Goal: Task Accomplishment & Management: Use online tool/utility

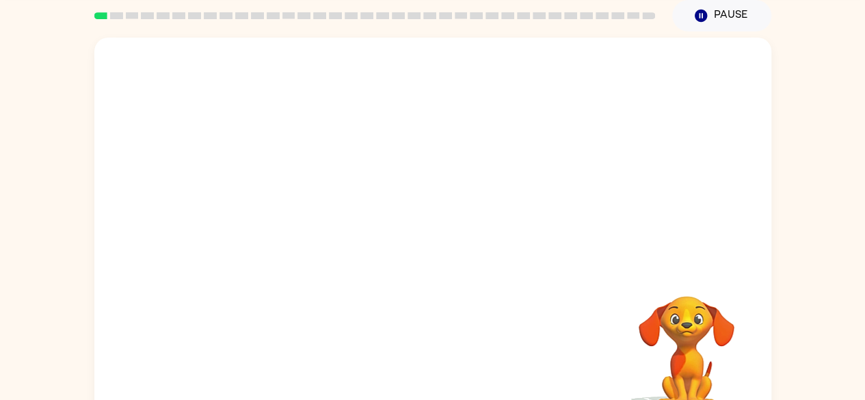
scroll to position [81, 0]
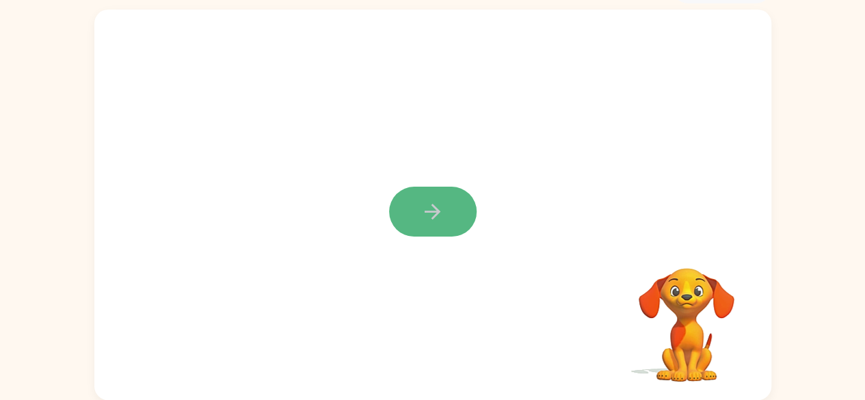
click at [432, 209] on icon "button" at bounding box center [432, 212] width 24 height 24
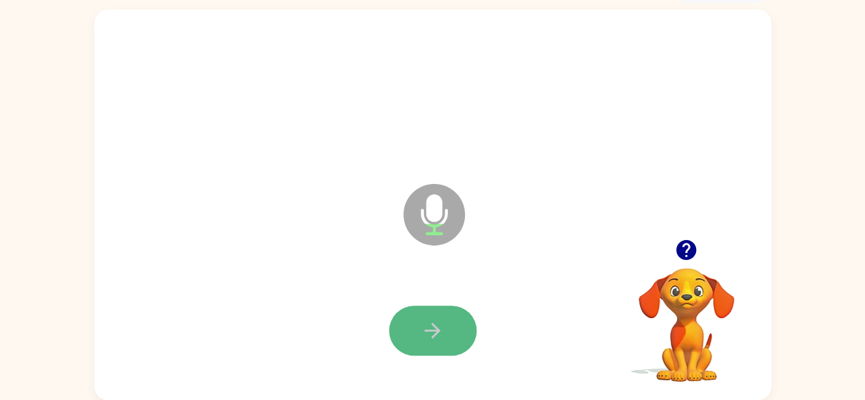
click at [440, 314] on button "button" at bounding box center [433, 331] width 88 height 50
click at [440, 317] on button "button" at bounding box center [433, 331] width 88 height 50
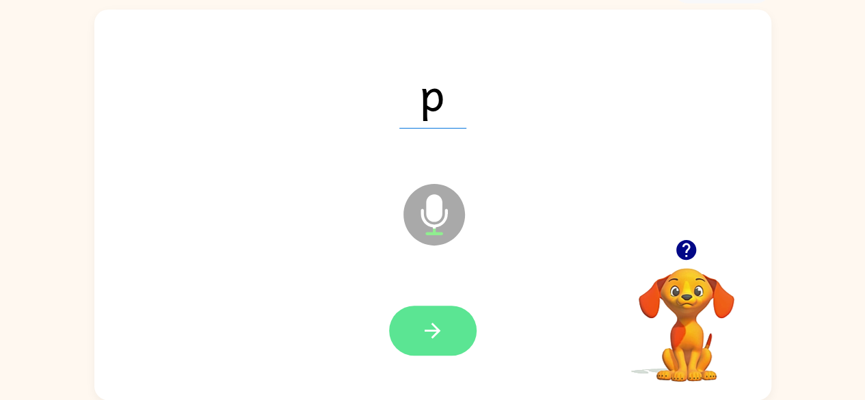
click at [436, 329] on icon "button" at bounding box center [432, 331] width 24 height 24
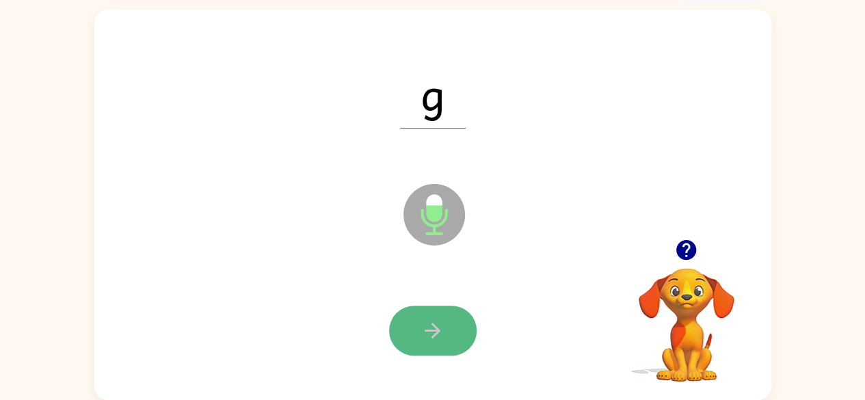
click at [425, 319] on icon "button" at bounding box center [432, 331] width 24 height 24
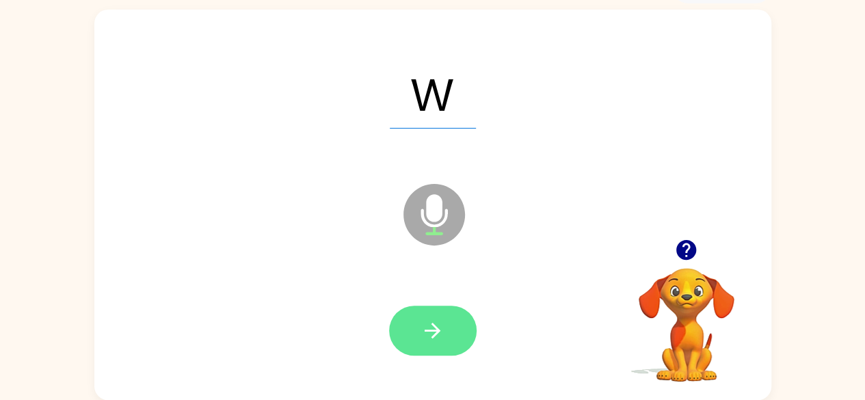
click at [431, 329] on icon "button" at bounding box center [432, 331] width 24 height 24
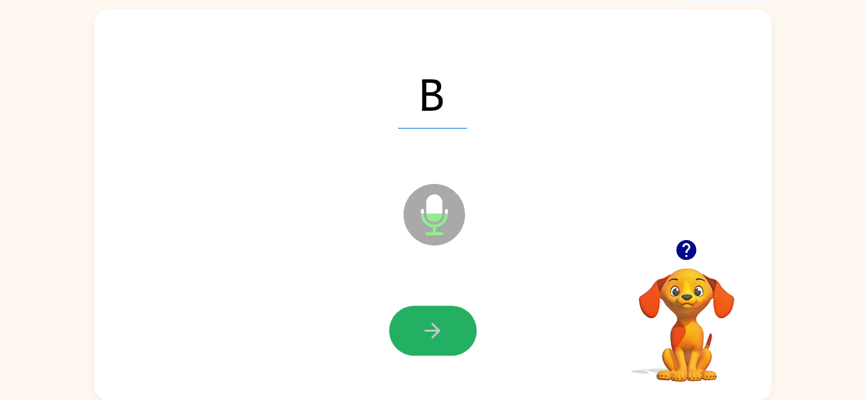
click at [431, 329] on icon "button" at bounding box center [432, 331] width 24 height 24
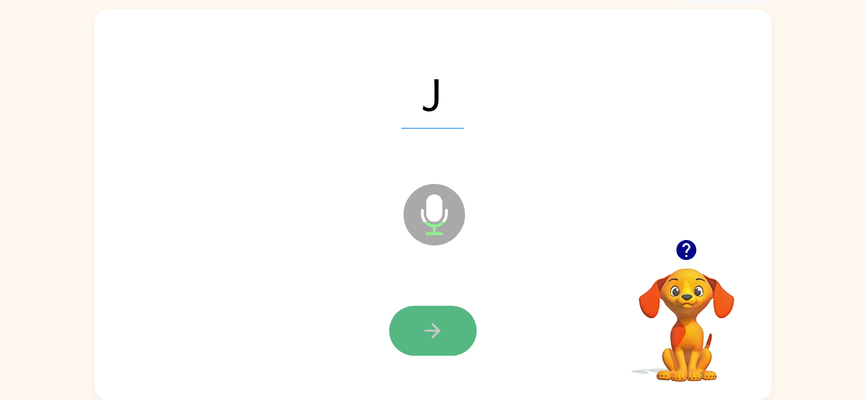
click at [414, 329] on button "button" at bounding box center [433, 331] width 88 height 50
click at [425, 329] on icon "button" at bounding box center [432, 331] width 24 height 24
click at [422, 328] on icon "button" at bounding box center [432, 331] width 24 height 24
click at [418, 328] on button "button" at bounding box center [433, 331] width 88 height 50
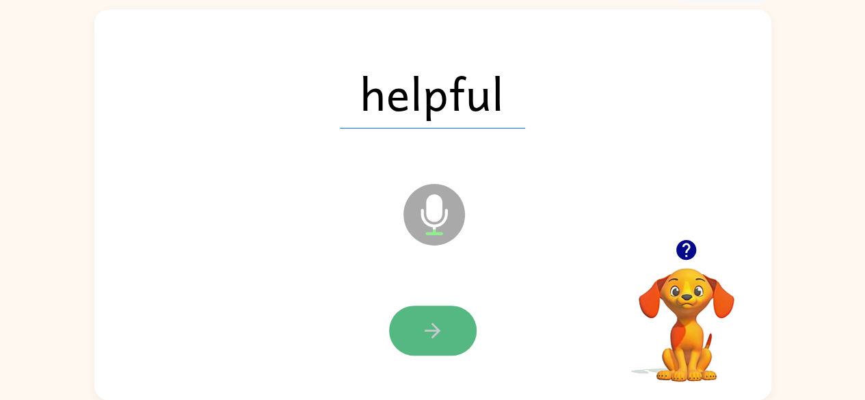
click at [414, 329] on button "button" at bounding box center [433, 331] width 88 height 50
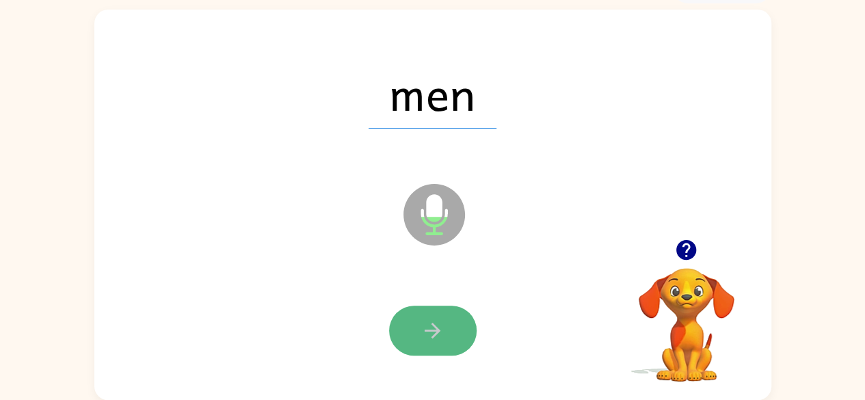
click at [420, 321] on icon "button" at bounding box center [432, 331] width 24 height 24
click at [424, 319] on icon "button" at bounding box center [432, 331] width 24 height 24
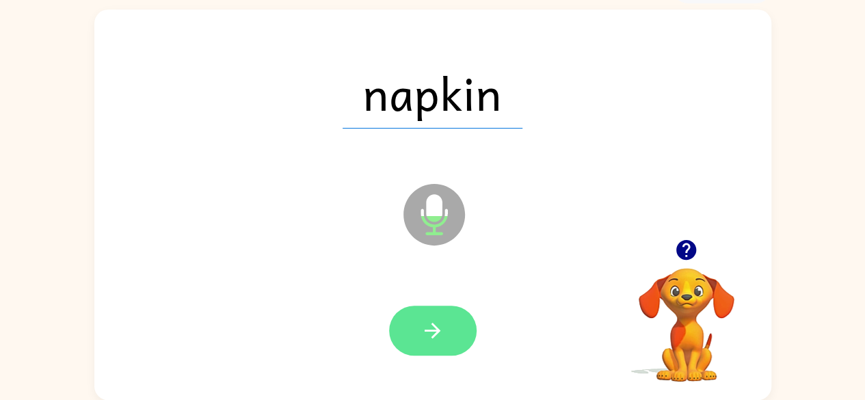
click at [419, 323] on button "button" at bounding box center [433, 331] width 88 height 50
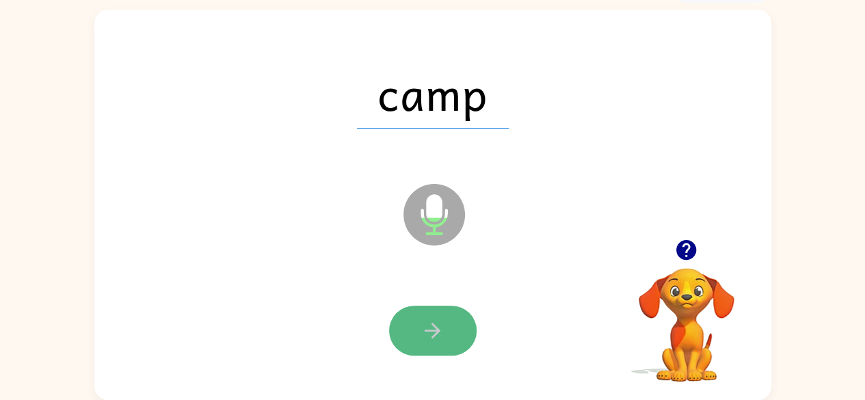
click at [417, 336] on button "button" at bounding box center [433, 331] width 88 height 50
click at [412, 332] on button "button" at bounding box center [433, 331] width 88 height 50
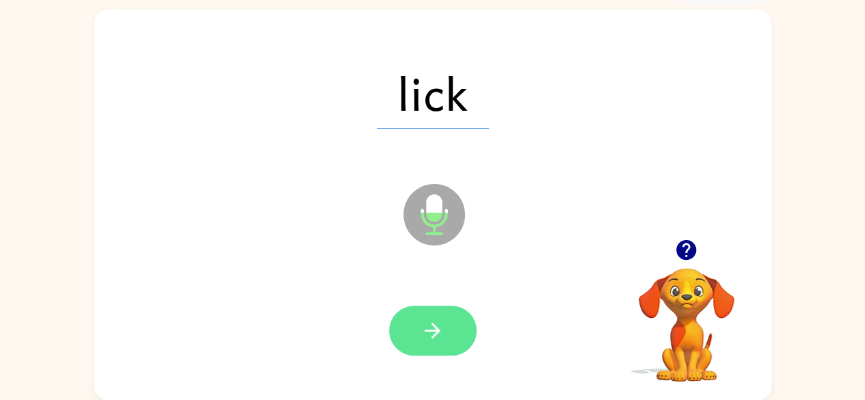
click at [408, 332] on button "button" at bounding box center [433, 331] width 88 height 50
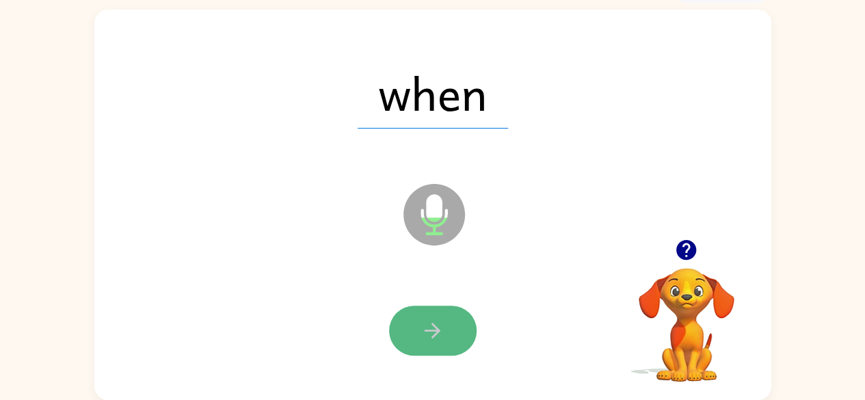
click at [407, 332] on button "button" at bounding box center [433, 331] width 88 height 50
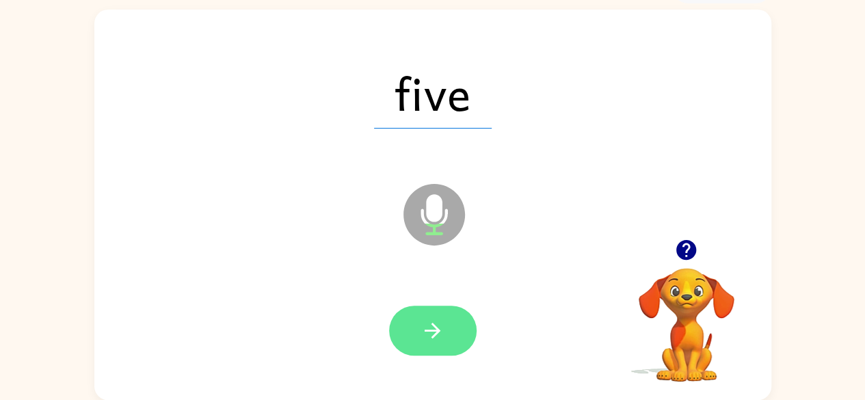
click at [406, 331] on button "button" at bounding box center [433, 331] width 88 height 50
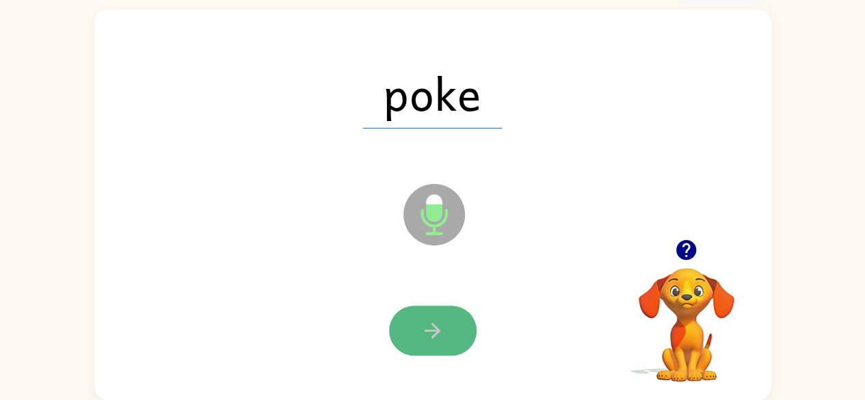
click at [405, 330] on button "button" at bounding box center [433, 331] width 88 height 50
click at [407, 329] on button "button" at bounding box center [433, 331] width 88 height 50
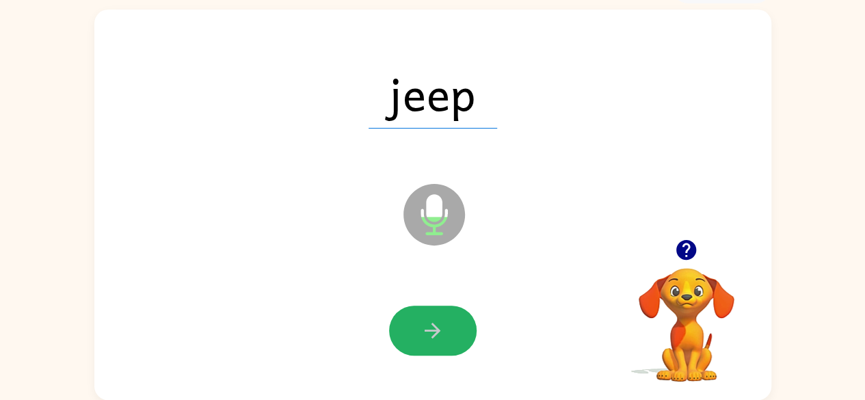
click at [406, 317] on button "button" at bounding box center [433, 331] width 88 height 50
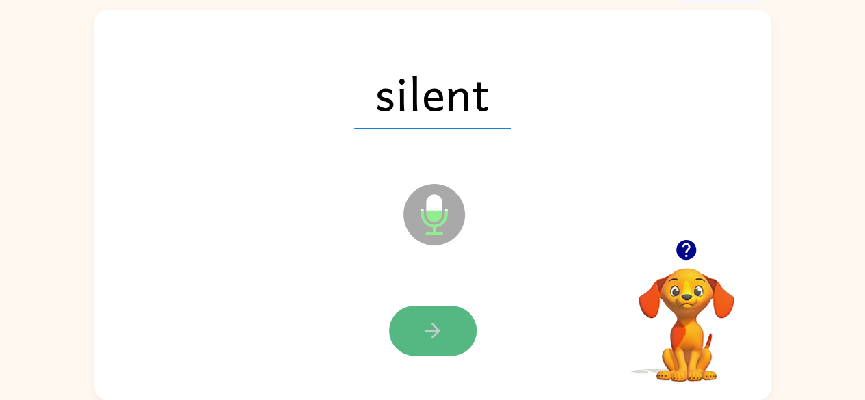
click at [399, 317] on button "button" at bounding box center [433, 331] width 88 height 50
click at [397, 315] on button "button" at bounding box center [433, 331] width 88 height 50
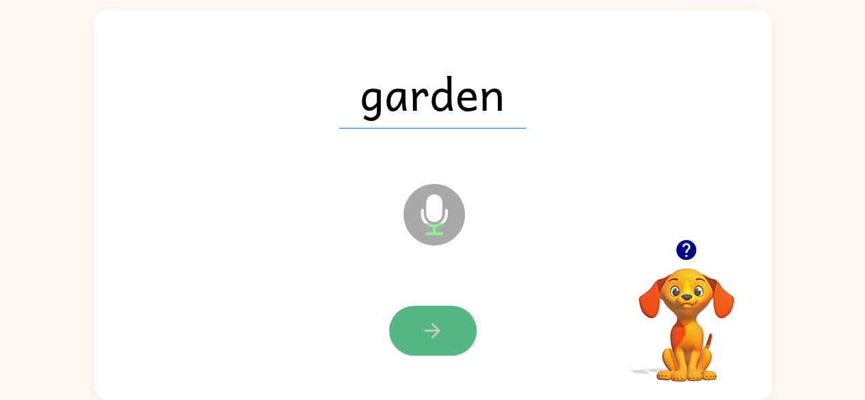
click at [394, 317] on button "button" at bounding box center [433, 331] width 88 height 50
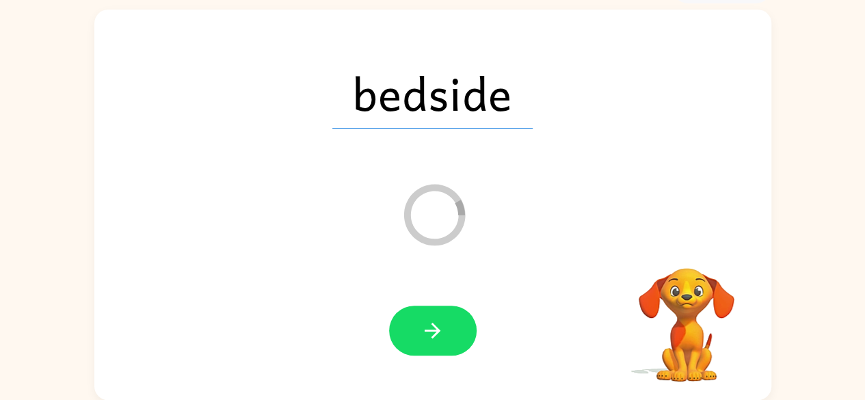
click at [384, 331] on div at bounding box center [433, 331] width 650 height 112
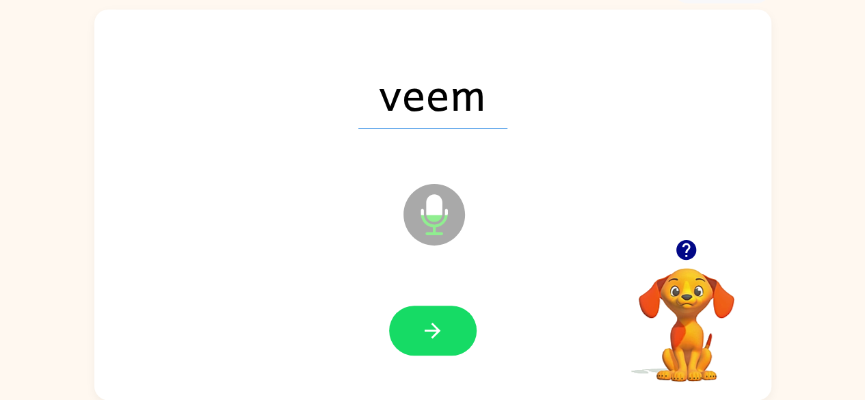
click at [384, 331] on div at bounding box center [433, 331] width 650 height 112
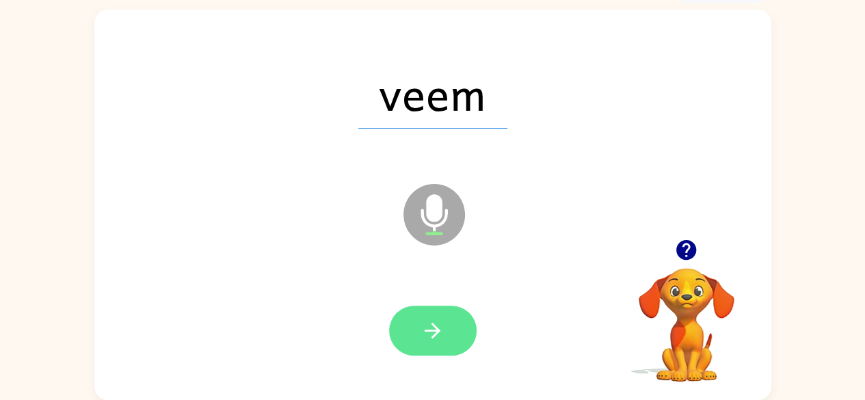
click at [429, 352] on button "button" at bounding box center [433, 331] width 88 height 50
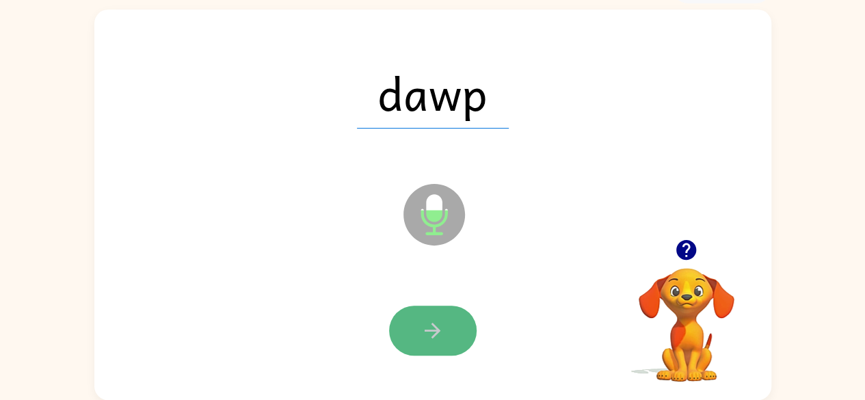
click at [428, 346] on button "button" at bounding box center [433, 331] width 88 height 50
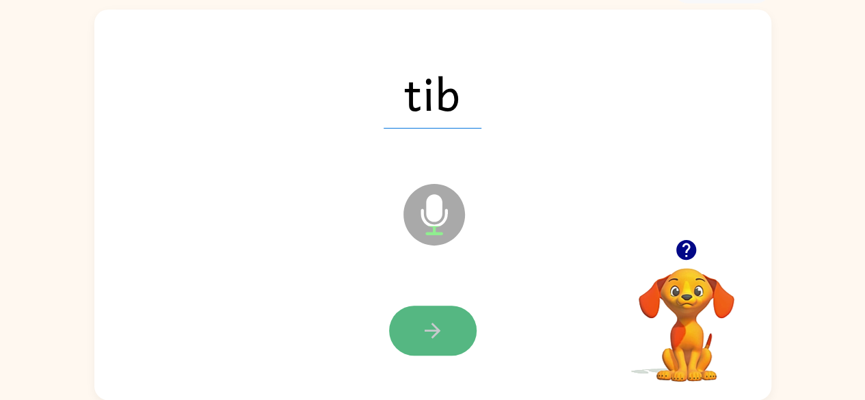
click at [424, 319] on icon "button" at bounding box center [432, 331] width 24 height 24
click at [421, 317] on button "button" at bounding box center [433, 331] width 88 height 50
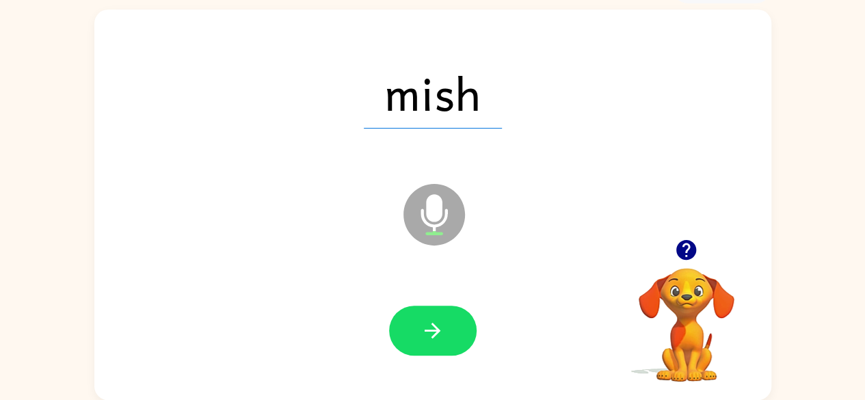
click at [421, 317] on button "button" at bounding box center [433, 331] width 88 height 50
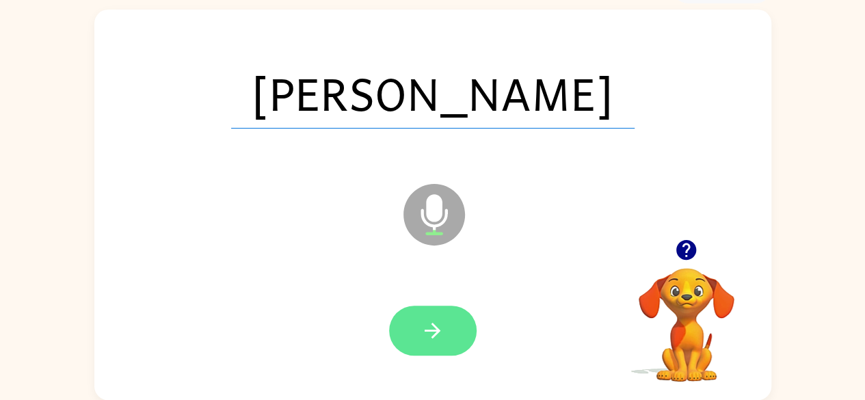
click at [408, 334] on button "button" at bounding box center [433, 331] width 88 height 50
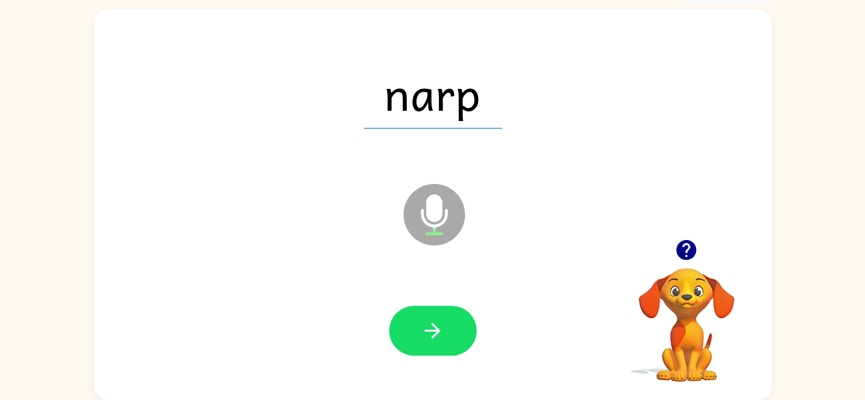
drag, startPoint x: 408, startPoint y: 334, endPoint x: 306, endPoint y: 311, distance: 104.5
click at [306, 311] on div at bounding box center [433, 331] width 650 height 112
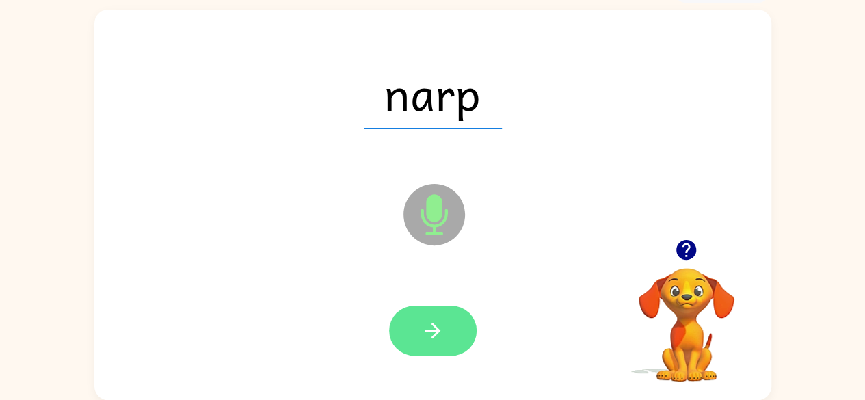
click at [439, 323] on icon "button" at bounding box center [432, 331] width 24 height 24
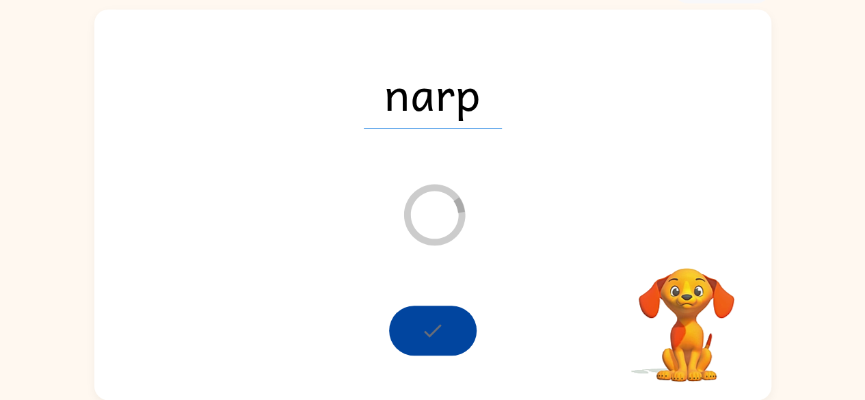
scroll to position [56, 0]
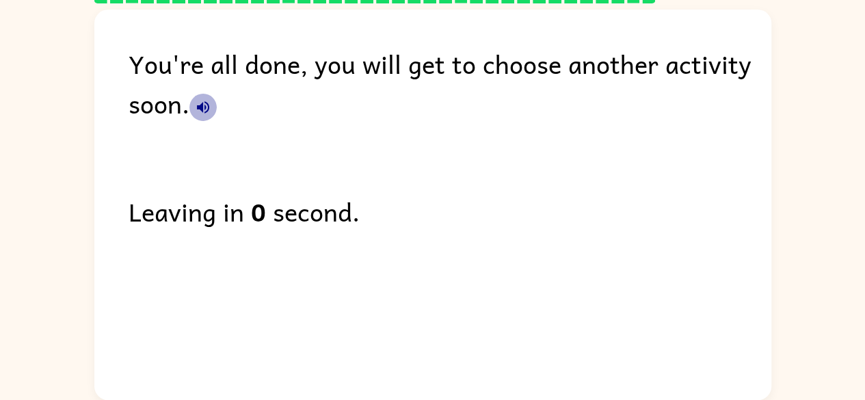
click at [204, 107] on icon "button" at bounding box center [203, 107] width 12 height 12
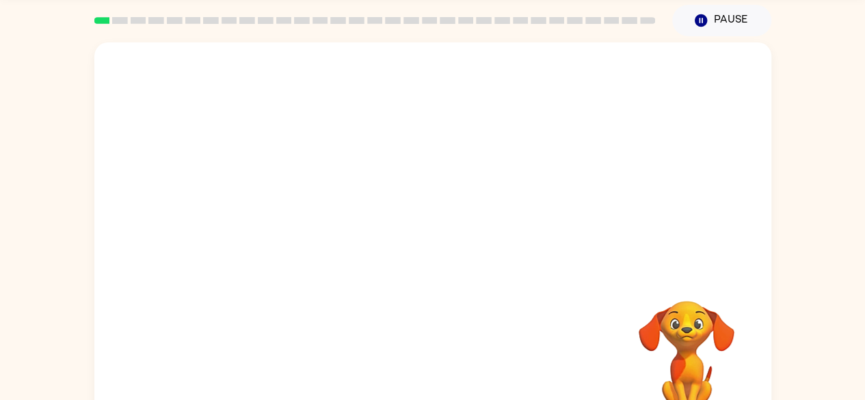
scroll to position [50, 0]
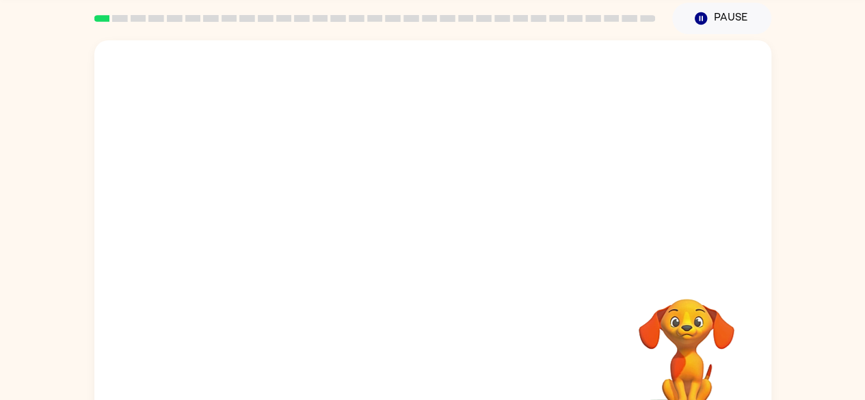
click at [394, 187] on video "Your browser must support playing .mp4 files to use Literably. Please try using…" at bounding box center [432, 155] width 677 height 230
click at [392, 190] on video "Your browser must support playing .mp4 files to use Literably. Please try using…" at bounding box center [432, 155] width 677 height 230
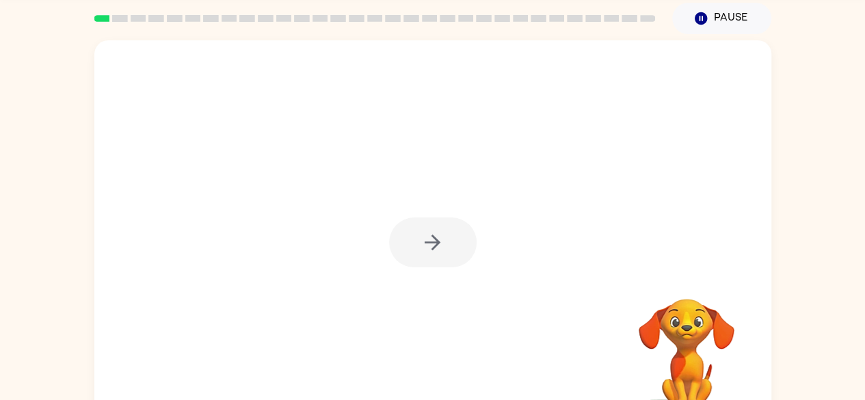
click at [427, 242] on div at bounding box center [433, 242] width 88 height 50
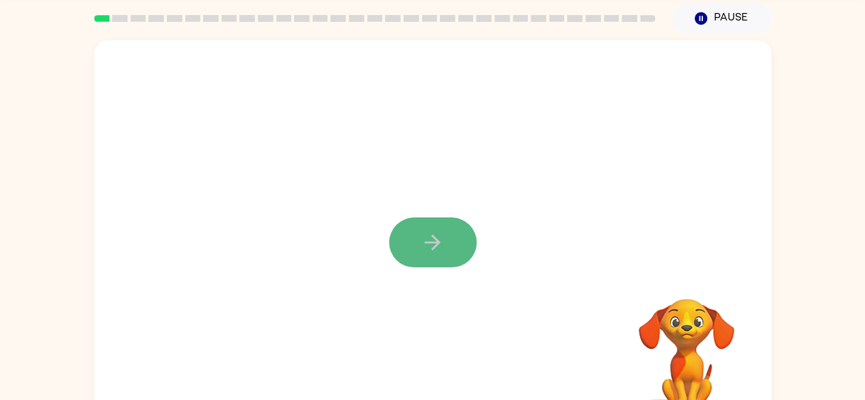
click at [424, 241] on icon "button" at bounding box center [432, 242] width 24 height 24
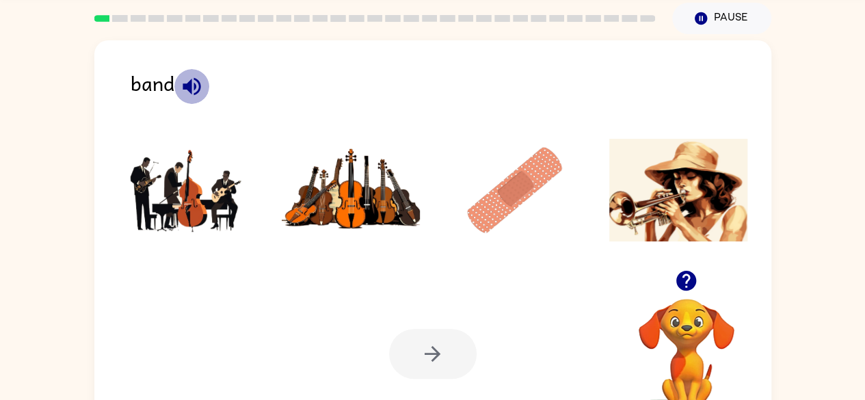
click at [198, 93] on icon "button" at bounding box center [192, 87] width 24 height 24
click at [507, 176] on img at bounding box center [515, 190] width 138 height 103
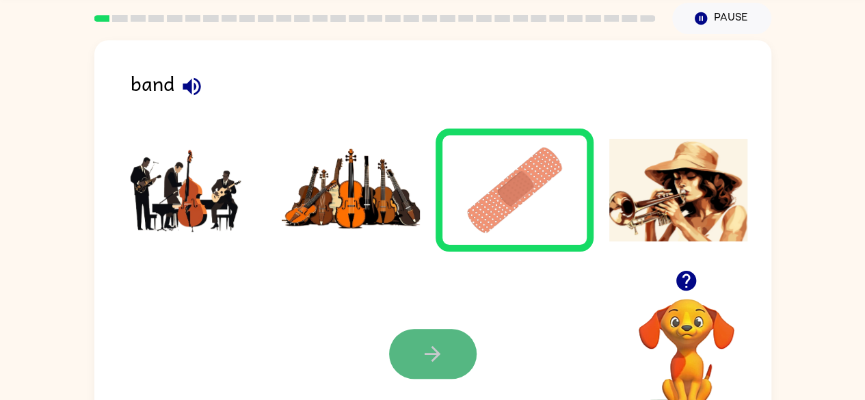
click at [454, 347] on button "button" at bounding box center [433, 354] width 88 height 50
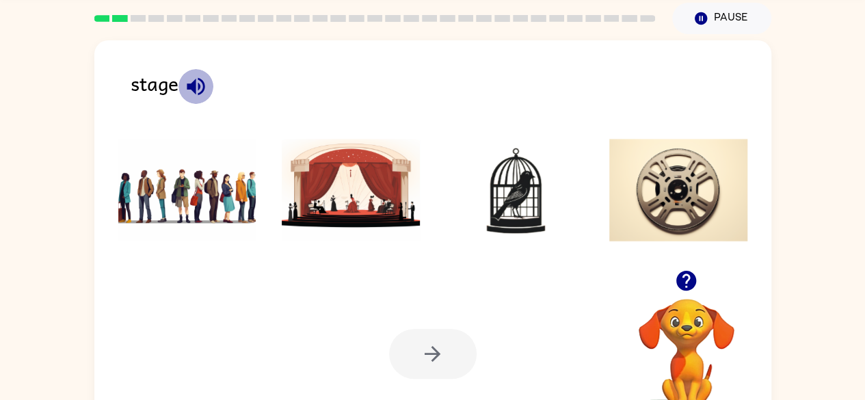
click at [198, 83] on icon "button" at bounding box center [196, 87] width 24 height 24
click at [516, 200] on img at bounding box center [515, 190] width 138 height 103
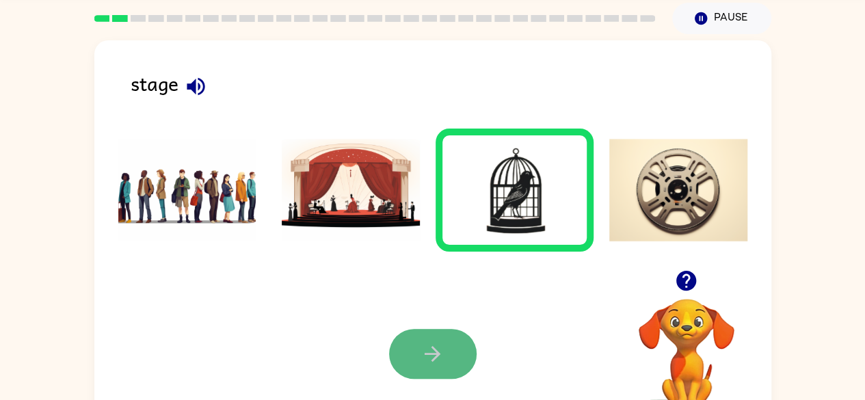
click at [418, 329] on button "button" at bounding box center [433, 354] width 88 height 50
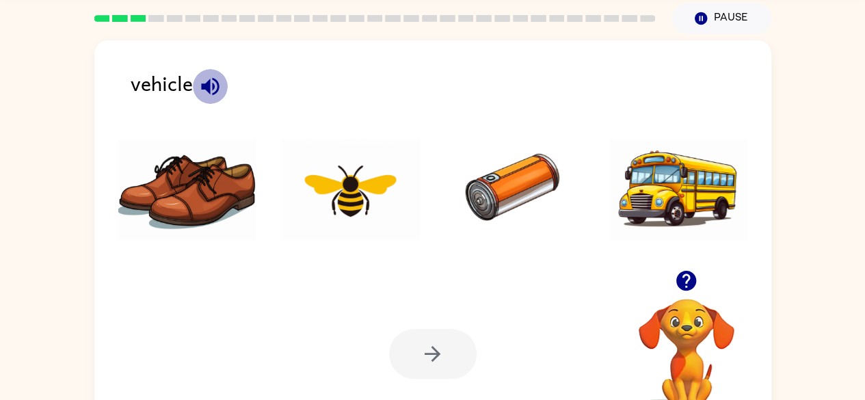
click at [211, 83] on icon "button" at bounding box center [210, 86] width 18 height 18
click at [683, 206] on img at bounding box center [678, 190] width 138 height 103
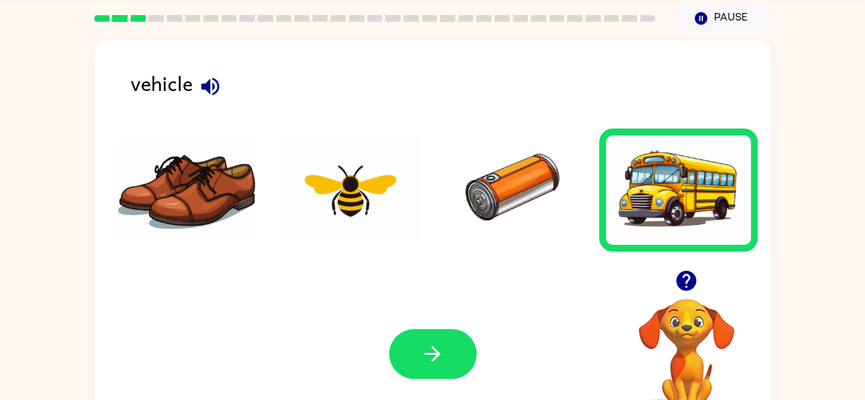
click at [443, 319] on div "Your browser must support playing .mp4 files to use Literably. Please try using…" at bounding box center [432, 354] width 677 height 154
drag, startPoint x: 432, startPoint y: 334, endPoint x: 226, endPoint y: 348, distance: 207.0
click at [226, 348] on div "Your browser must support playing .mp4 files to use Literably. Please try using…" at bounding box center [432, 354] width 677 height 154
click at [435, 359] on icon "button" at bounding box center [432, 354] width 24 height 24
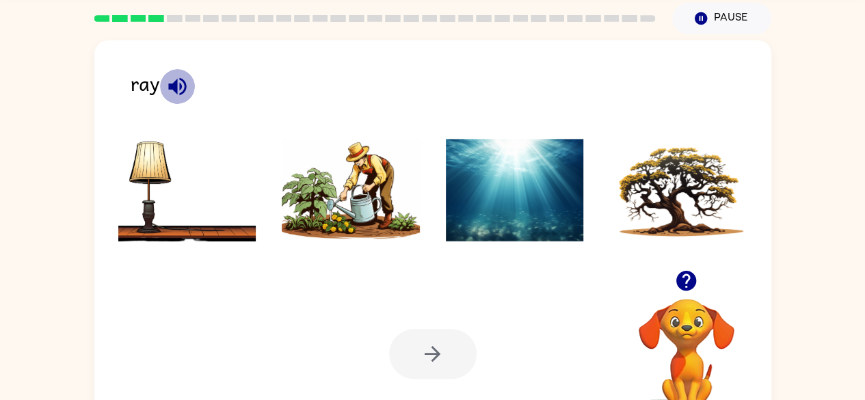
click at [181, 85] on icon "button" at bounding box center [177, 86] width 18 height 18
click at [174, 83] on icon "button" at bounding box center [177, 86] width 18 height 18
click at [320, 214] on img at bounding box center [351, 190] width 138 height 103
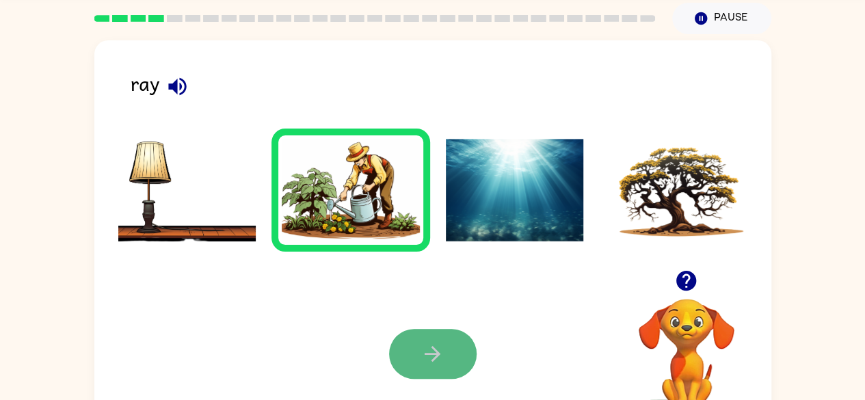
click at [420, 349] on icon "button" at bounding box center [432, 354] width 24 height 24
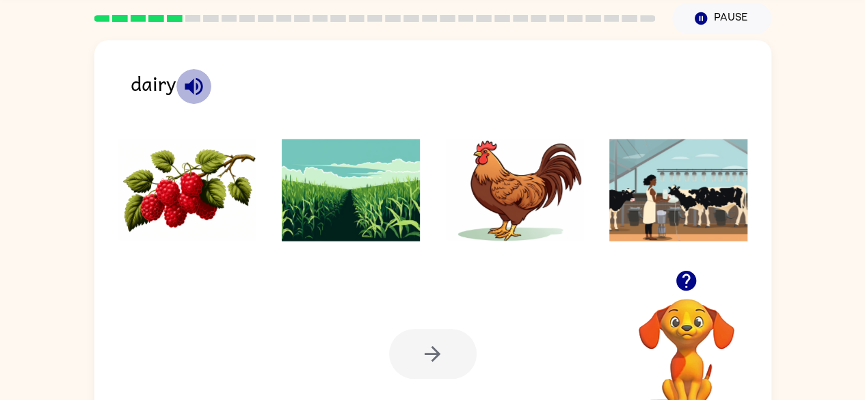
click at [187, 75] on icon "button" at bounding box center [194, 87] width 24 height 24
click at [199, 195] on img at bounding box center [187, 190] width 138 height 103
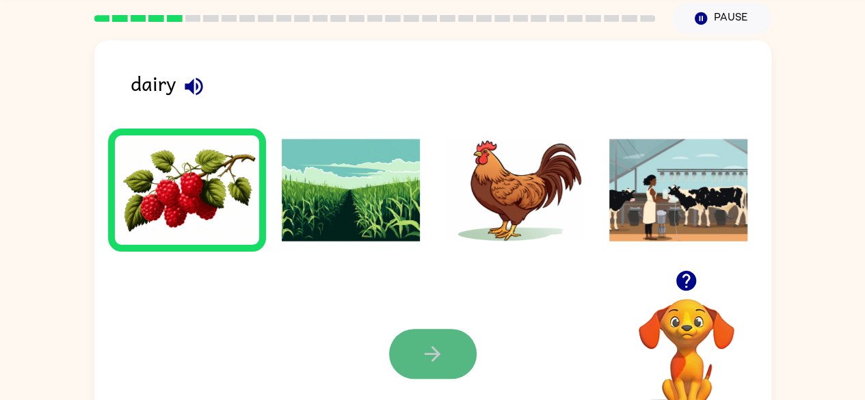
click at [447, 356] on button "button" at bounding box center [433, 354] width 88 height 50
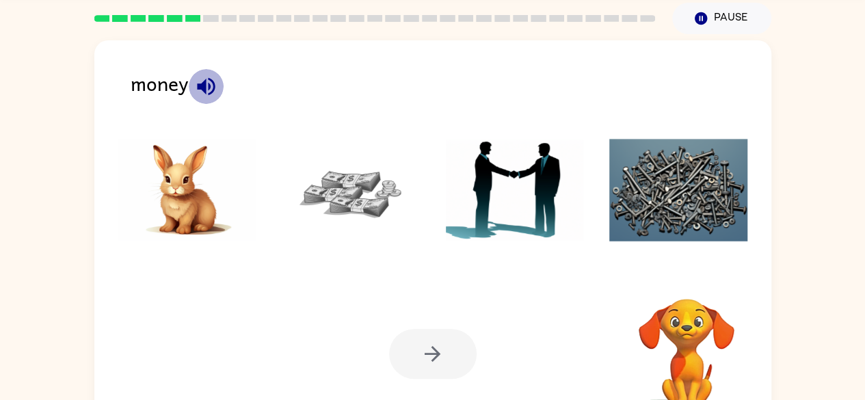
click at [206, 80] on icon "button" at bounding box center [206, 87] width 24 height 24
click at [351, 192] on img at bounding box center [351, 190] width 138 height 103
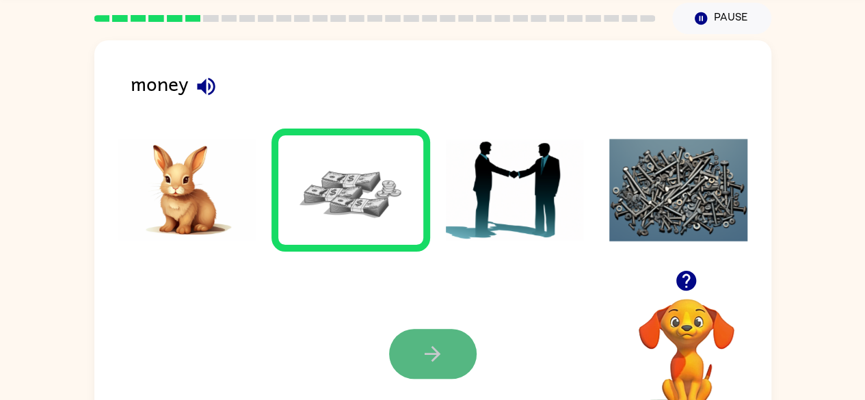
click at [448, 341] on button "button" at bounding box center [433, 354] width 88 height 50
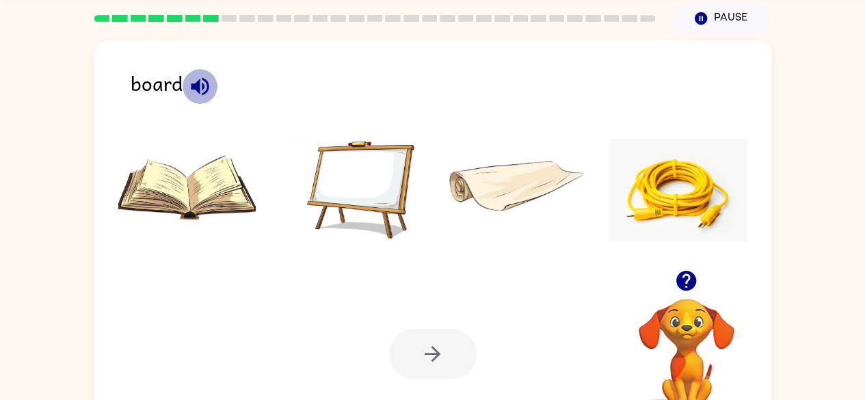
click at [209, 88] on icon "button" at bounding box center [200, 87] width 24 height 24
click at [337, 203] on img at bounding box center [351, 190] width 138 height 103
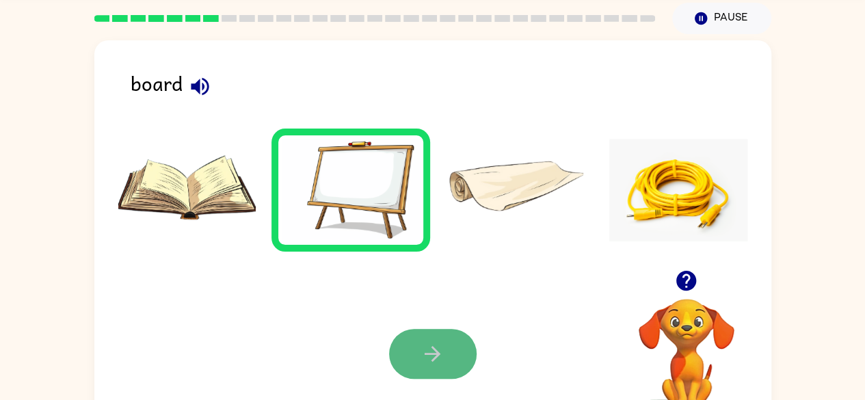
click at [432, 341] on button "button" at bounding box center [433, 354] width 88 height 50
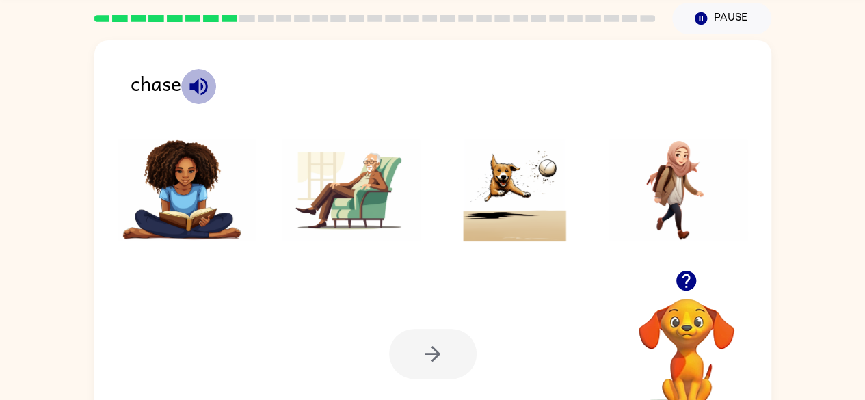
click at [200, 83] on icon "button" at bounding box center [198, 86] width 18 height 18
click at [512, 219] on img at bounding box center [515, 190] width 138 height 103
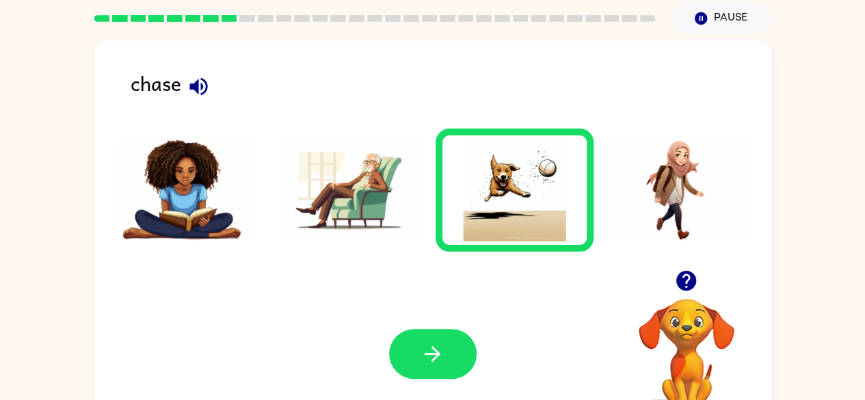
drag, startPoint x: 451, startPoint y: 330, endPoint x: 168, endPoint y: 334, distance: 283.8
click at [168, 334] on div "Your browser must support playing .mp4 files to use Literably. Please try using…" at bounding box center [432, 354] width 677 height 154
click at [445, 356] on button "button" at bounding box center [433, 354] width 88 height 50
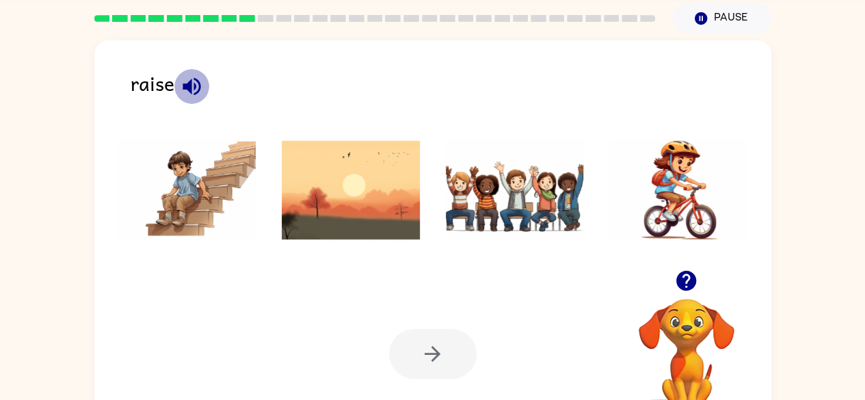
click at [193, 82] on icon "button" at bounding box center [192, 86] width 18 height 18
click at [562, 221] on img at bounding box center [515, 190] width 138 height 103
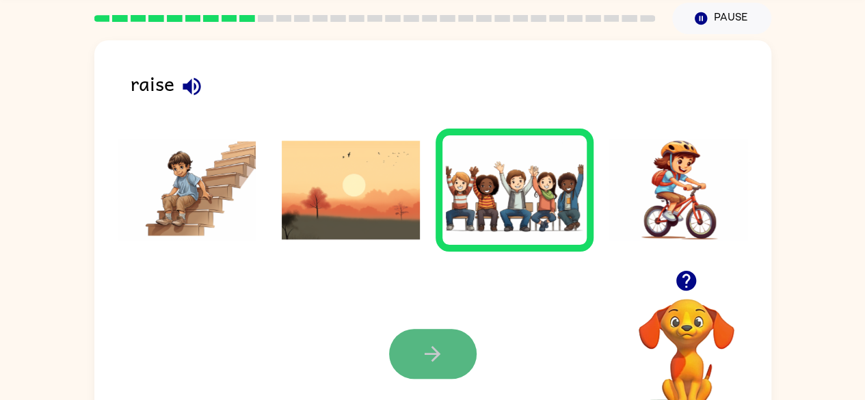
click at [438, 356] on icon "button" at bounding box center [432, 354] width 24 height 24
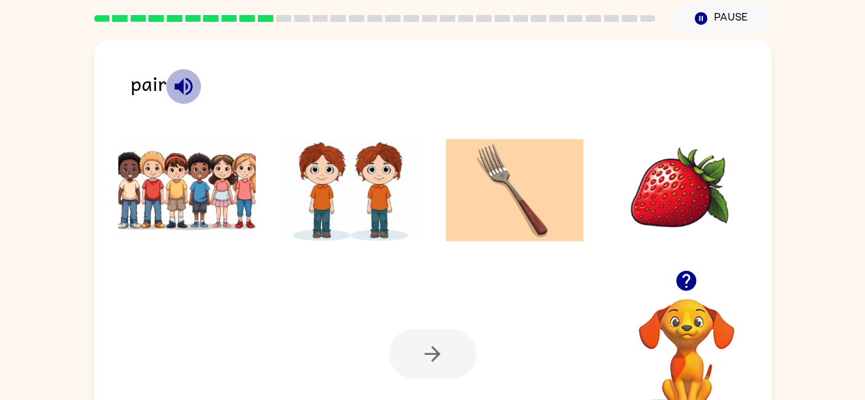
click at [182, 84] on icon "button" at bounding box center [183, 86] width 18 height 18
click at [179, 81] on icon "button" at bounding box center [183, 86] width 18 height 18
click at [174, 83] on icon "button" at bounding box center [184, 87] width 24 height 24
click at [186, 85] on icon "button" at bounding box center [183, 86] width 18 height 18
click at [319, 198] on img at bounding box center [351, 190] width 138 height 103
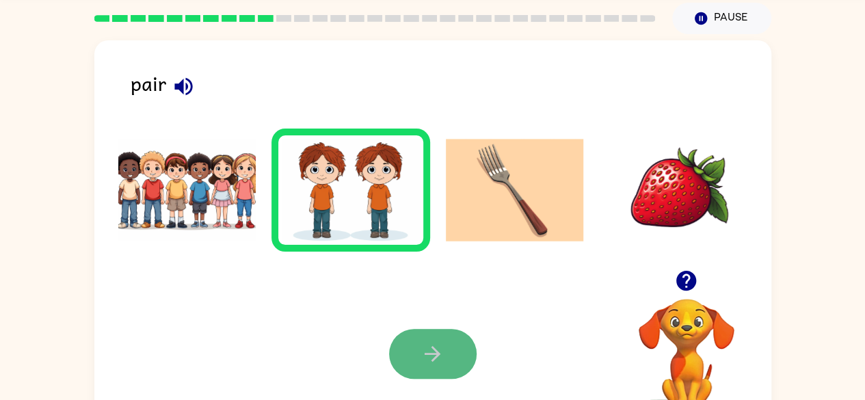
click at [467, 358] on button "button" at bounding box center [433, 354] width 88 height 50
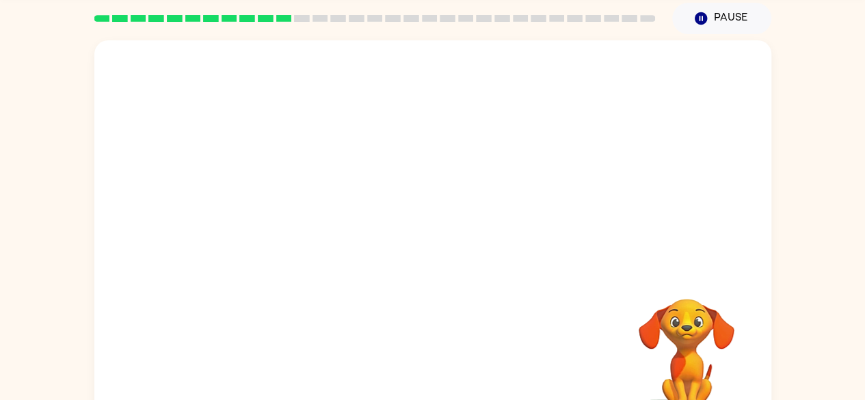
click at [310, 121] on video "Your browser must support playing .mp4 files to use Literably. Please try using…" at bounding box center [432, 155] width 677 height 230
click at [606, 72] on video "Your browser must support playing .mp4 files to use Literably. Please try using…" at bounding box center [432, 155] width 677 height 230
click at [606, 73] on video "Your browser must support playing .mp4 files to use Literably. Please try using…" at bounding box center [432, 155] width 677 height 230
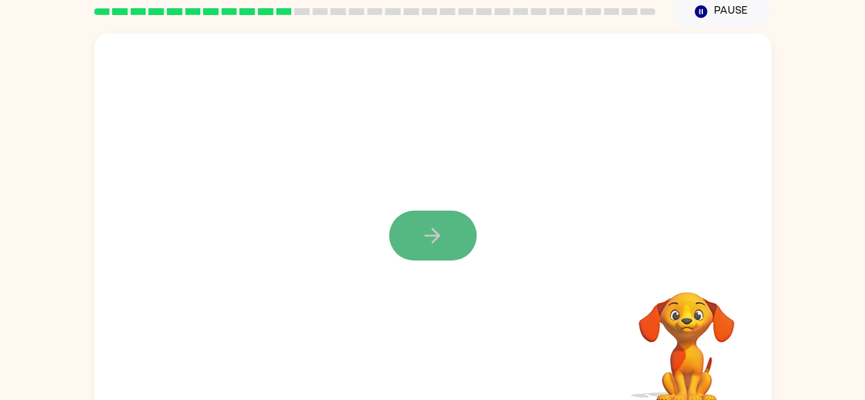
click at [438, 230] on icon "button" at bounding box center [432, 236] width 24 height 24
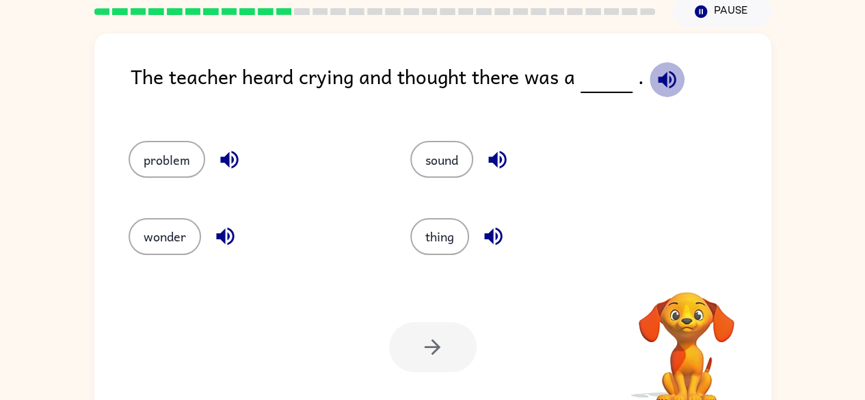
click at [658, 73] on icon "button" at bounding box center [667, 80] width 24 height 24
click at [655, 83] on icon "button" at bounding box center [667, 80] width 24 height 24
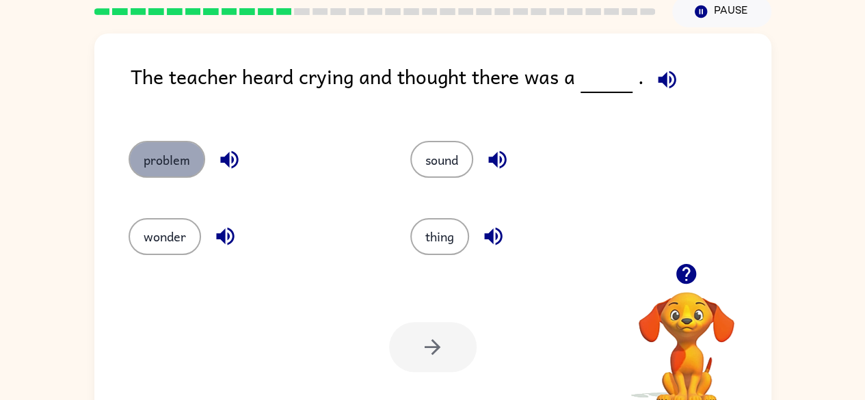
click at [165, 163] on button "problem" at bounding box center [167, 159] width 77 height 37
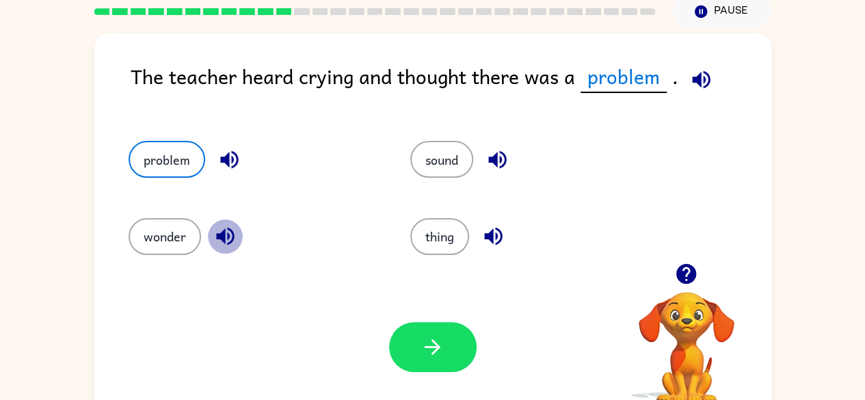
drag, startPoint x: 435, startPoint y: 232, endPoint x: 228, endPoint y: 221, distance: 206.8
click at [228, 221] on button "button" at bounding box center [225, 236] width 35 height 35
click at [433, 235] on button "thing" at bounding box center [439, 236] width 59 height 37
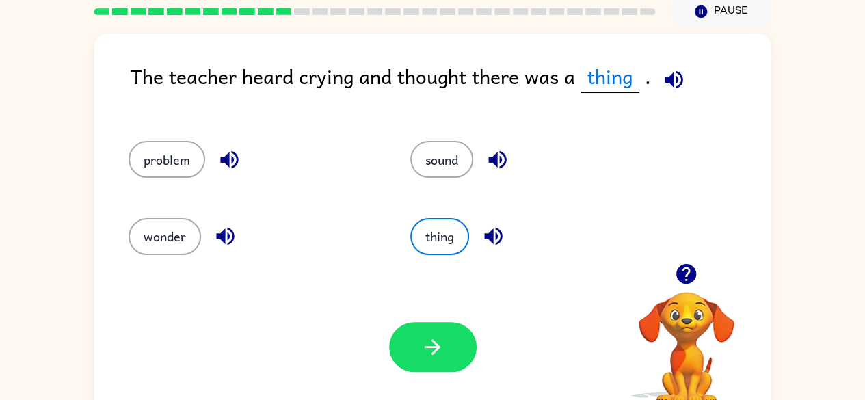
drag, startPoint x: 491, startPoint y: 235, endPoint x: 286, endPoint y: 227, distance: 205.3
click at [286, 227] on div "wonder" at bounding box center [254, 236] width 250 height 37
click at [486, 233] on icon "button" at bounding box center [493, 236] width 24 height 24
click at [496, 157] on icon "button" at bounding box center [497, 160] width 18 height 18
click at [238, 155] on icon "button" at bounding box center [229, 160] width 24 height 24
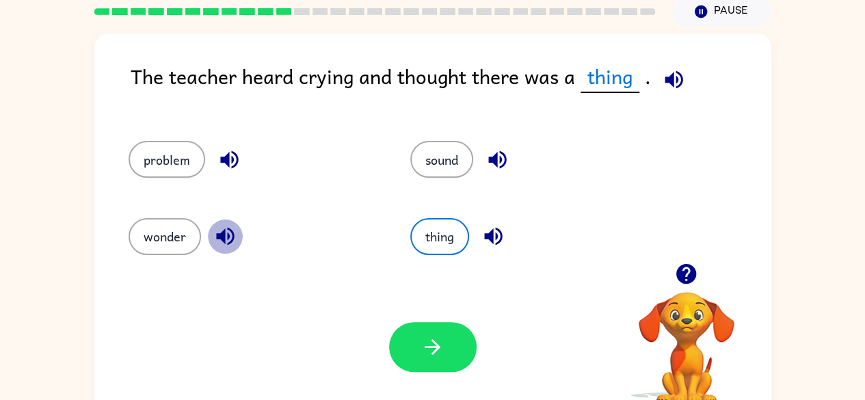
click at [227, 236] on icon "button" at bounding box center [225, 237] width 18 height 18
click at [183, 147] on button "problem" at bounding box center [167, 159] width 77 height 37
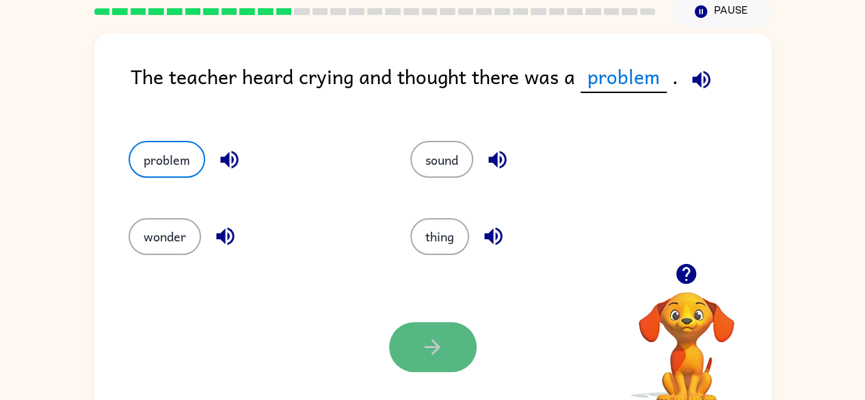
click at [424, 343] on icon "button" at bounding box center [432, 347] width 24 height 24
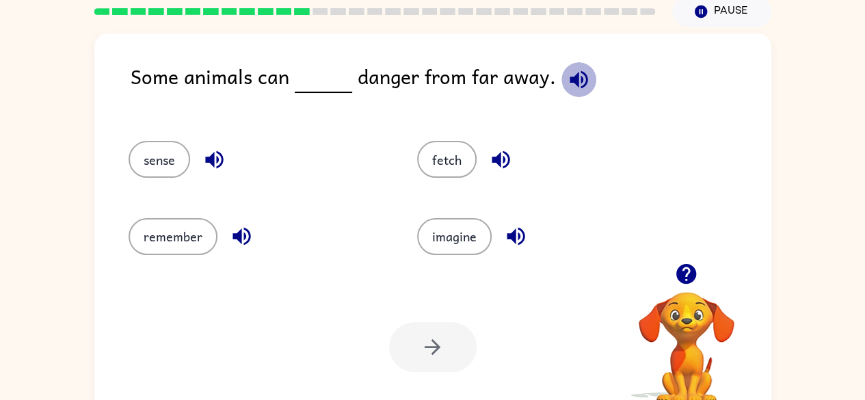
click at [570, 78] on icon "button" at bounding box center [579, 79] width 18 height 18
click at [212, 161] on icon "button" at bounding box center [214, 160] width 18 height 18
click at [567, 85] on icon "button" at bounding box center [579, 80] width 24 height 24
click at [570, 80] on icon "button" at bounding box center [579, 79] width 18 height 18
click at [208, 161] on icon "button" at bounding box center [214, 160] width 18 height 18
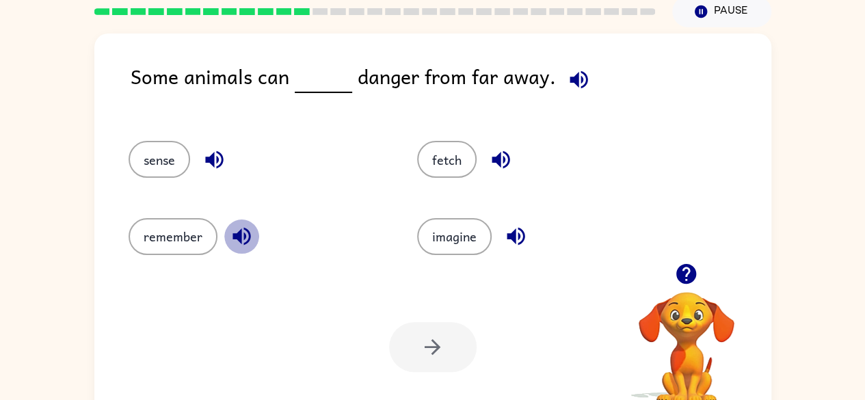
click at [243, 231] on icon "button" at bounding box center [242, 236] width 24 height 24
click at [147, 166] on button "sense" at bounding box center [160, 159] width 62 height 37
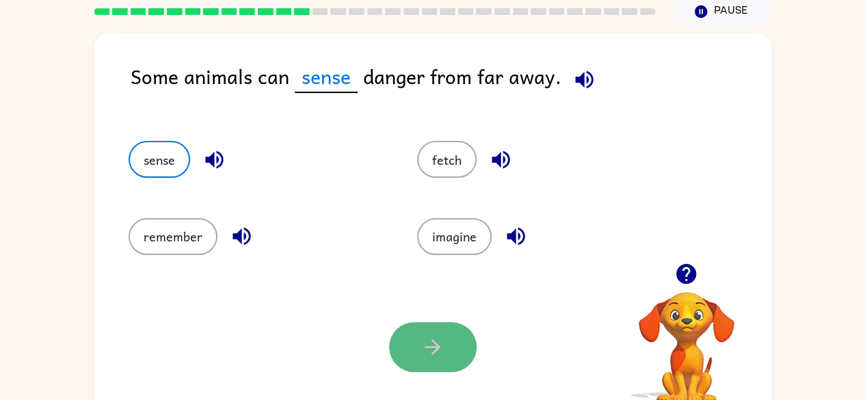
click at [453, 345] on button "button" at bounding box center [433, 347] width 88 height 50
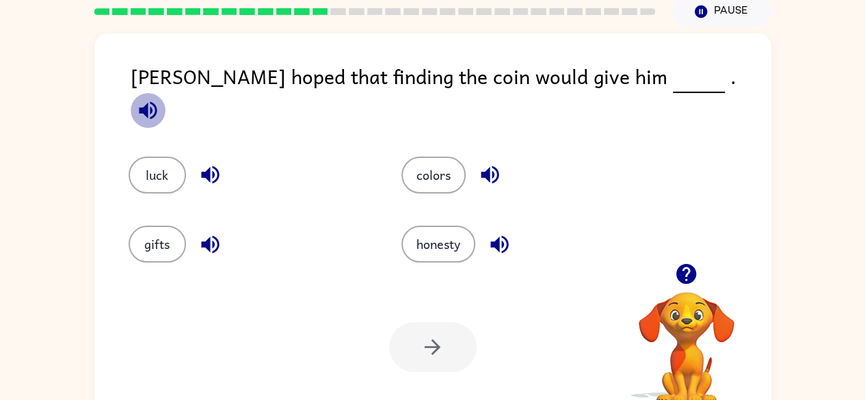
click at [160, 98] on icon "button" at bounding box center [148, 110] width 24 height 24
click at [486, 163] on icon "button" at bounding box center [490, 175] width 24 height 24
click at [501, 232] on icon "button" at bounding box center [500, 244] width 24 height 24
click at [213, 163] on icon "button" at bounding box center [210, 175] width 24 height 24
drag, startPoint x: 146, startPoint y: 154, endPoint x: 781, endPoint y: 349, distance: 664.0
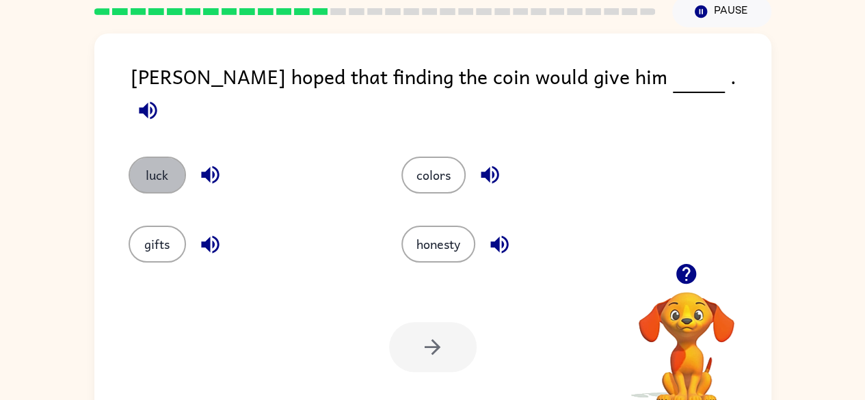
click at [781, 349] on div "Jackson hoped that finding the coin would give him . luck colors gifts honesty …" at bounding box center [432, 225] width 865 height 397
click at [142, 162] on button "luck" at bounding box center [157, 175] width 57 height 37
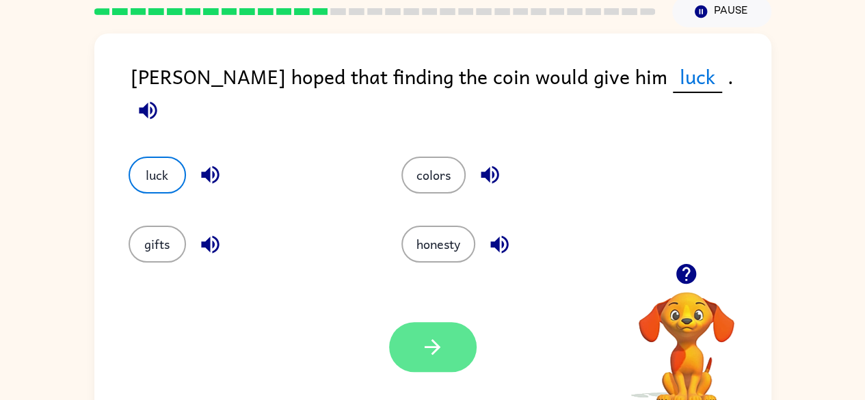
click at [420, 351] on button "button" at bounding box center [433, 347] width 88 height 50
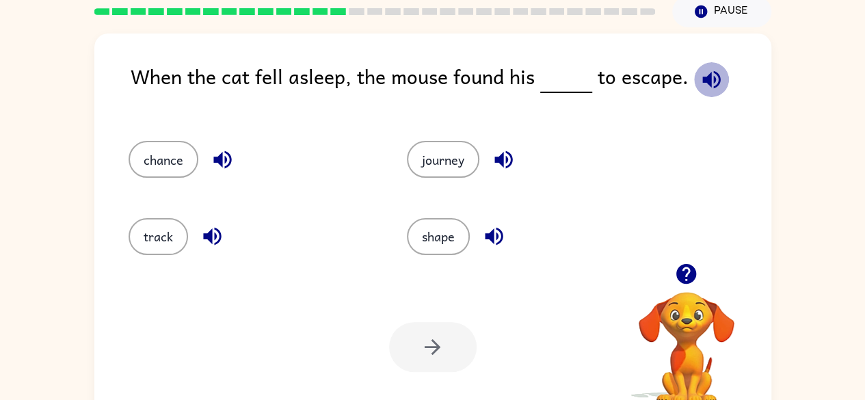
click at [706, 79] on icon "button" at bounding box center [711, 80] width 24 height 24
click at [505, 155] on icon "button" at bounding box center [504, 160] width 24 height 24
click at [488, 237] on icon "button" at bounding box center [494, 237] width 18 height 18
click at [223, 152] on icon "button" at bounding box center [223, 160] width 24 height 24
click at [198, 222] on div "track" at bounding box center [253, 236] width 248 height 37
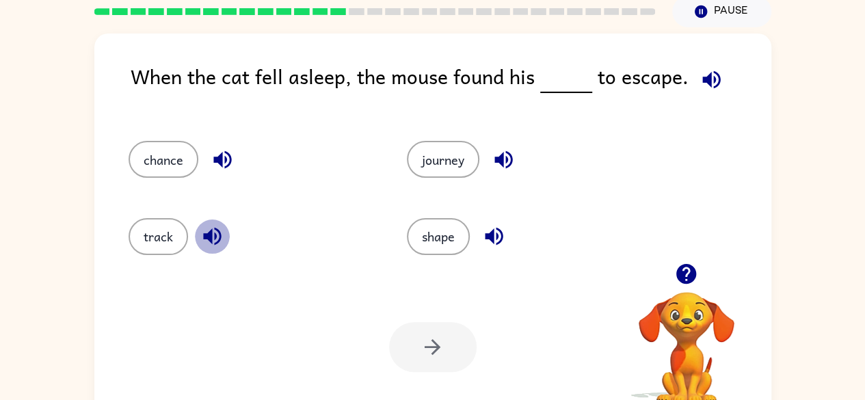
click at [211, 235] on icon "button" at bounding box center [212, 237] width 18 height 18
click at [154, 229] on button "track" at bounding box center [158, 236] width 59 height 37
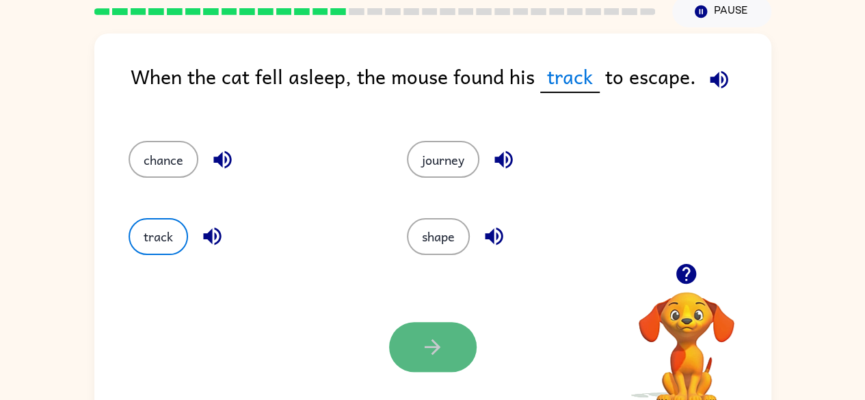
click at [453, 344] on button "button" at bounding box center [433, 347] width 88 height 50
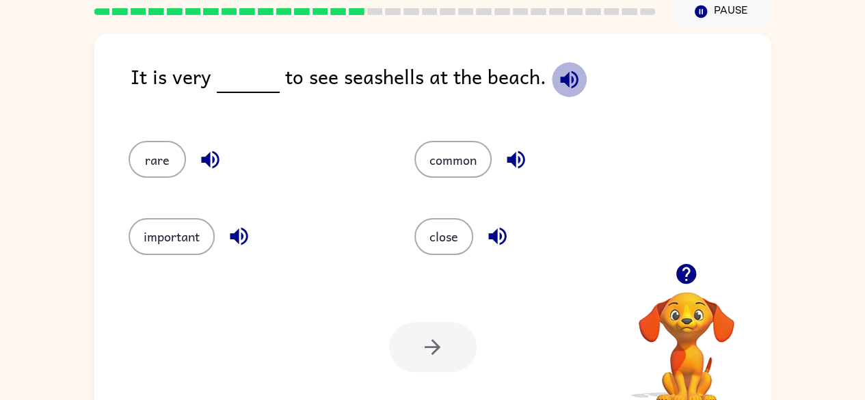
click at [563, 77] on icon "button" at bounding box center [569, 80] width 24 height 24
click at [515, 152] on icon "button" at bounding box center [516, 160] width 18 height 18
click at [496, 233] on icon "button" at bounding box center [497, 237] width 18 height 18
click at [207, 158] on icon "button" at bounding box center [210, 160] width 18 height 18
click at [241, 230] on icon "button" at bounding box center [239, 236] width 24 height 24
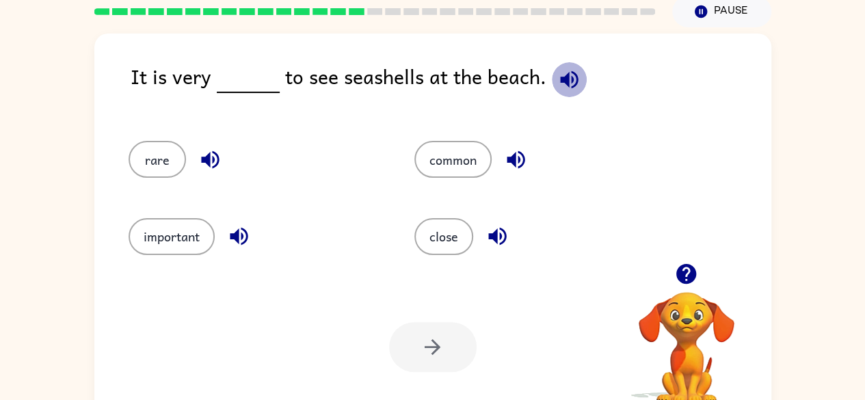
click at [566, 75] on icon "button" at bounding box center [569, 80] width 24 height 24
click at [205, 151] on icon "button" at bounding box center [210, 160] width 24 height 24
click at [241, 232] on icon "button" at bounding box center [239, 237] width 18 height 18
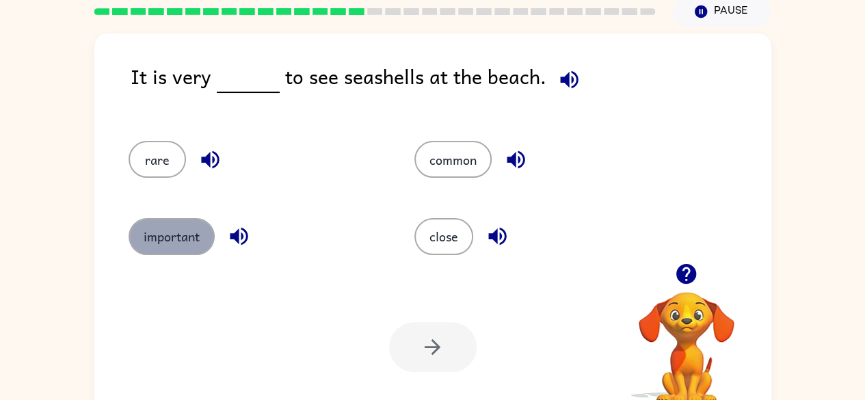
click at [197, 225] on button "important" at bounding box center [172, 236] width 86 height 37
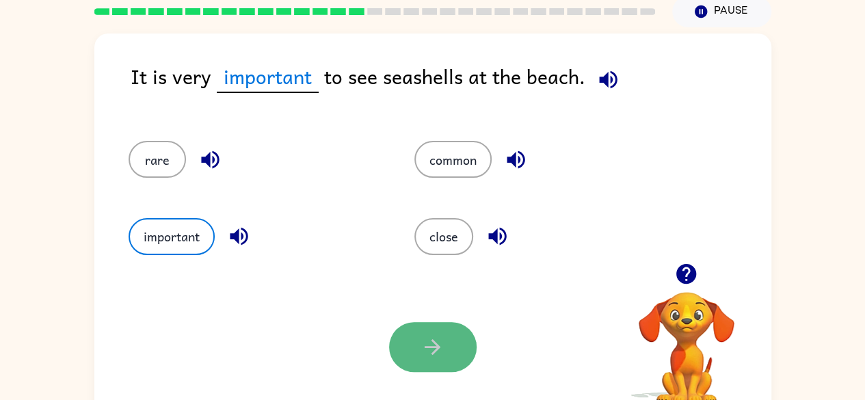
click at [445, 360] on button "button" at bounding box center [433, 347] width 88 height 50
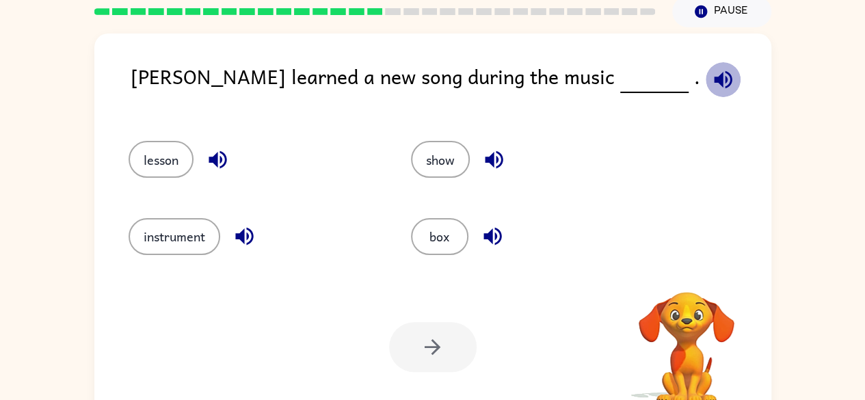
click at [714, 77] on icon "button" at bounding box center [723, 79] width 18 height 18
click at [503, 148] on icon "button" at bounding box center [494, 160] width 24 height 24
click at [502, 160] on icon "button" at bounding box center [494, 160] width 24 height 24
click at [490, 240] on icon "button" at bounding box center [492, 237] width 18 height 18
click at [214, 155] on icon "button" at bounding box center [218, 160] width 18 height 18
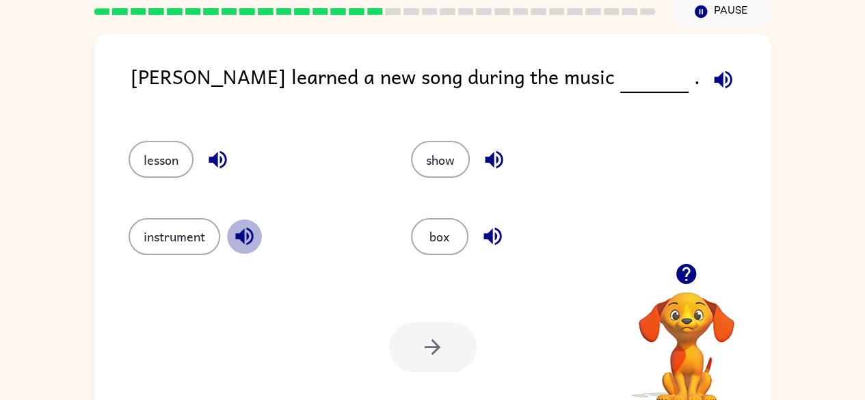
click at [246, 234] on icon "button" at bounding box center [244, 236] width 24 height 24
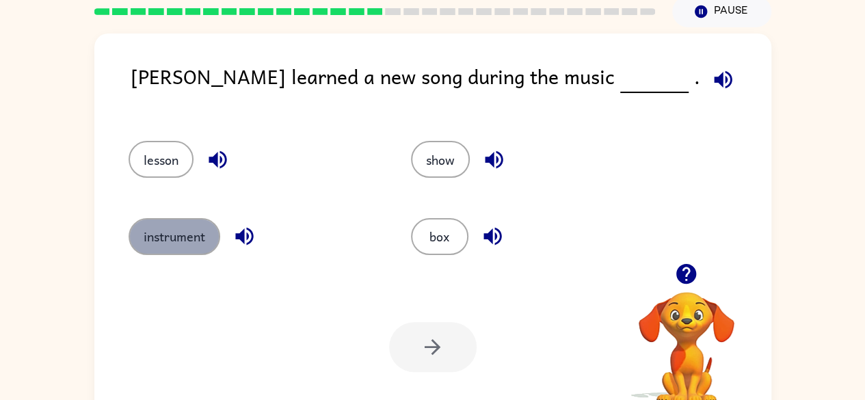
click at [176, 241] on button "instrument" at bounding box center [175, 236] width 92 height 37
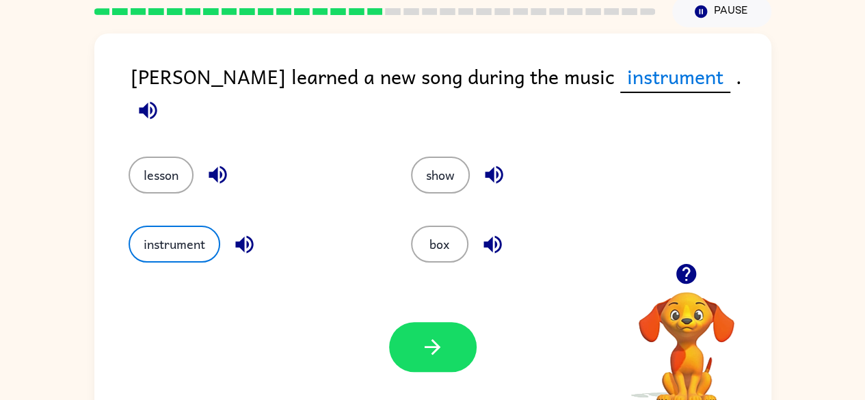
click at [454, 319] on div "Your browser must support playing .mp4 files to use Literably. Please try using…" at bounding box center [432, 347] width 677 height 154
click at [443, 349] on icon "button" at bounding box center [432, 347] width 24 height 24
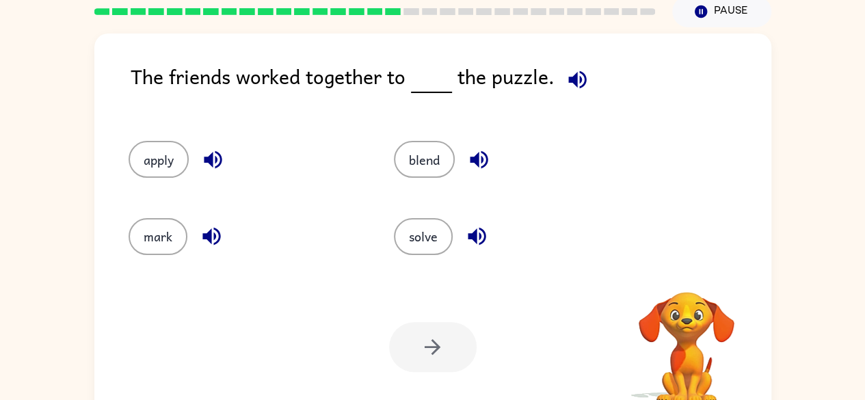
click at [574, 85] on icon "button" at bounding box center [577, 79] width 18 height 18
click at [485, 157] on icon "button" at bounding box center [479, 160] width 24 height 24
click at [475, 232] on icon "button" at bounding box center [477, 237] width 18 height 18
click at [425, 233] on button "solve" at bounding box center [423, 236] width 59 height 37
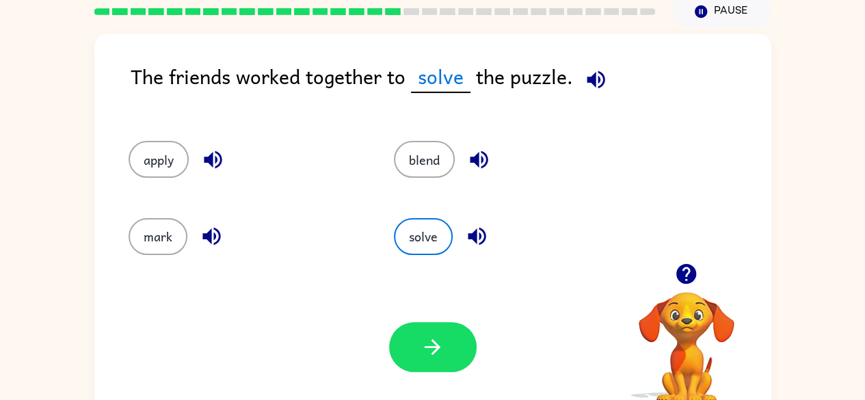
click at [591, 79] on icon "button" at bounding box center [596, 79] width 18 height 18
click at [436, 338] on icon "button" at bounding box center [432, 347] width 24 height 24
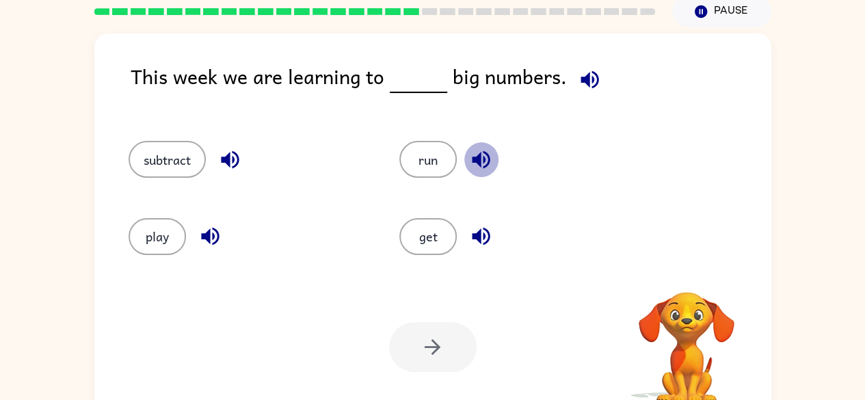
click at [482, 155] on icon "button" at bounding box center [481, 160] width 24 height 24
click at [483, 229] on icon "button" at bounding box center [481, 236] width 24 height 24
click at [583, 84] on icon "button" at bounding box center [589, 79] width 18 height 18
click at [488, 152] on icon "button" at bounding box center [481, 160] width 24 height 24
click at [587, 80] on icon "button" at bounding box center [589, 79] width 18 height 18
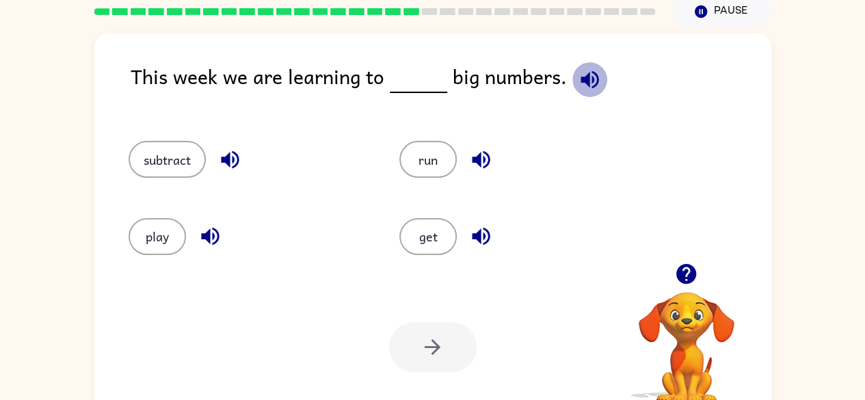
click at [588, 82] on icon "button" at bounding box center [590, 80] width 24 height 24
click at [483, 238] on icon "button" at bounding box center [481, 236] width 24 height 24
click at [206, 240] on icon "button" at bounding box center [210, 237] width 18 height 18
click at [224, 164] on icon "button" at bounding box center [230, 160] width 24 height 24
click at [169, 233] on button "play" at bounding box center [157, 236] width 57 height 37
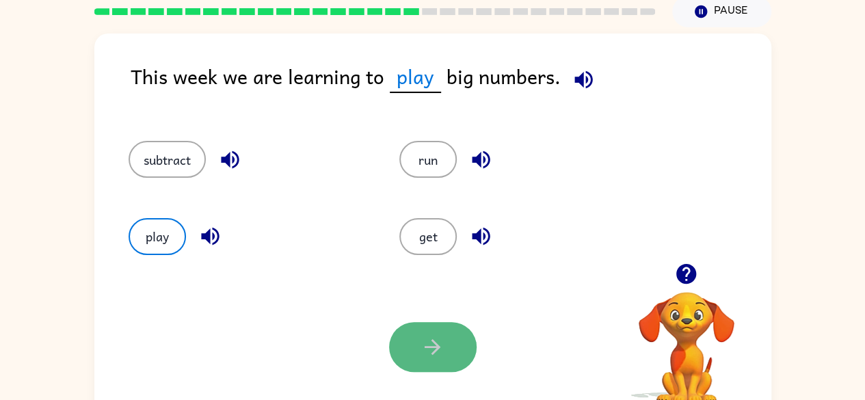
click at [467, 354] on button "button" at bounding box center [433, 347] width 88 height 50
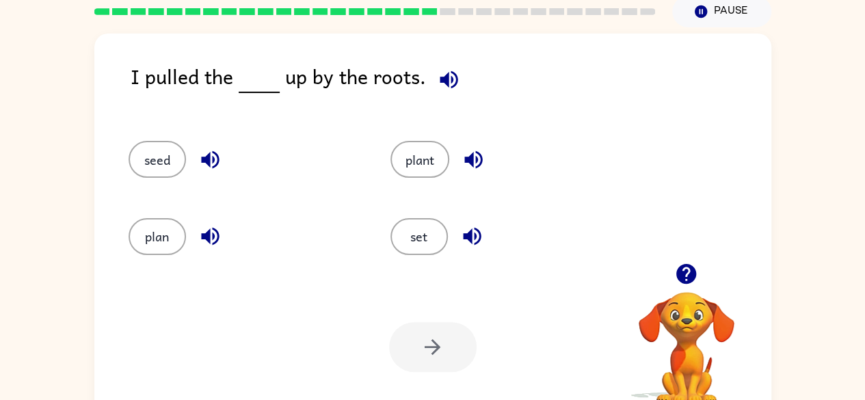
click at [438, 70] on icon "button" at bounding box center [449, 80] width 24 height 24
click at [478, 152] on icon "button" at bounding box center [473, 160] width 18 height 18
click at [437, 147] on button "plant" at bounding box center [419, 159] width 59 height 37
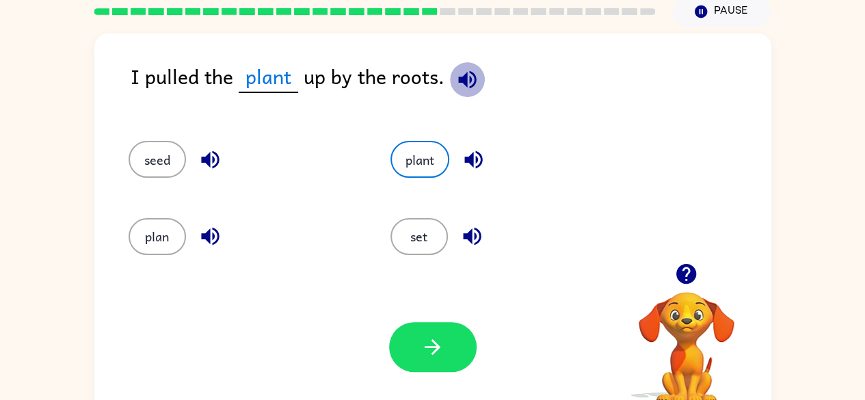
click at [464, 72] on icon "button" at bounding box center [467, 79] width 18 height 18
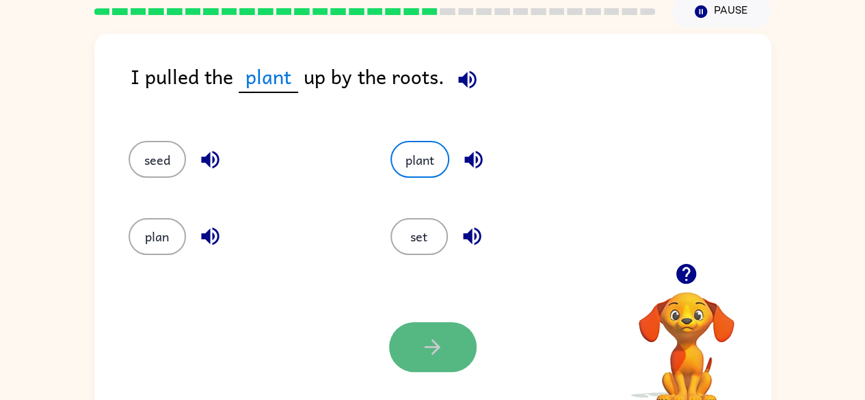
click at [438, 328] on button "button" at bounding box center [433, 347] width 88 height 50
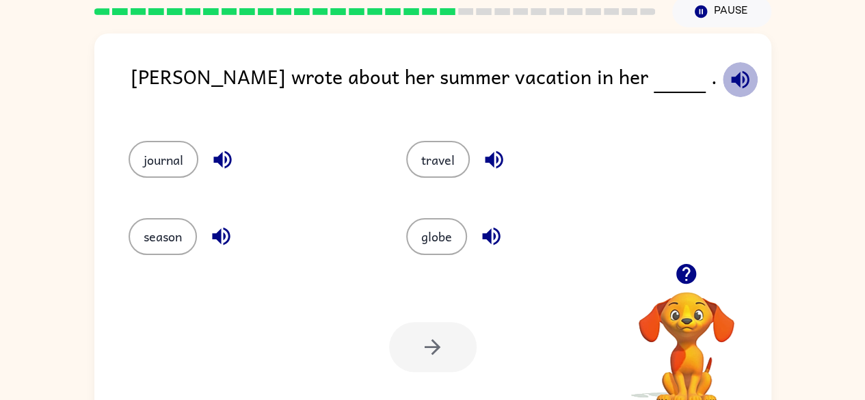
click at [728, 70] on icon "button" at bounding box center [740, 80] width 24 height 24
click at [500, 158] on icon "button" at bounding box center [494, 160] width 24 height 24
click at [490, 230] on icon "button" at bounding box center [491, 236] width 24 height 24
click at [213, 161] on icon "button" at bounding box center [223, 160] width 24 height 24
click at [224, 233] on icon "button" at bounding box center [221, 237] width 18 height 18
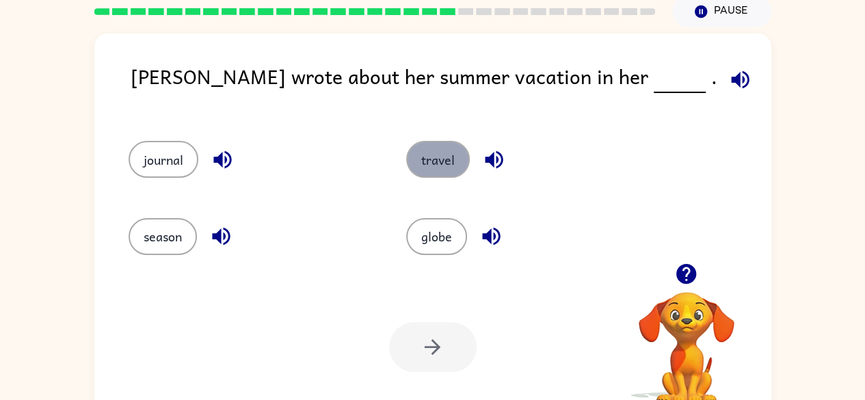
click at [427, 150] on button "travel" at bounding box center [438, 159] width 64 height 37
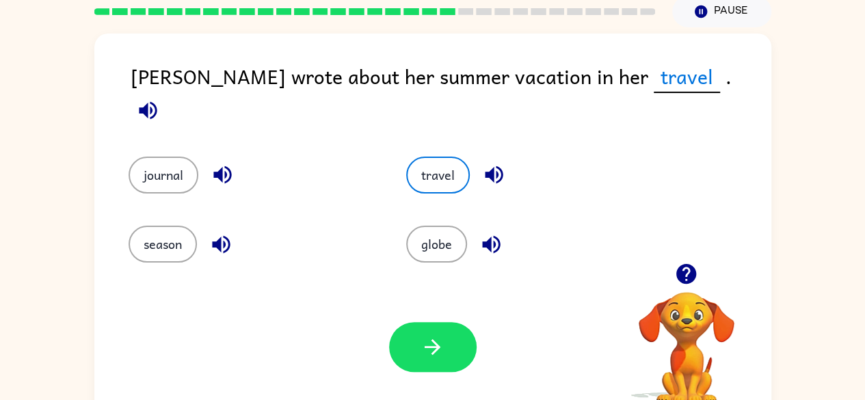
drag, startPoint x: 468, startPoint y: 336, endPoint x: 279, endPoint y: 295, distance: 193.1
click at [250, 293] on div "Your browser must support playing .mp4 files to use Literably. Please try using…" at bounding box center [432, 347] width 677 height 154
drag, startPoint x: 436, startPoint y: 333, endPoint x: 302, endPoint y: 263, distance: 151.1
click at [302, 263] on div "season" at bounding box center [242, 234] width 278 height 69
click at [432, 338] on icon "button" at bounding box center [432, 347] width 24 height 24
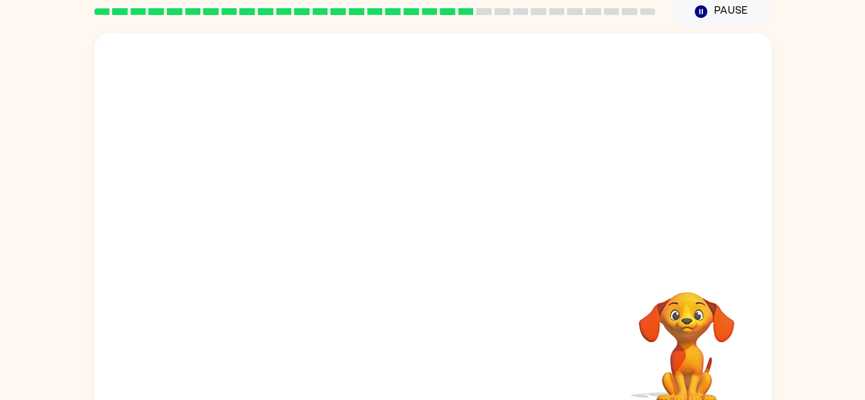
click at [552, 218] on video "Your browser must support playing .mp4 files to use Literably. Please try using…" at bounding box center [432, 149] width 677 height 230
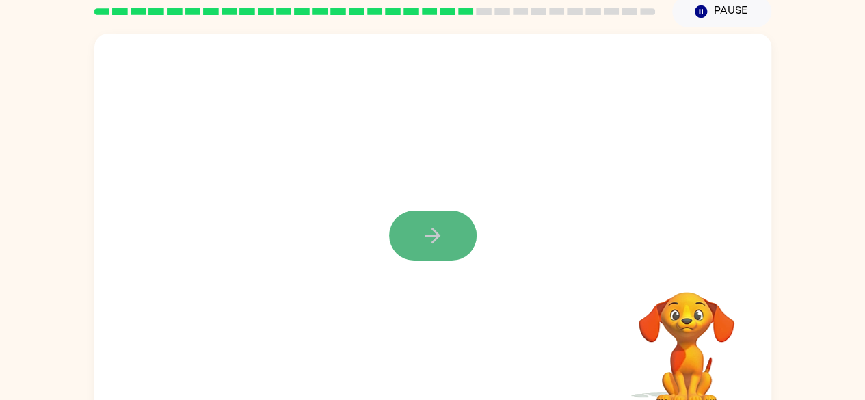
click at [447, 243] on button "button" at bounding box center [433, 236] width 88 height 50
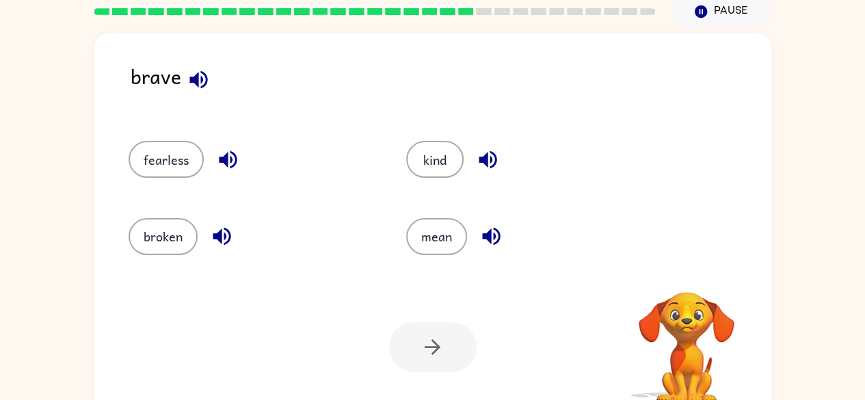
click at [226, 232] on icon "button" at bounding box center [222, 236] width 24 height 24
click at [178, 232] on button "broken" at bounding box center [163, 236] width 69 height 37
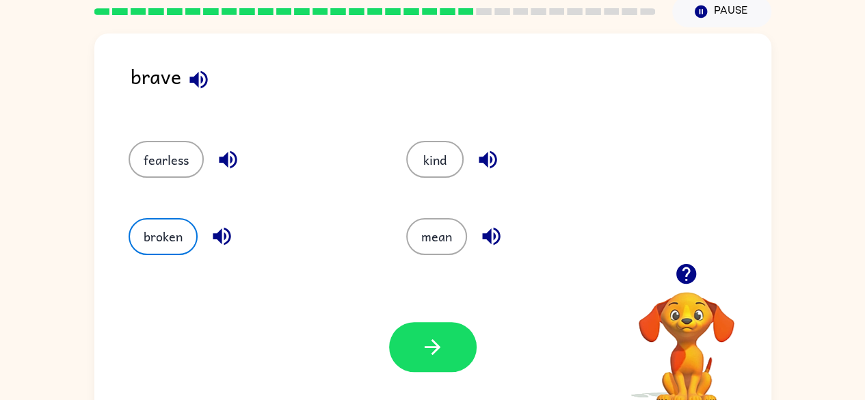
click at [193, 81] on icon "button" at bounding box center [198, 79] width 18 height 18
click at [432, 343] on icon "button" at bounding box center [432, 347] width 24 height 24
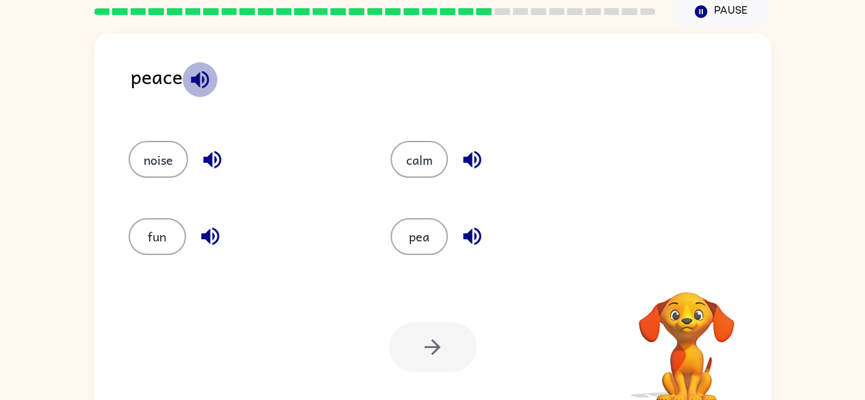
click at [188, 79] on icon "button" at bounding box center [200, 80] width 24 height 24
click at [468, 237] on icon "button" at bounding box center [472, 237] width 18 height 18
click at [423, 228] on button "pea" at bounding box center [418, 236] width 57 height 37
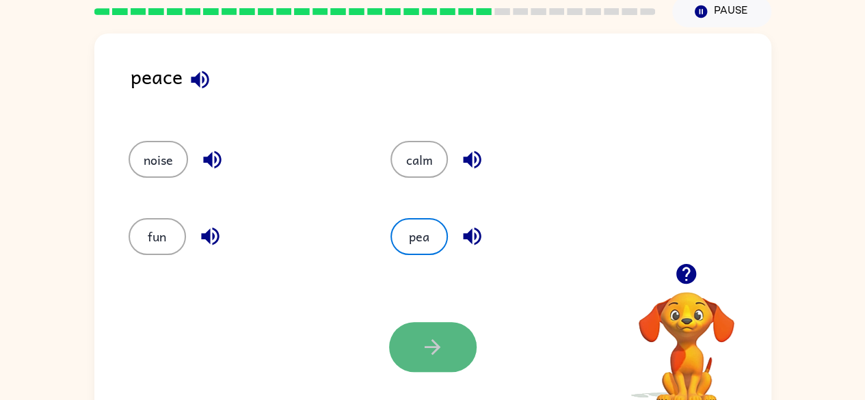
click at [451, 336] on button "button" at bounding box center [433, 347] width 88 height 50
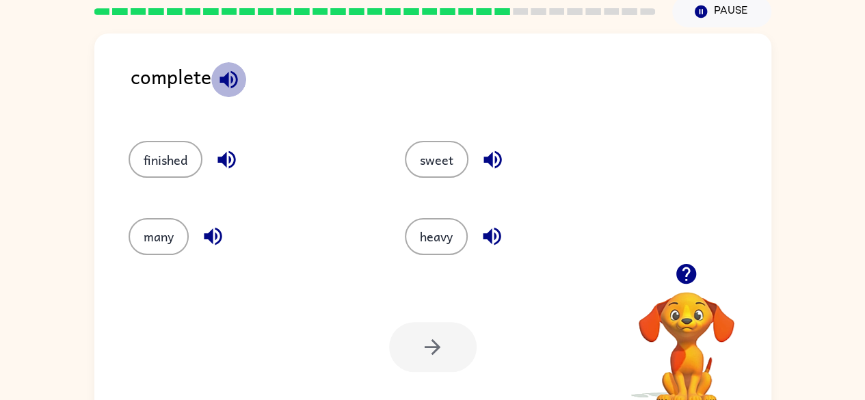
click at [225, 77] on icon "button" at bounding box center [228, 79] width 18 height 18
click at [219, 159] on icon "button" at bounding box center [226, 160] width 18 height 18
click at [213, 227] on icon "button" at bounding box center [213, 236] width 24 height 24
click at [498, 228] on icon "button" at bounding box center [492, 237] width 18 height 18
click at [491, 144] on button "button" at bounding box center [492, 159] width 35 height 35
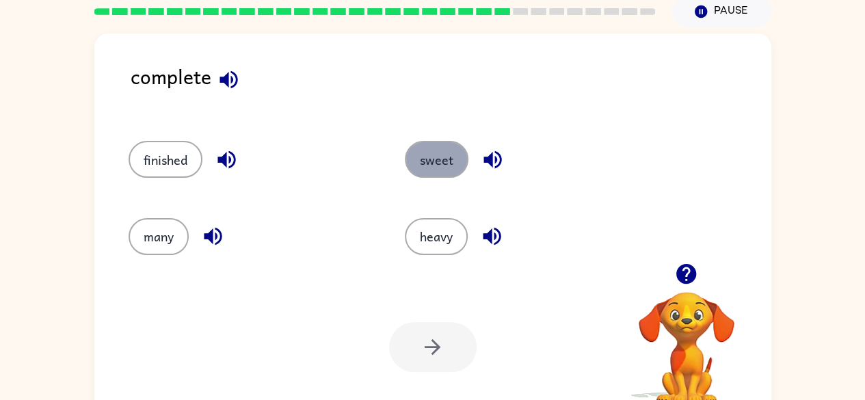
click at [423, 146] on button "sweet" at bounding box center [437, 159] width 64 height 37
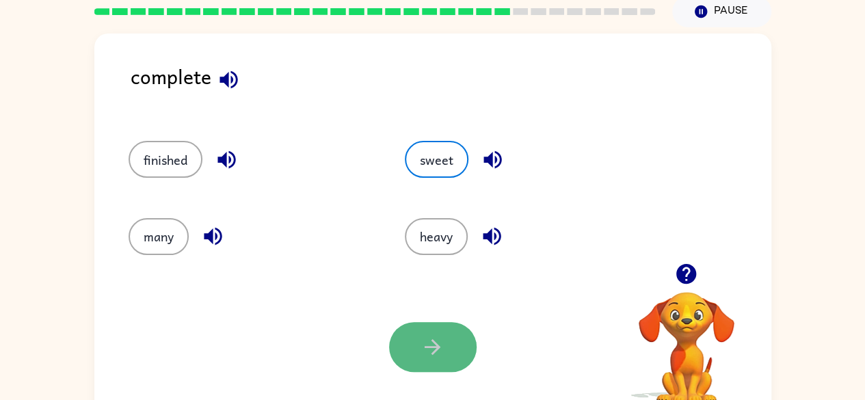
click at [464, 347] on button "button" at bounding box center [433, 347] width 88 height 50
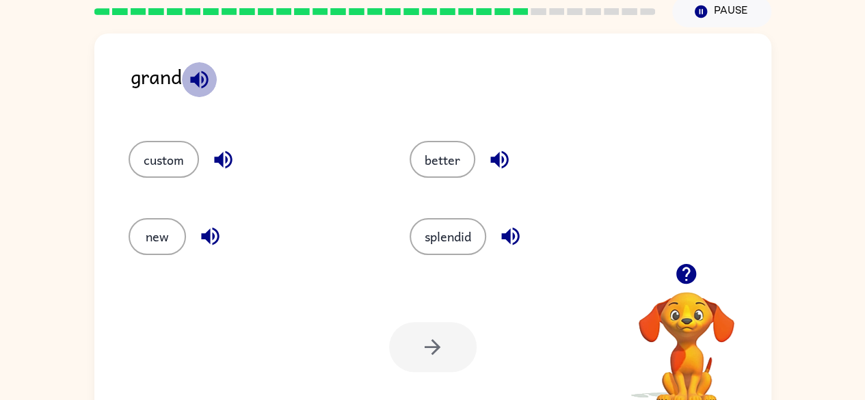
click at [198, 76] on icon "button" at bounding box center [199, 79] width 18 height 18
click at [513, 228] on icon "button" at bounding box center [510, 236] width 24 height 24
click at [501, 146] on button "button" at bounding box center [499, 159] width 35 height 35
click at [220, 158] on icon "button" at bounding box center [223, 160] width 18 height 18
click at [208, 224] on icon "button" at bounding box center [210, 236] width 24 height 24
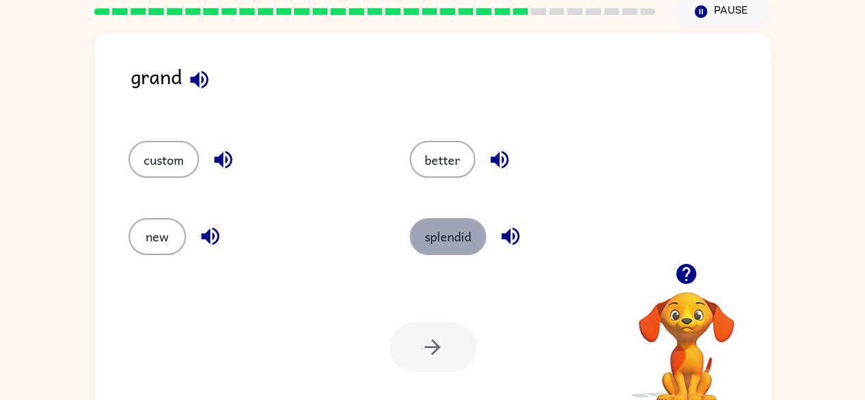
click at [431, 228] on button "splendid" at bounding box center [448, 236] width 77 height 37
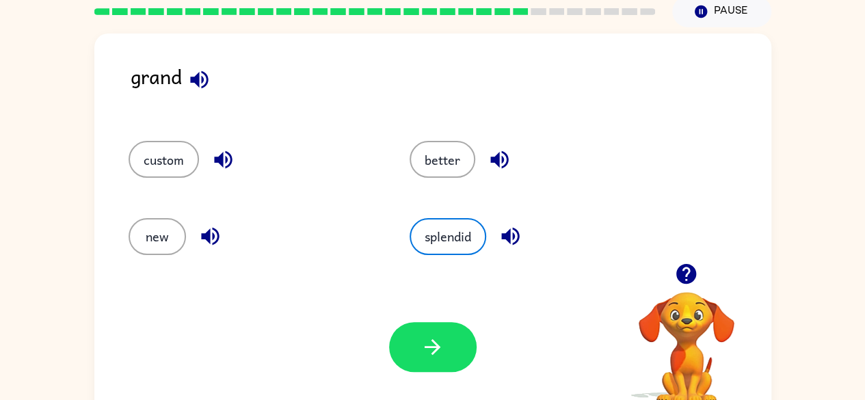
drag, startPoint x: 464, startPoint y: 351, endPoint x: 368, endPoint y: 245, distance: 142.8
click at [368, 245] on div "new" at bounding box center [254, 236] width 250 height 37
click at [438, 355] on icon "button" at bounding box center [432, 347] width 24 height 24
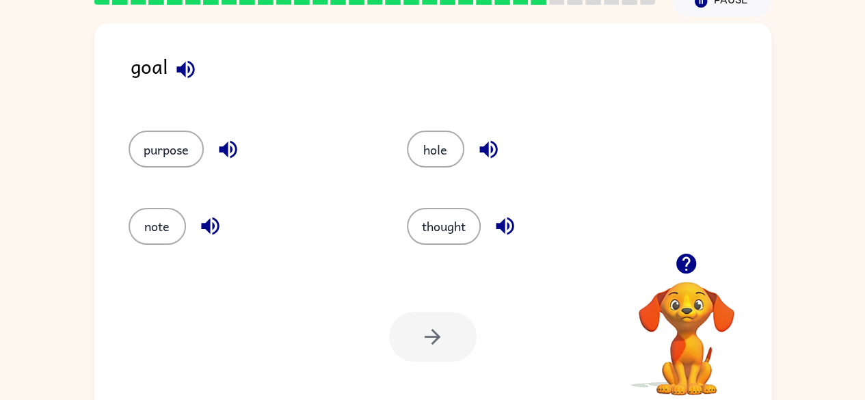
scroll to position [76, 0]
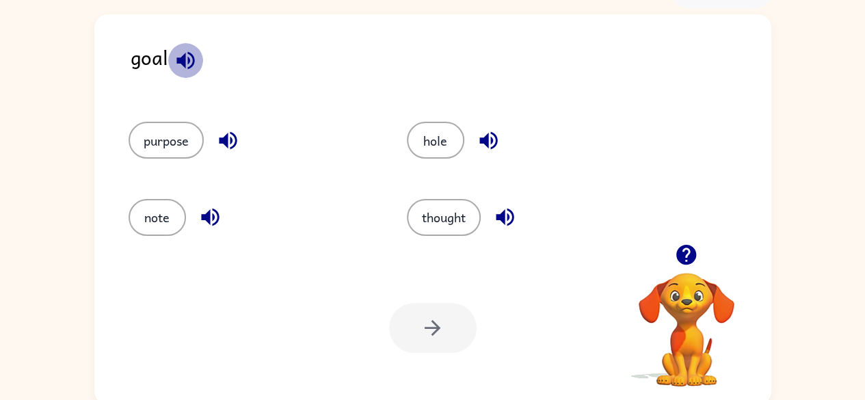
click at [183, 56] on icon "button" at bounding box center [185, 60] width 18 height 18
click at [226, 135] on icon "button" at bounding box center [228, 141] width 18 height 18
click at [212, 208] on icon "button" at bounding box center [210, 217] width 24 height 24
click at [510, 215] on icon "button" at bounding box center [505, 218] width 18 height 18
click at [208, 215] on icon "button" at bounding box center [210, 218] width 18 height 18
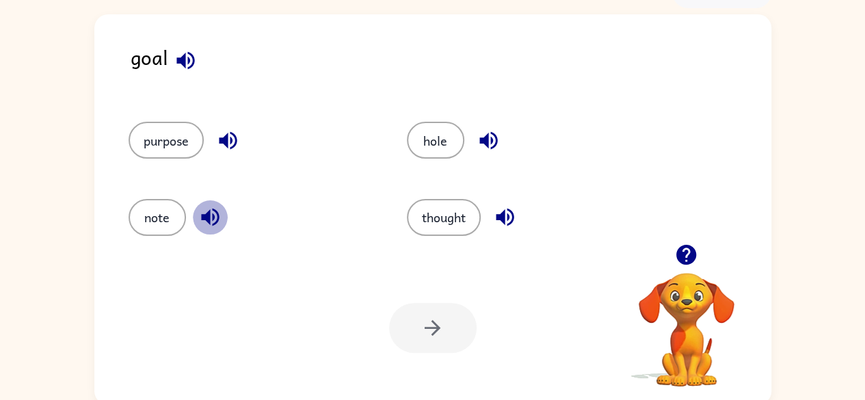
click at [208, 215] on icon "button" at bounding box center [210, 218] width 18 height 18
click at [496, 136] on icon "button" at bounding box center [488, 141] width 18 height 18
click at [513, 210] on icon "button" at bounding box center [505, 217] width 24 height 24
click at [221, 139] on icon "button" at bounding box center [228, 141] width 18 height 18
click at [135, 222] on button "note" at bounding box center [157, 217] width 57 height 37
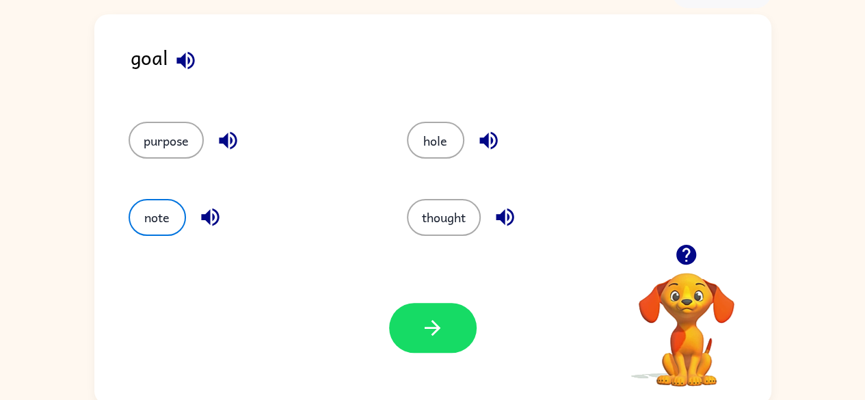
drag, startPoint x: 461, startPoint y: 306, endPoint x: 293, endPoint y: 217, distance: 189.6
click at [293, 217] on div "note" at bounding box center [252, 217] width 247 height 37
click at [453, 315] on button "button" at bounding box center [433, 328] width 88 height 50
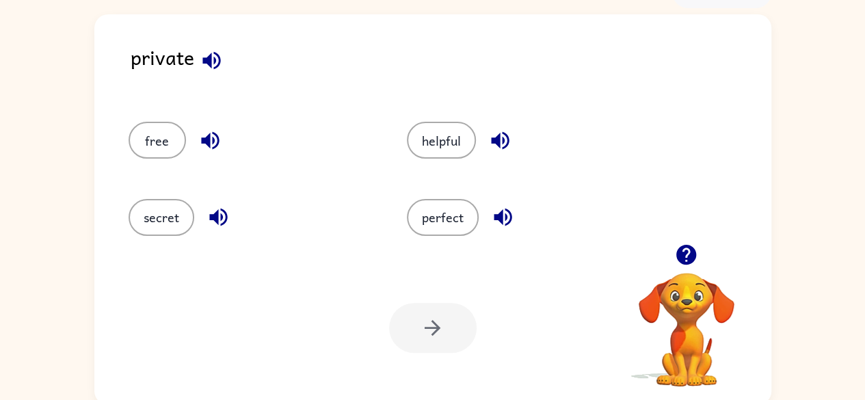
click at [211, 49] on icon "button" at bounding box center [212, 61] width 24 height 24
click at [209, 138] on icon "button" at bounding box center [210, 141] width 18 height 18
click at [218, 218] on icon "button" at bounding box center [218, 217] width 24 height 24
click at [496, 216] on icon "button" at bounding box center [503, 218] width 18 height 18
click at [444, 210] on button "perfect" at bounding box center [443, 217] width 72 height 37
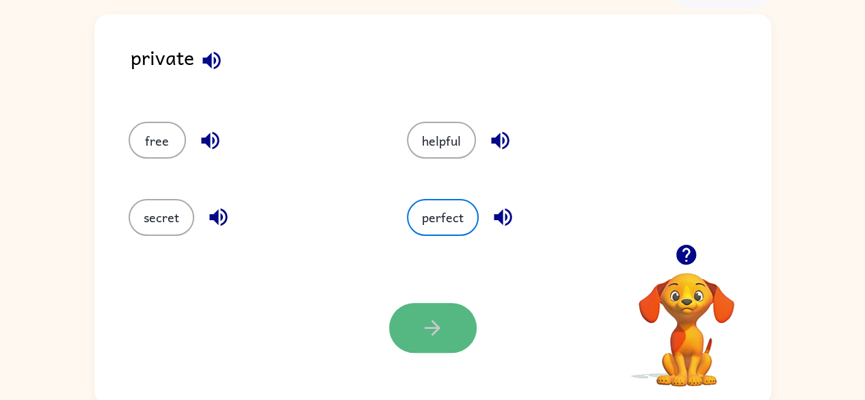
click at [459, 319] on button "button" at bounding box center [433, 328] width 88 height 50
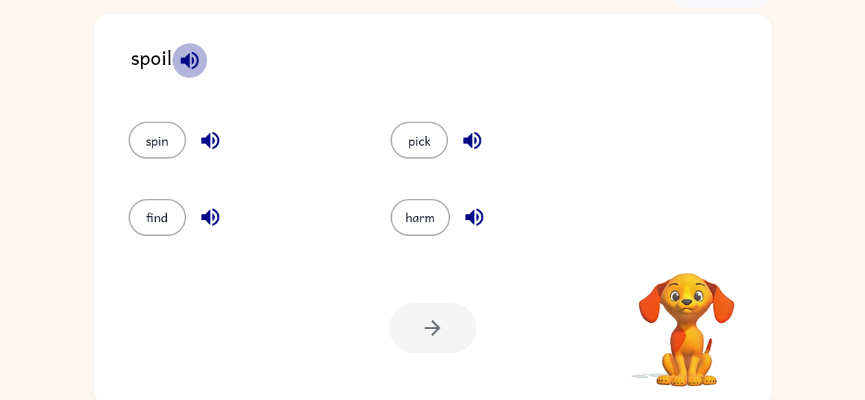
click at [190, 53] on icon "button" at bounding box center [190, 61] width 24 height 24
click at [201, 133] on icon "button" at bounding box center [210, 141] width 24 height 24
click at [156, 131] on button "spin" at bounding box center [157, 140] width 57 height 37
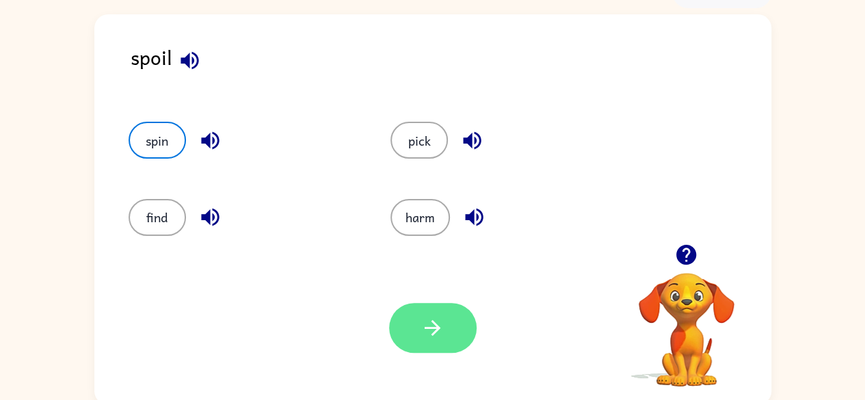
click at [444, 334] on icon "button" at bounding box center [432, 328] width 24 height 24
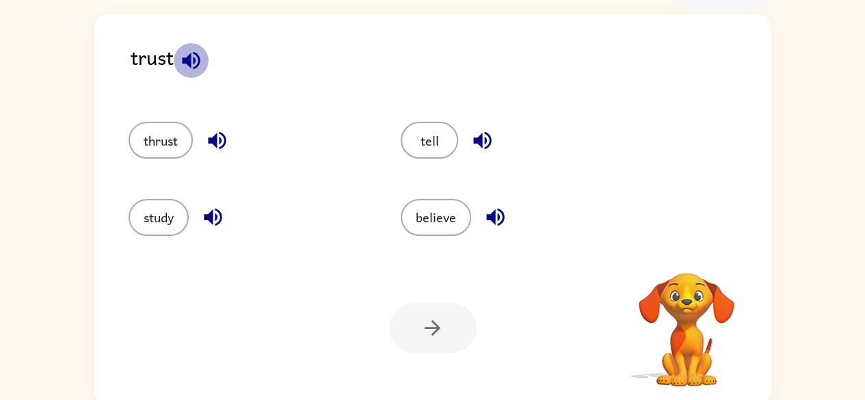
click at [202, 62] on icon "button" at bounding box center [191, 61] width 24 height 24
click at [219, 137] on icon "button" at bounding box center [217, 141] width 24 height 24
click at [141, 133] on button "thrust" at bounding box center [161, 140] width 64 height 37
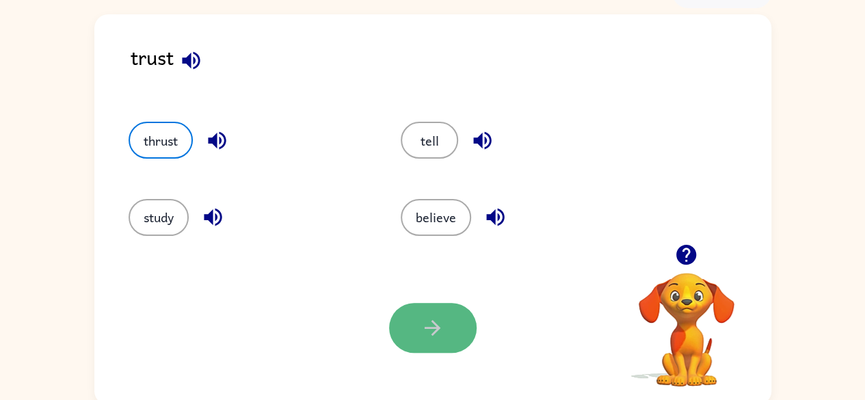
click at [436, 325] on icon "button" at bounding box center [433, 328] width 16 height 16
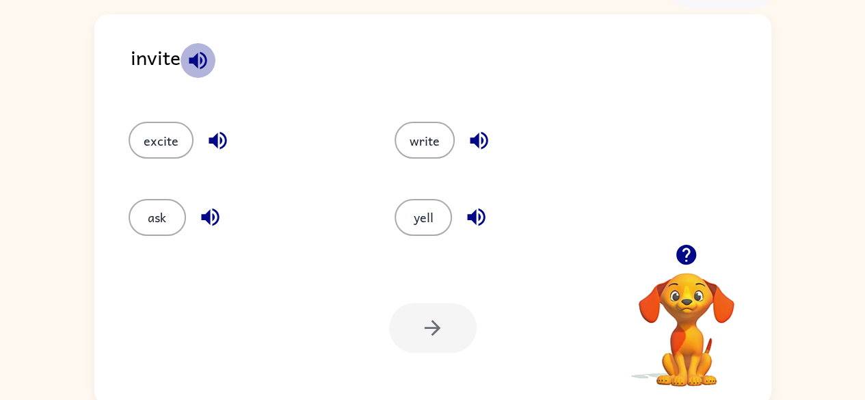
click at [197, 44] on button "button" at bounding box center [198, 60] width 35 height 35
click at [487, 130] on icon "button" at bounding box center [479, 141] width 24 height 24
click at [483, 209] on icon "button" at bounding box center [476, 217] width 24 height 24
click at [219, 133] on icon "button" at bounding box center [218, 141] width 24 height 24
click at [199, 215] on icon "button" at bounding box center [210, 217] width 24 height 24
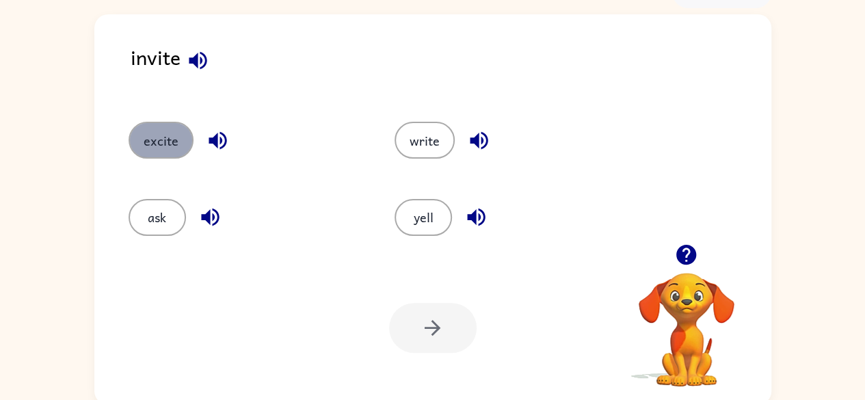
click at [184, 153] on button "excite" at bounding box center [161, 140] width 65 height 37
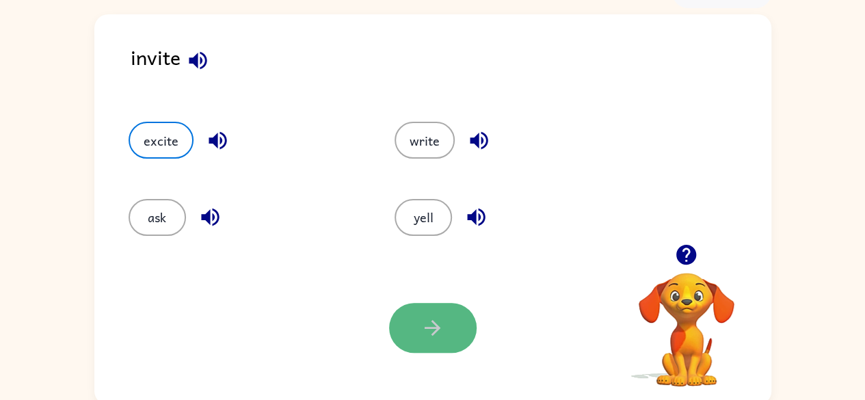
click at [443, 306] on button "button" at bounding box center [433, 328] width 88 height 50
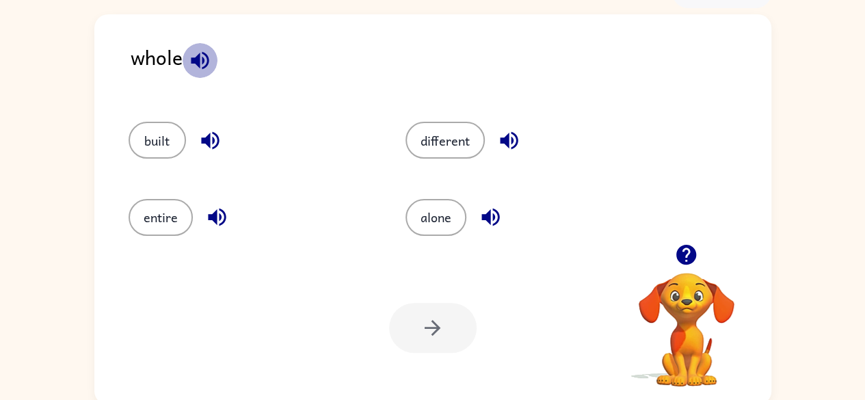
click at [193, 53] on icon "button" at bounding box center [200, 61] width 24 height 24
click at [199, 139] on icon "button" at bounding box center [210, 141] width 24 height 24
click at [211, 206] on icon "button" at bounding box center [217, 217] width 24 height 24
click at [209, 210] on icon "button" at bounding box center [217, 217] width 24 height 24
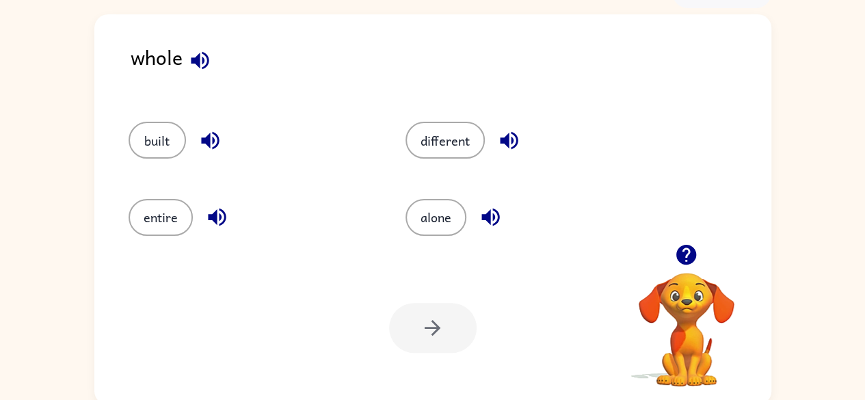
click at [226, 218] on icon "button" at bounding box center [217, 217] width 24 height 24
click at [492, 215] on icon "button" at bounding box center [490, 218] width 18 height 18
click at [511, 137] on icon "button" at bounding box center [509, 141] width 18 height 18
click at [446, 131] on button "different" at bounding box center [444, 140] width 79 height 37
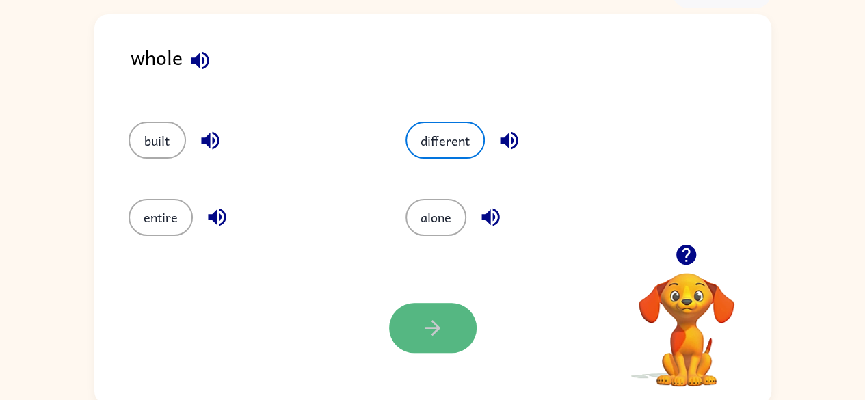
click at [464, 319] on button "button" at bounding box center [433, 328] width 88 height 50
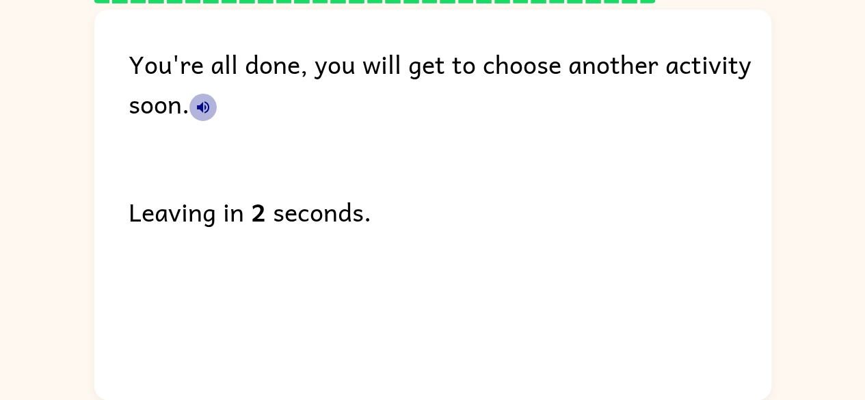
click at [202, 107] on icon "button" at bounding box center [203, 107] width 16 height 16
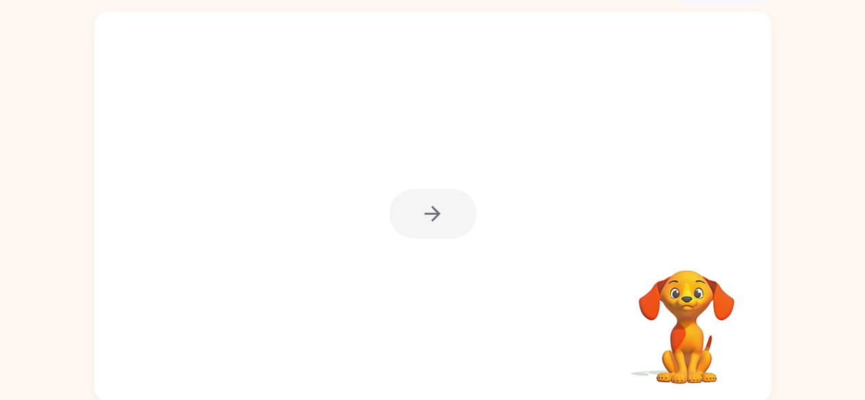
scroll to position [81, 0]
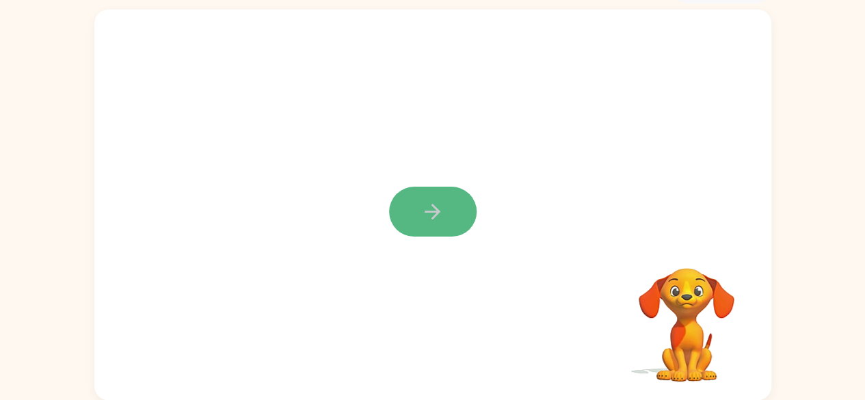
click at [430, 216] on icon "button" at bounding box center [432, 212] width 24 height 24
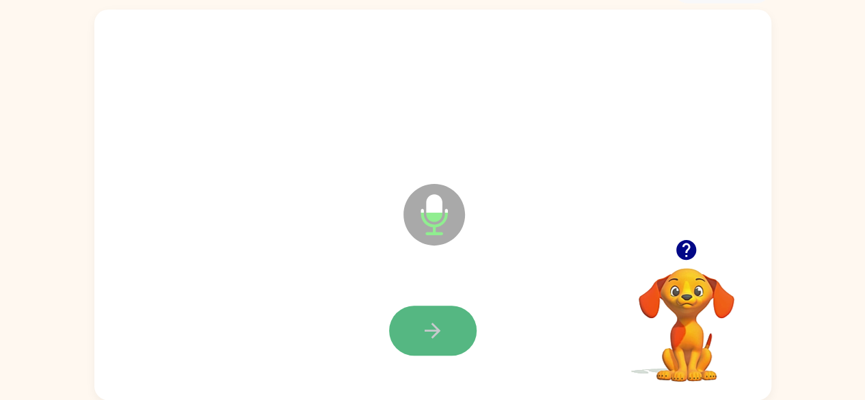
click at [458, 322] on button "button" at bounding box center [433, 331] width 88 height 50
click at [460, 330] on button "button" at bounding box center [433, 331] width 88 height 50
click at [440, 329] on icon "button" at bounding box center [432, 331] width 24 height 24
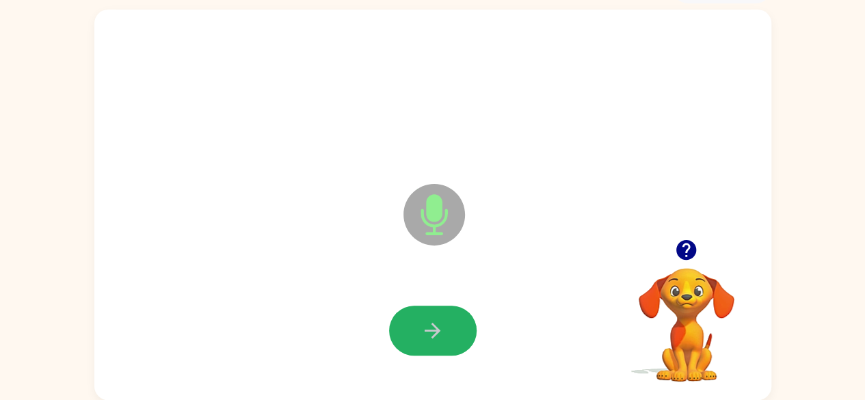
click at [440, 329] on icon "button" at bounding box center [432, 331] width 24 height 24
click at [439, 329] on icon "button" at bounding box center [432, 331] width 24 height 24
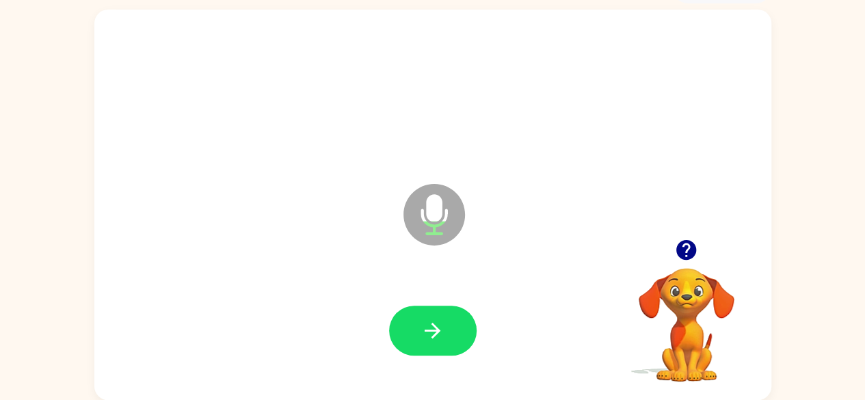
click at [439, 329] on icon "button" at bounding box center [432, 331] width 24 height 24
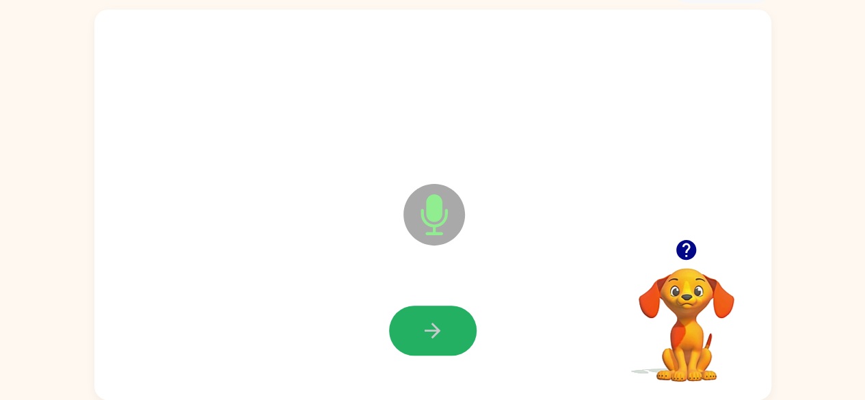
click at [439, 329] on icon "button" at bounding box center [432, 331] width 24 height 24
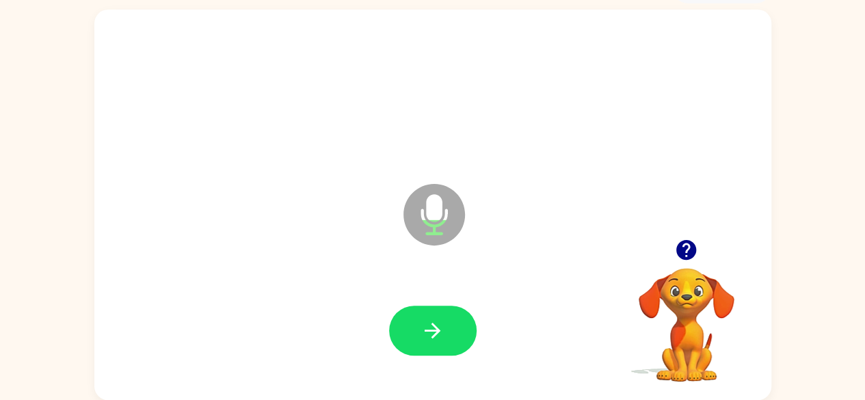
drag, startPoint x: 439, startPoint y: 329, endPoint x: 298, endPoint y: 239, distance: 167.3
click at [298, 239] on div "Microphone The Microphone is here when it is your turn to talk" at bounding box center [432, 205] width 677 height 390
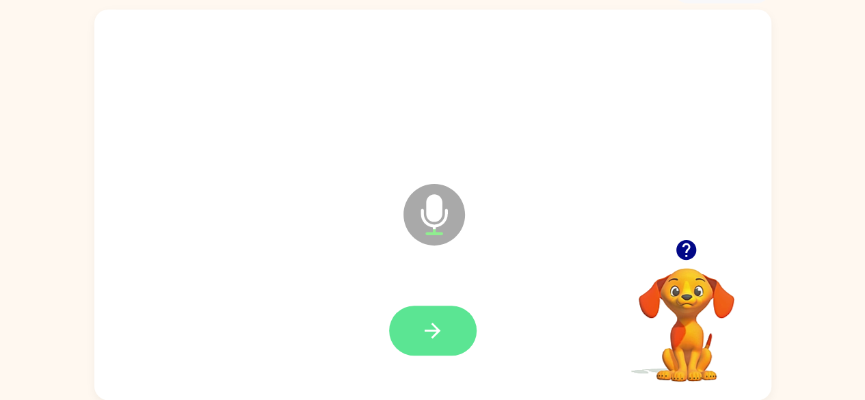
click at [441, 334] on icon "button" at bounding box center [432, 331] width 24 height 24
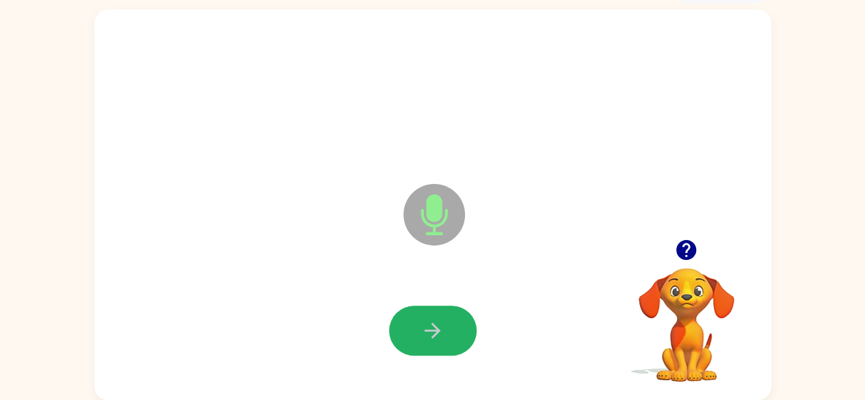
click at [440, 334] on icon "button" at bounding box center [432, 331] width 24 height 24
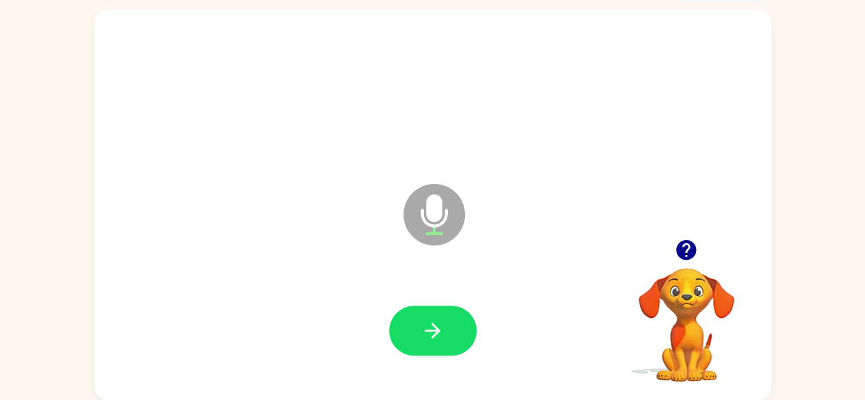
drag, startPoint x: 440, startPoint y: 334, endPoint x: 394, endPoint y: 310, distance: 52.6
click at [394, 310] on div at bounding box center [433, 331] width 88 height 50
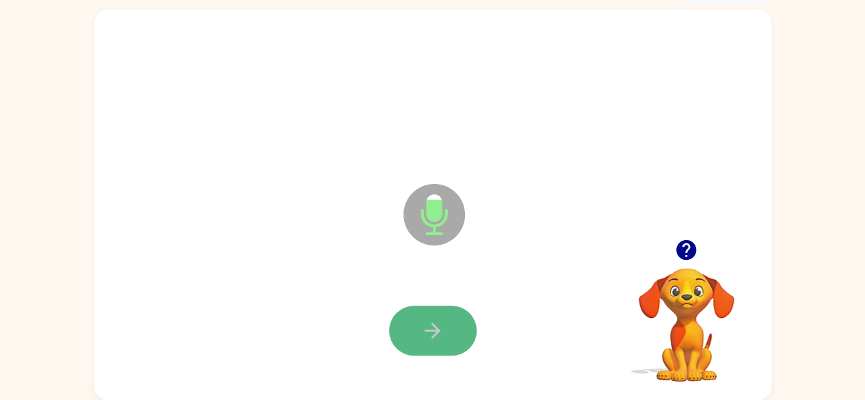
click at [422, 330] on icon "button" at bounding box center [432, 331] width 24 height 24
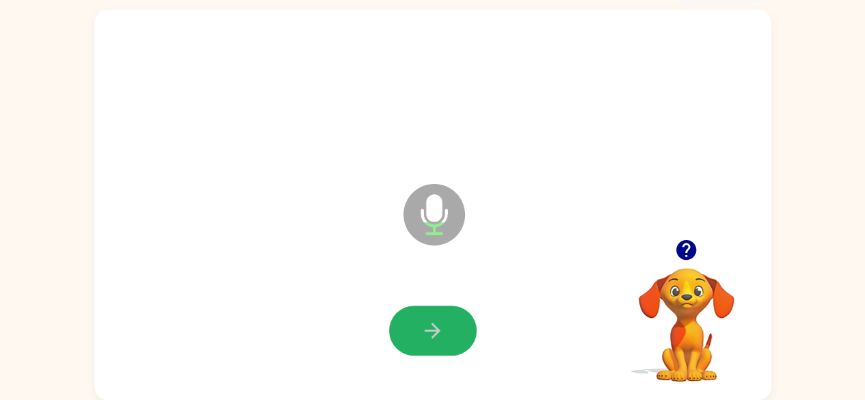
click at [422, 330] on icon "button" at bounding box center [432, 331] width 24 height 24
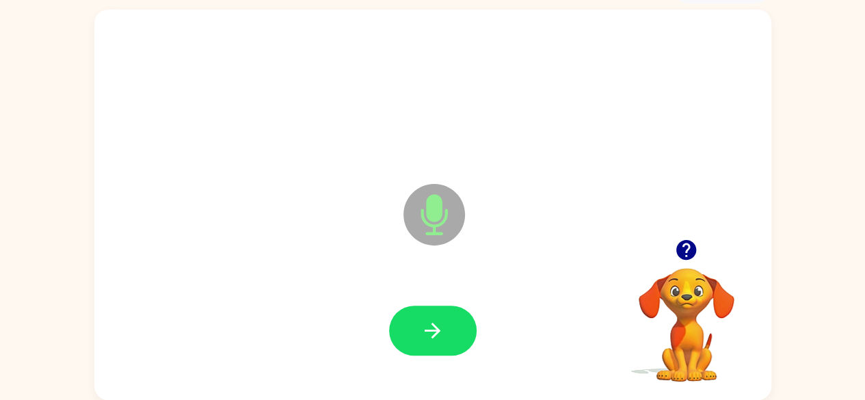
click at [422, 330] on icon "button" at bounding box center [432, 331] width 24 height 24
drag, startPoint x: 422, startPoint y: 330, endPoint x: 222, endPoint y: 154, distance: 266.9
click at [222, 154] on div "Microphone The Microphone is here when it is your turn to talk" at bounding box center [432, 205] width 677 height 390
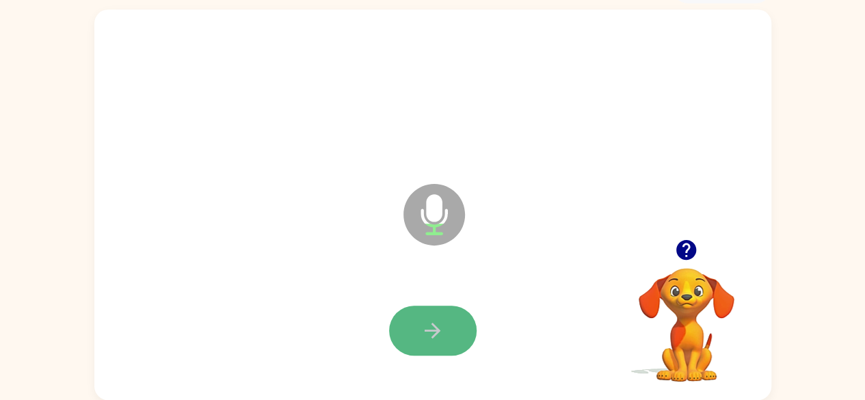
click at [436, 319] on icon "button" at bounding box center [432, 331] width 24 height 24
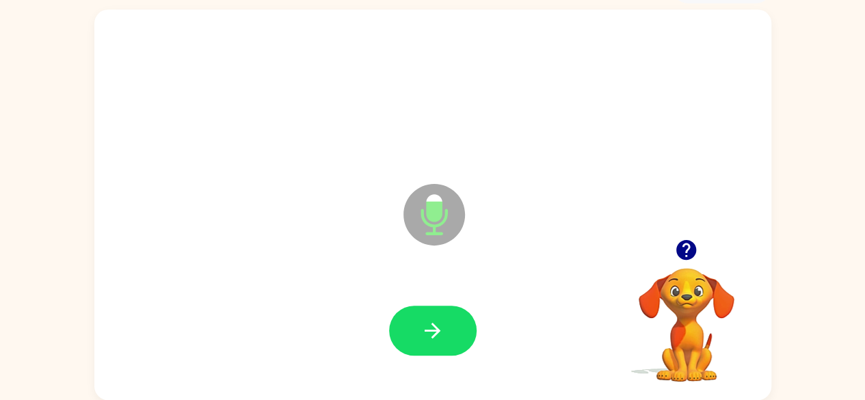
drag, startPoint x: 436, startPoint y: 319, endPoint x: 341, endPoint y: 282, distance: 102.2
click at [341, 282] on div at bounding box center [433, 331] width 650 height 112
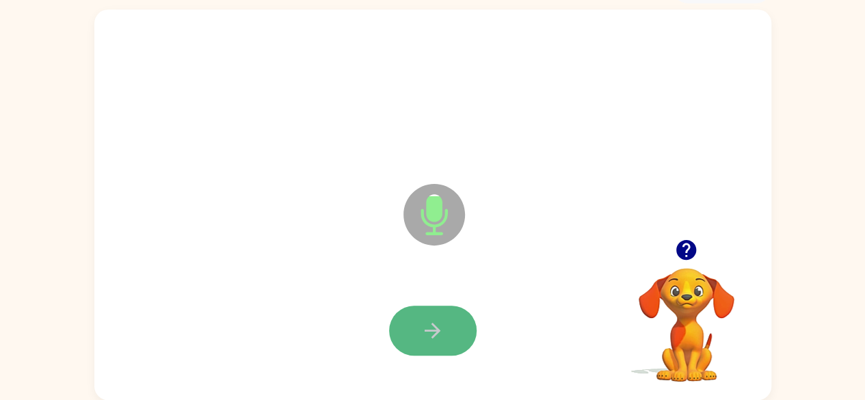
click at [432, 332] on icon "button" at bounding box center [432, 331] width 24 height 24
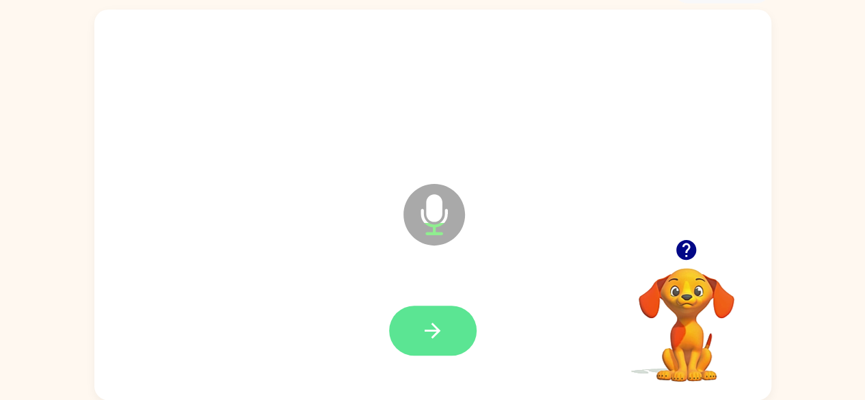
click at [432, 332] on icon "button" at bounding box center [432, 331] width 24 height 24
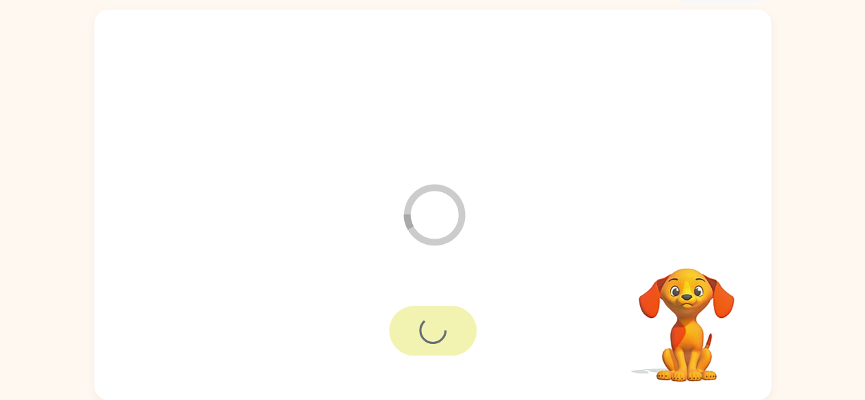
click at [434, 334] on div at bounding box center [433, 331] width 88 height 50
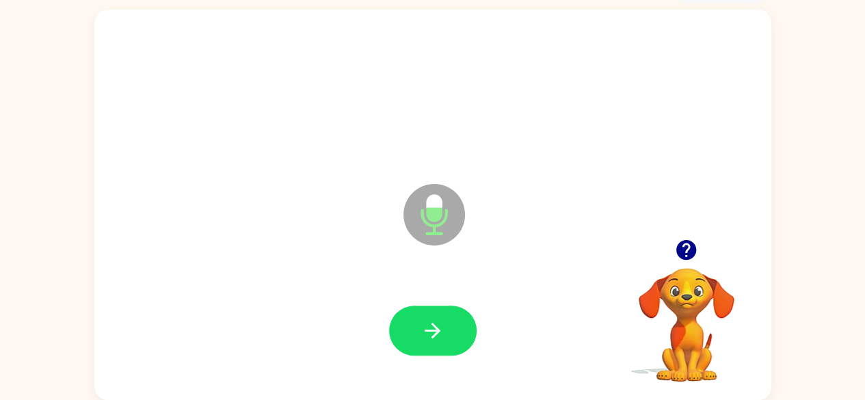
click at [308, 282] on div at bounding box center [433, 331] width 650 height 112
click at [444, 324] on button "button" at bounding box center [433, 331] width 88 height 50
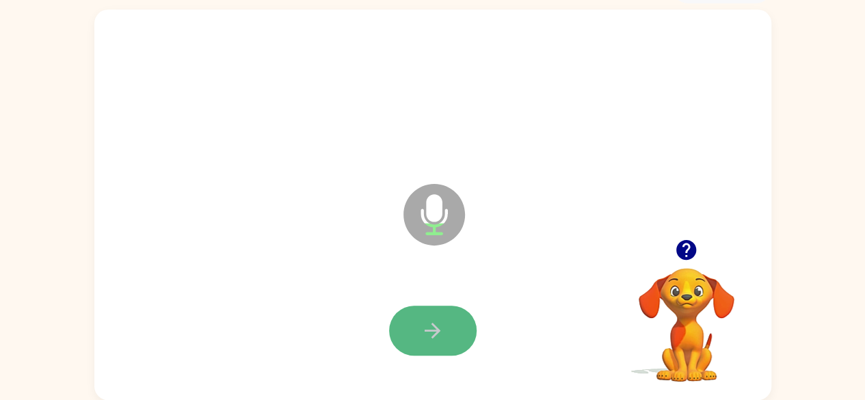
click at [443, 329] on icon "button" at bounding box center [432, 331] width 24 height 24
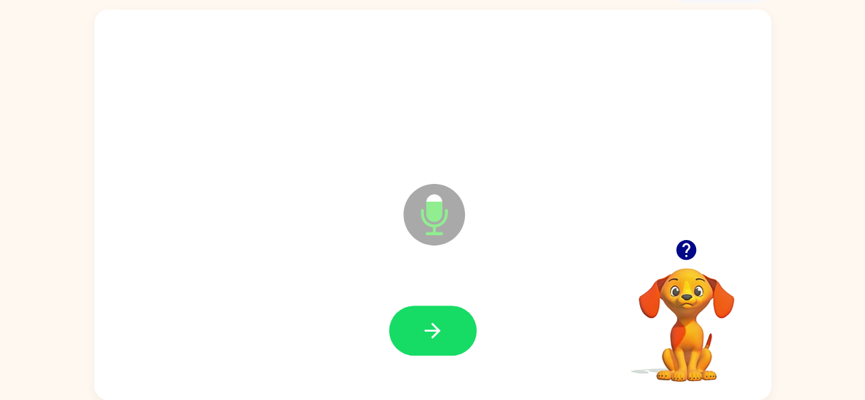
click at [443, 330] on icon "button" at bounding box center [432, 331] width 24 height 24
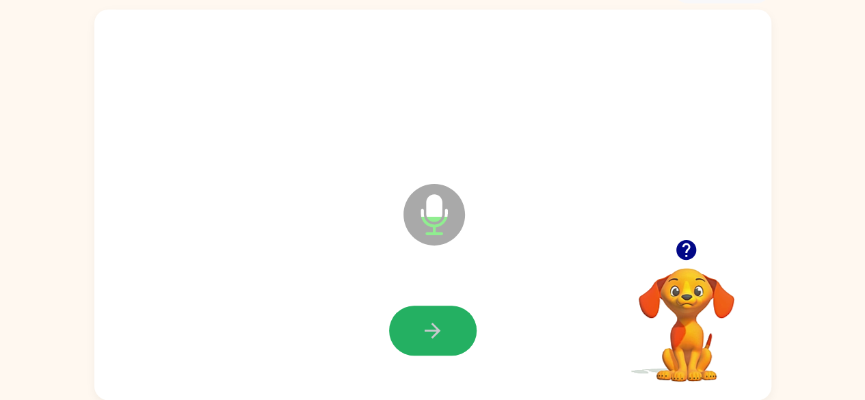
click at [443, 330] on icon "button" at bounding box center [432, 331] width 24 height 24
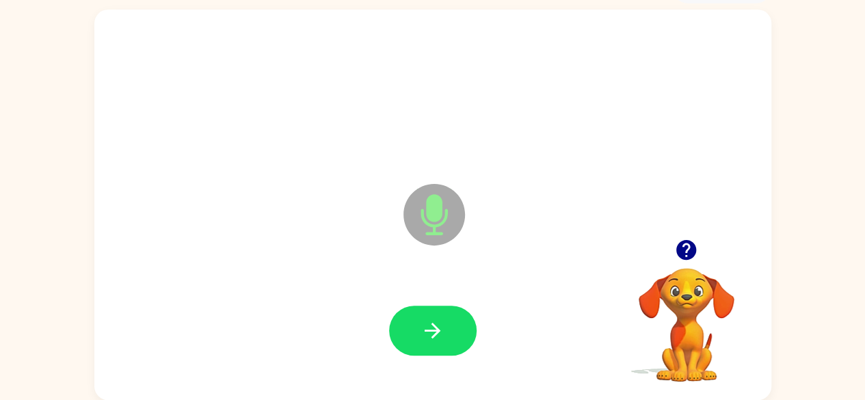
drag, startPoint x: 443, startPoint y: 330, endPoint x: 301, endPoint y: 224, distance: 177.8
click at [301, 224] on div "Microphone The Microphone is here when it is your turn to talk" at bounding box center [432, 205] width 677 height 390
click at [430, 297] on div at bounding box center [433, 331] width 650 height 112
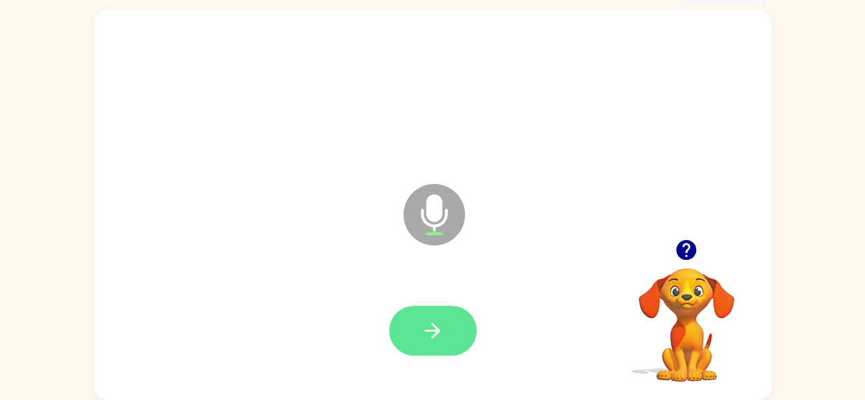
click at [440, 322] on icon "button" at bounding box center [432, 331] width 24 height 24
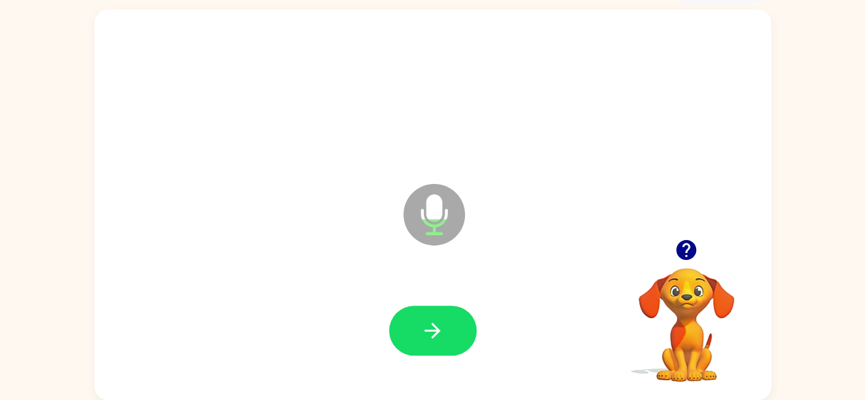
click at [440, 322] on icon "button" at bounding box center [432, 331] width 24 height 24
drag, startPoint x: 440, startPoint y: 322, endPoint x: 299, endPoint y: 277, distance: 147.9
click at [299, 277] on div at bounding box center [433, 331] width 650 height 112
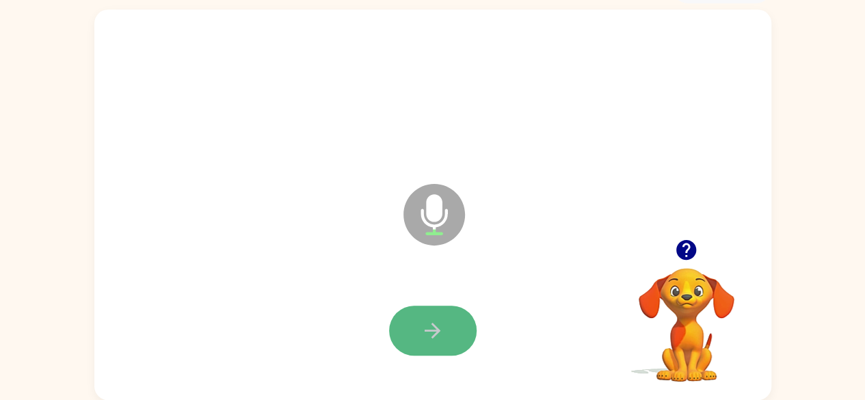
click at [416, 322] on button "button" at bounding box center [433, 331] width 88 height 50
click at [414, 321] on button "button" at bounding box center [433, 331] width 88 height 50
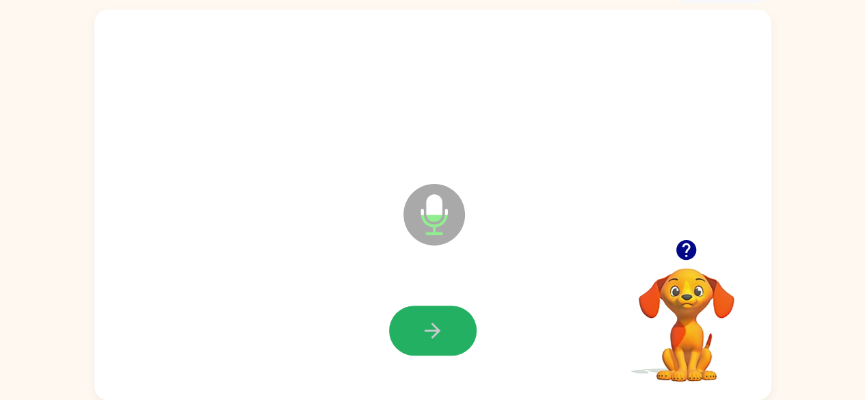
drag, startPoint x: 414, startPoint y: 321, endPoint x: 414, endPoint y: 332, distance: 10.3
click at [414, 332] on button "button" at bounding box center [433, 331] width 88 height 50
drag, startPoint x: 414, startPoint y: 332, endPoint x: 300, endPoint y: 283, distance: 123.4
click at [300, 283] on div at bounding box center [433, 331] width 650 height 112
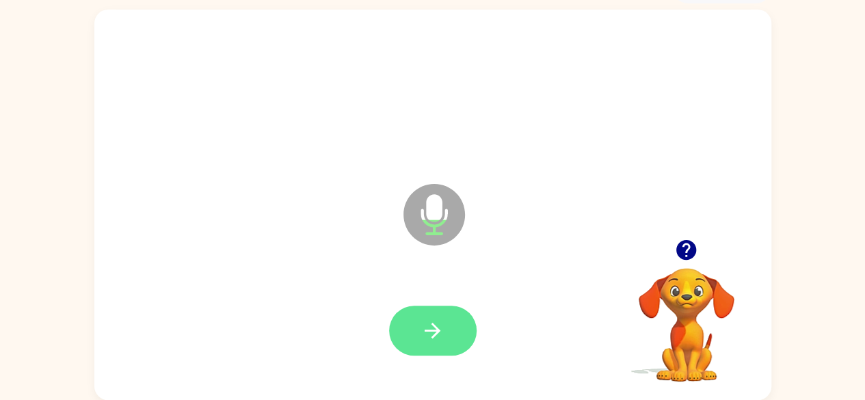
click at [433, 322] on icon "button" at bounding box center [432, 331] width 24 height 24
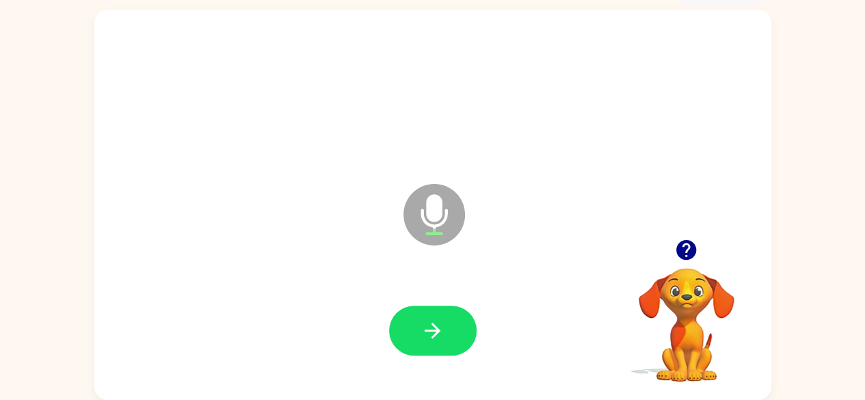
drag, startPoint x: 433, startPoint y: 322, endPoint x: 431, endPoint y: 282, distance: 40.4
click at [431, 282] on div "Microphone The Microphone is here when it is your turn to talk" at bounding box center [432, 205] width 677 height 390
click at [440, 325] on icon "button" at bounding box center [432, 331] width 24 height 24
drag, startPoint x: 440, startPoint y: 325, endPoint x: 343, endPoint y: 255, distance: 119.5
click at [343, 255] on div "Microphone The Microphone is here when it is your turn to talk" at bounding box center [432, 205] width 677 height 390
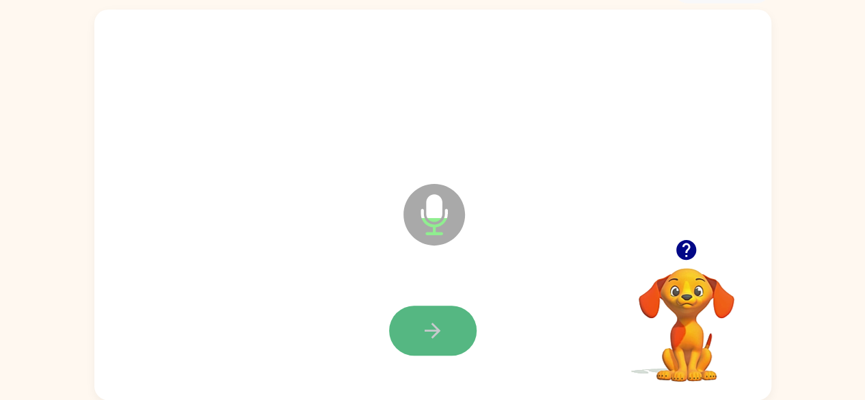
click at [451, 336] on button "button" at bounding box center [433, 331] width 88 height 50
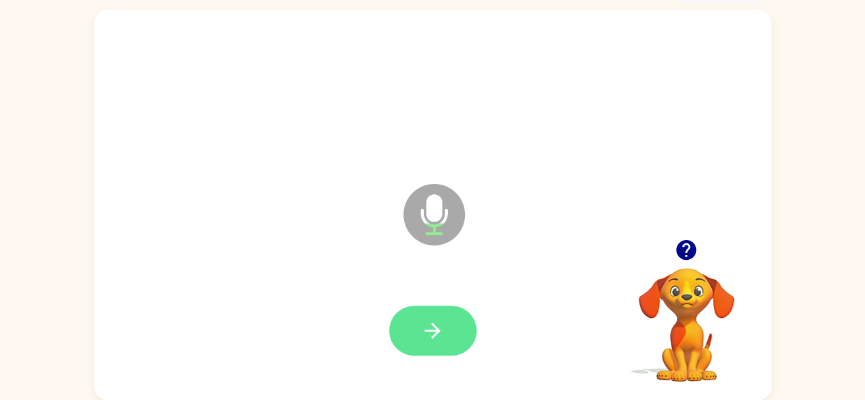
click at [450, 334] on button "button" at bounding box center [433, 331] width 88 height 50
click at [447, 336] on button "button" at bounding box center [433, 331] width 88 height 50
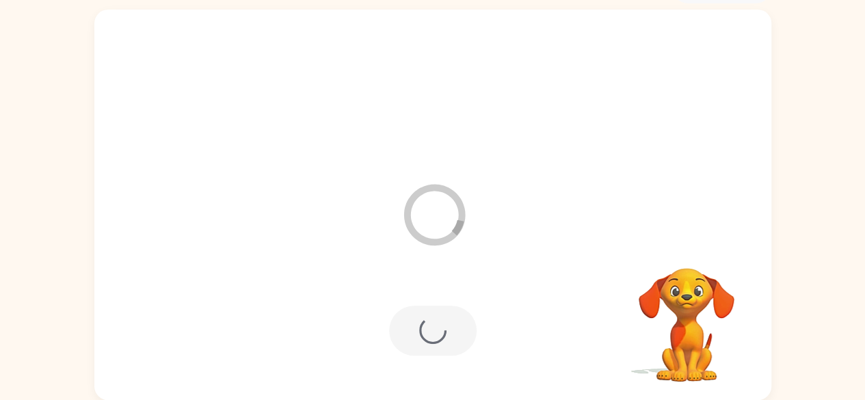
click at [447, 337] on div at bounding box center [433, 331] width 88 height 50
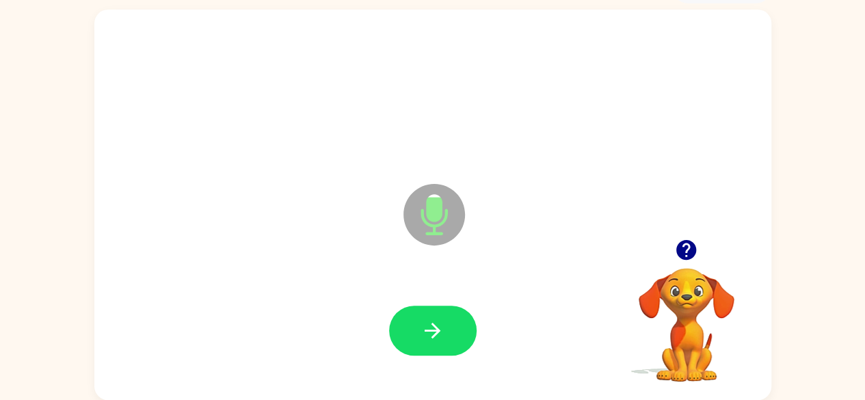
drag, startPoint x: 460, startPoint y: 390, endPoint x: 465, endPoint y: 408, distance: 17.8
click at [465, 399] on html "Kellia Lindsay ( Logout ) Pause Pause Microphone The Microphone is here when it…" at bounding box center [432, 159] width 865 height 481
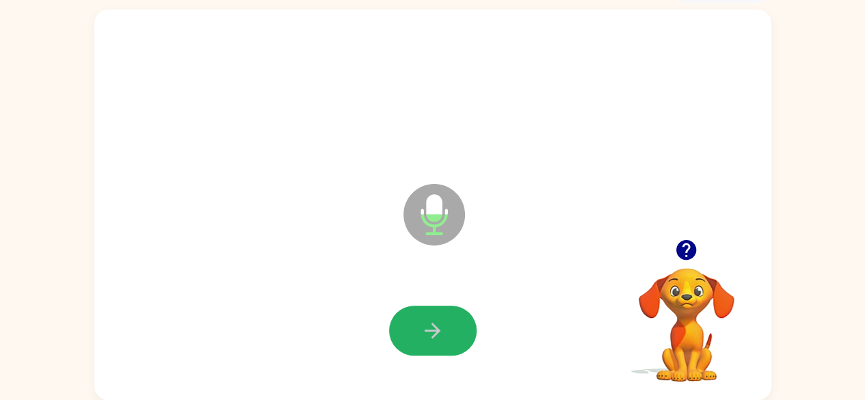
click at [436, 327] on icon "button" at bounding box center [433, 331] width 16 height 16
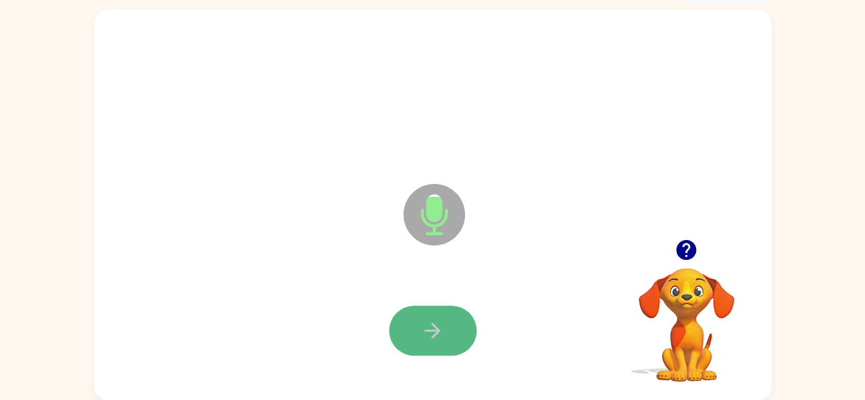
drag, startPoint x: 436, startPoint y: 327, endPoint x: 405, endPoint y: 317, distance: 32.4
click at [405, 317] on button "button" at bounding box center [433, 331] width 88 height 50
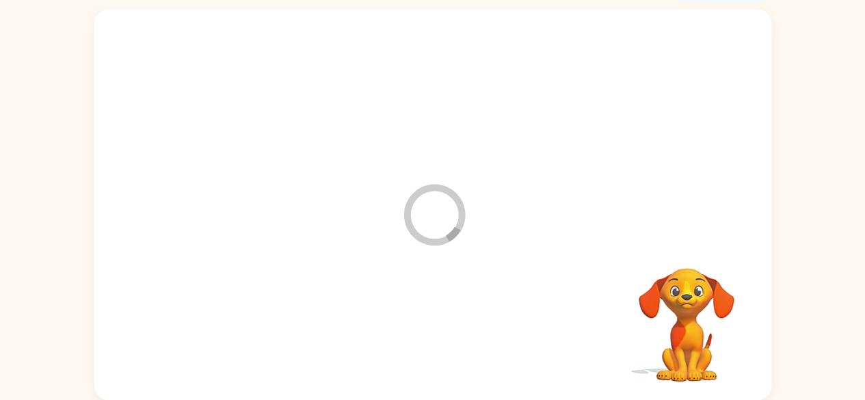
click at [405, 317] on div at bounding box center [433, 331] width 650 height 112
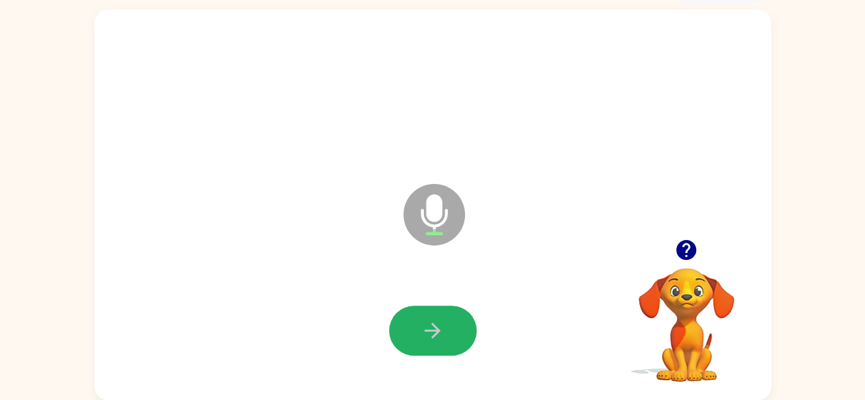
click at [405, 317] on button "button" at bounding box center [433, 331] width 88 height 50
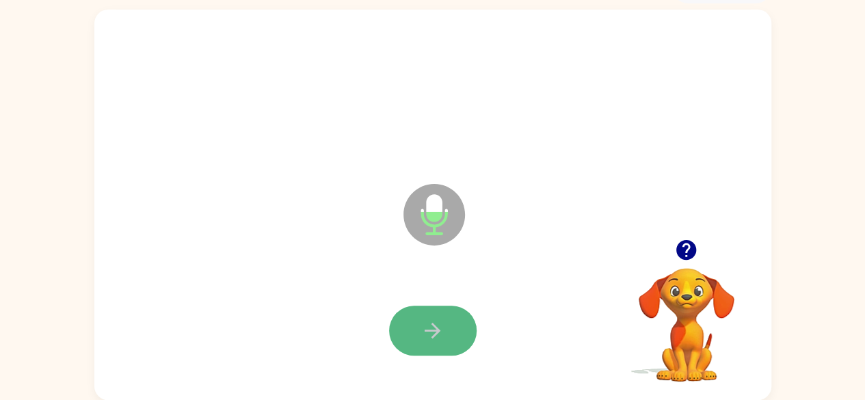
click at [399, 315] on button "button" at bounding box center [433, 331] width 88 height 50
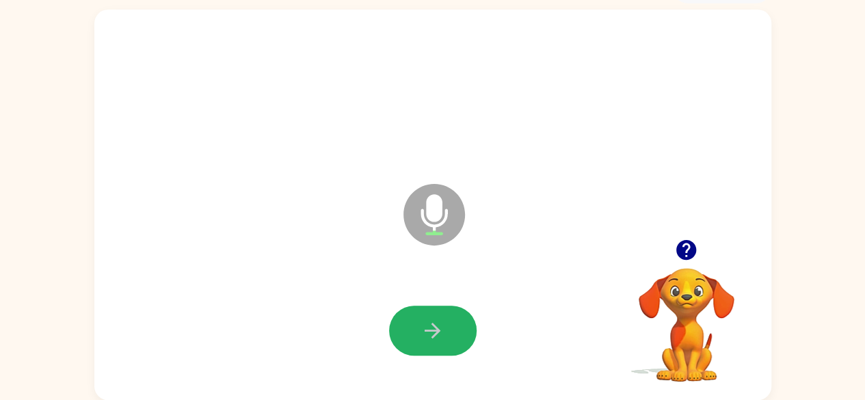
click at [399, 315] on button "button" at bounding box center [433, 331] width 88 height 50
click at [442, 317] on button "button" at bounding box center [433, 331] width 88 height 50
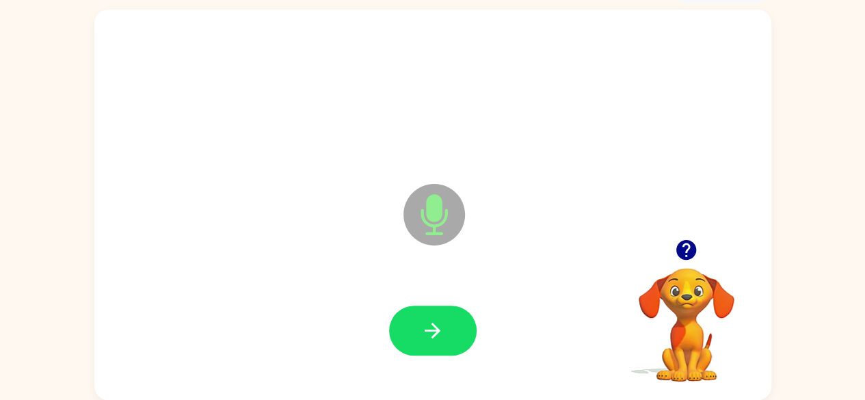
click at [442, 317] on button "button" at bounding box center [433, 331] width 88 height 50
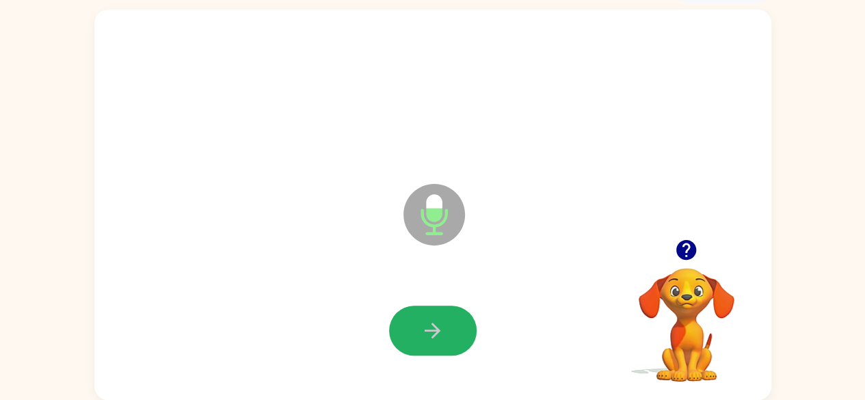
click at [442, 317] on button "button" at bounding box center [433, 331] width 88 height 50
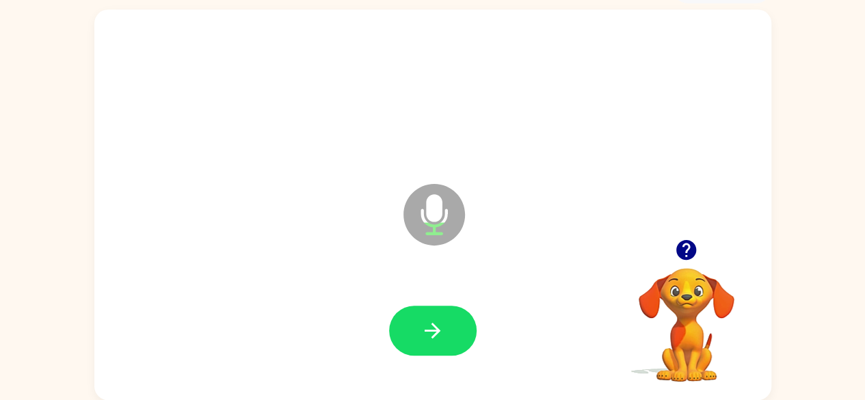
click at [442, 317] on button "button" at bounding box center [433, 331] width 88 height 50
drag, startPoint x: 438, startPoint y: 328, endPoint x: 430, endPoint y: 247, distance: 81.0
click at [430, 247] on div "Microphone The Microphone is here when it is your turn to talk" at bounding box center [432, 205] width 677 height 390
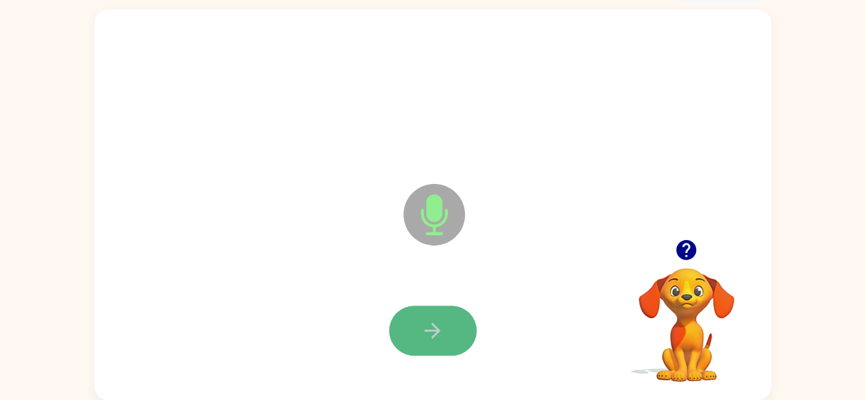
click at [436, 319] on icon "button" at bounding box center [432, 331] width 24 height 24
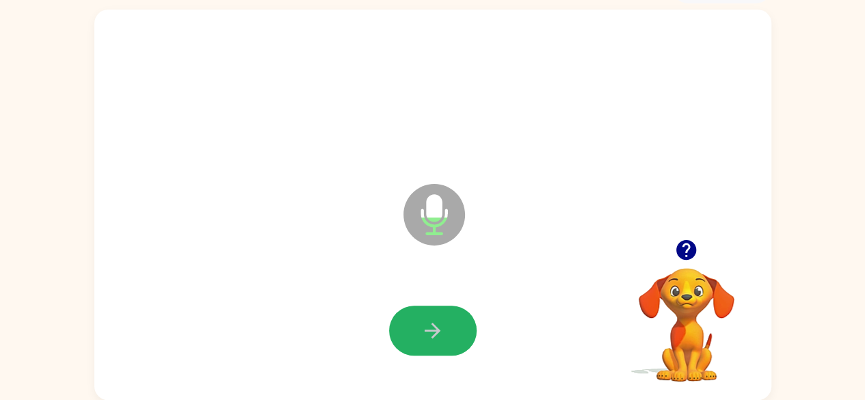
drag, startPoint x: 436, startPoint y: 319, endPoint x: 436, endPoint y: 343, distance: 23.2
click at [436, 343] on button "button" at bounding box center [433, 331] width 88 height 50
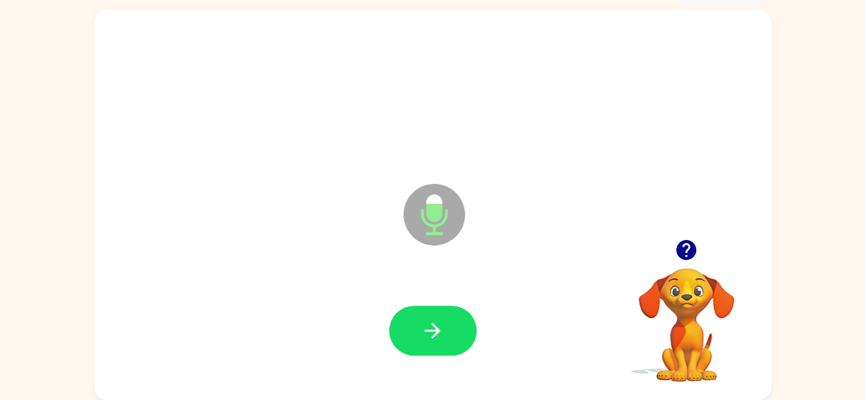
drag, startPoint x: 436, startPoint y: 343, endPoint x: 403, endPoint y: 395, distance: 61.7
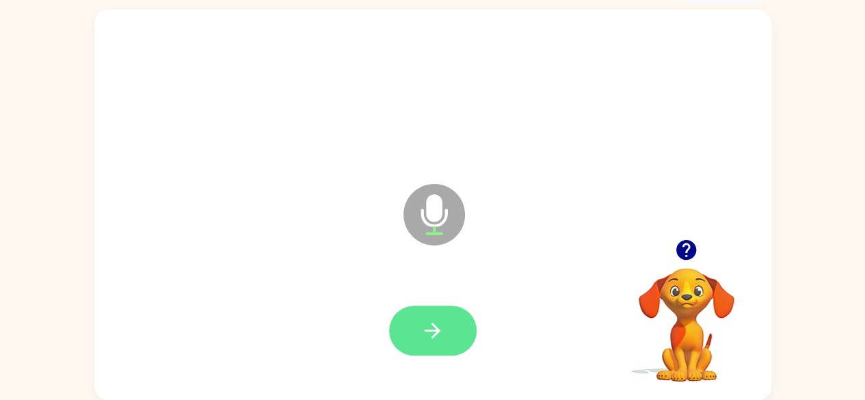
drag, startPoint x: 403, startPoint y: 395, endPoint x: 403, endPoint y: 343, distance: 52.7
click at [403, 343] on button "button" at bounding box center [433, 331] width 88 height 50
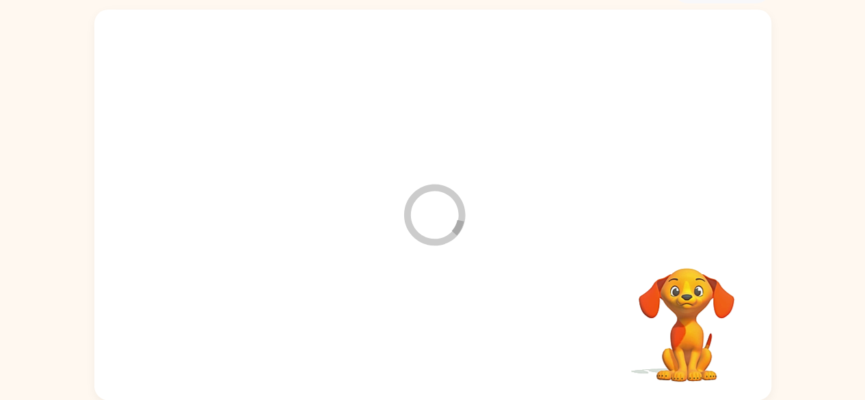
click at [403, 343] on div at bounding box center [433, 331] width 650 height 112
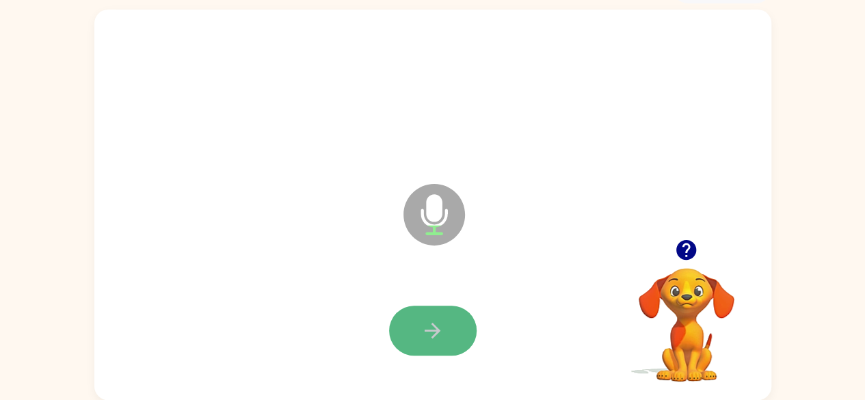
click at [421, 313] on button "button" at bounding box center [433, 331] width 88 height 50
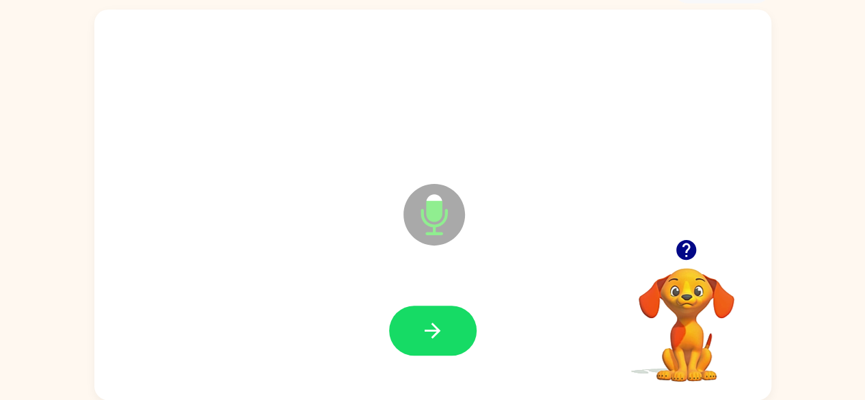
click at [421, 313] on button "button" at bounding box center [433, 331] width 88 height 50
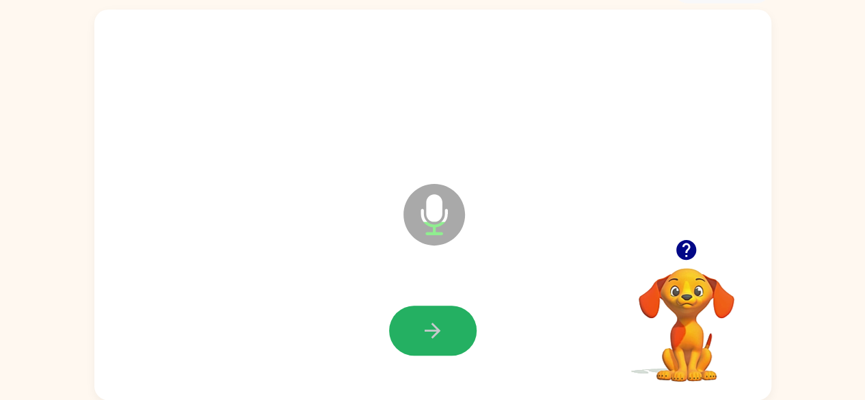
click at [421, 313] on button "button" at bounding box center [433, 331] width 88 height 50
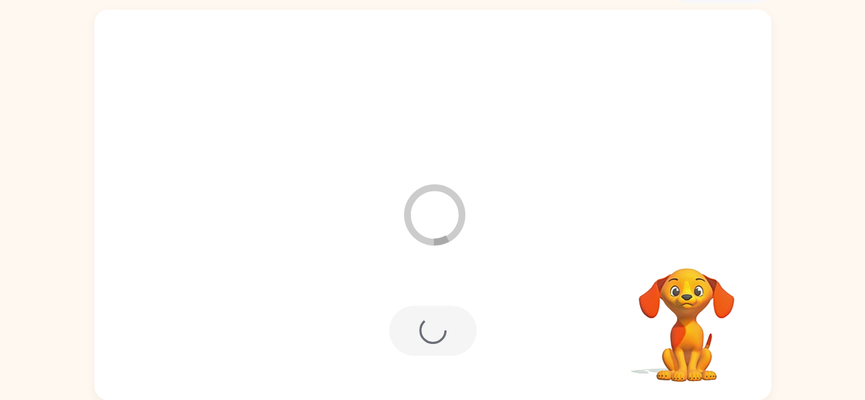
scroll to position [56, 0]
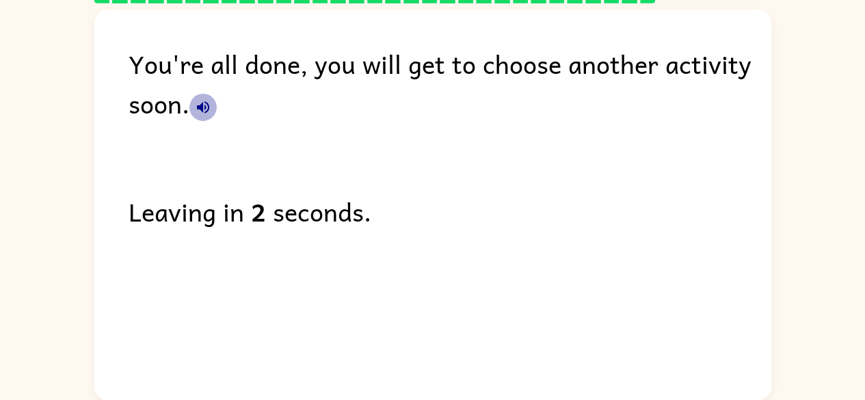
click at [199, 116] on button "button" at bounding box center [202, 107] width 27 height 27
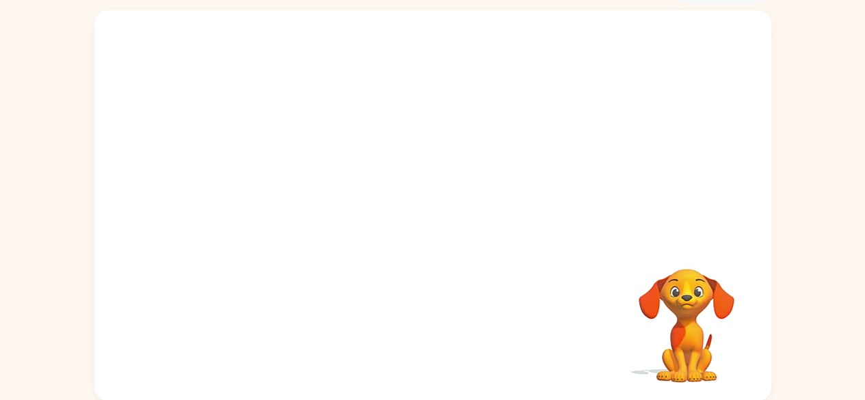
scroll to position [81, 0]
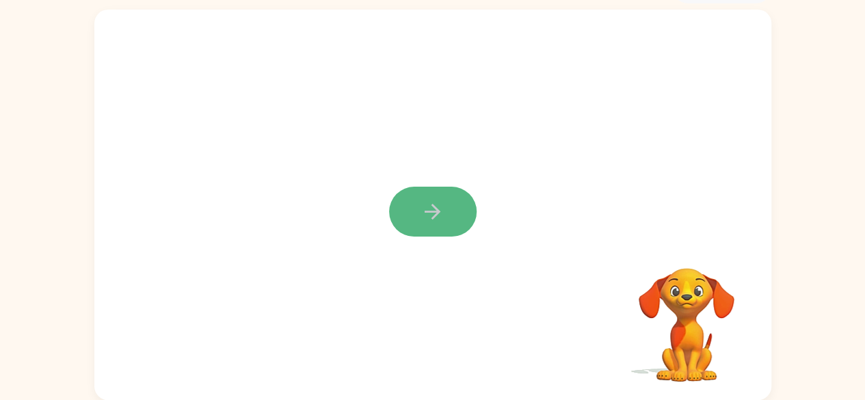
click at [432, 200] on icon "button" at bounding box center [432, 212] width 24 height 24
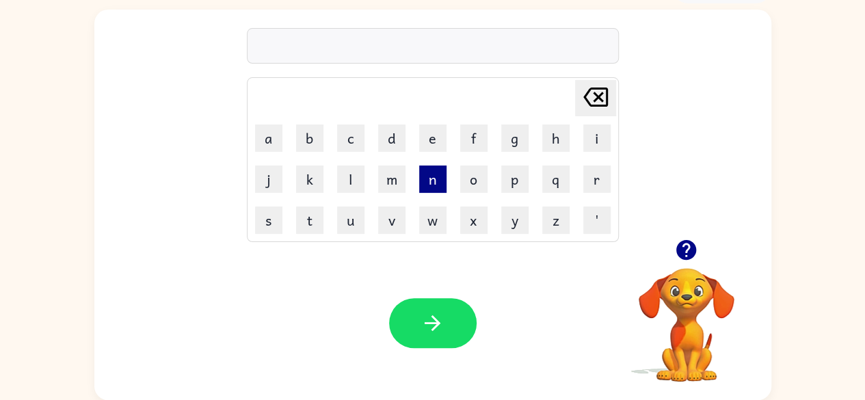
click at [433, 170] on button "n" at bounding box center [432, 178] width 27 height 27
click at [350, 210] on button "u" at bounding box center [350, 219] width 27 height 27
click at [401, 178] on button "m" at bounding box center [391, 178] width 27 height 27
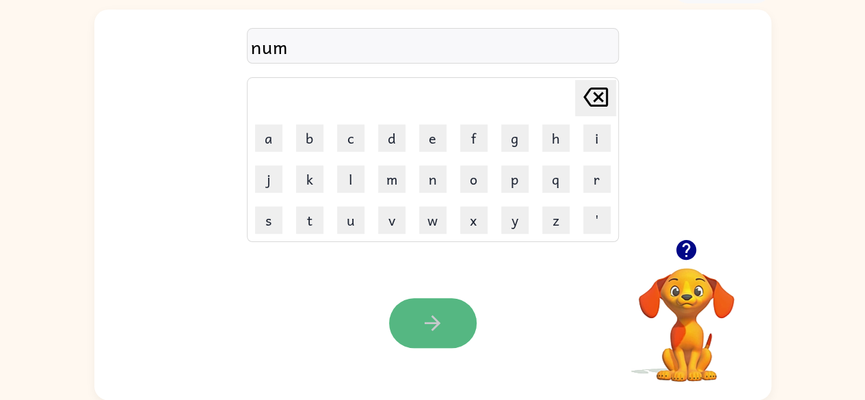
click at [429, 306] on button "button" at bounding box center [433, 323] width 88 height 50
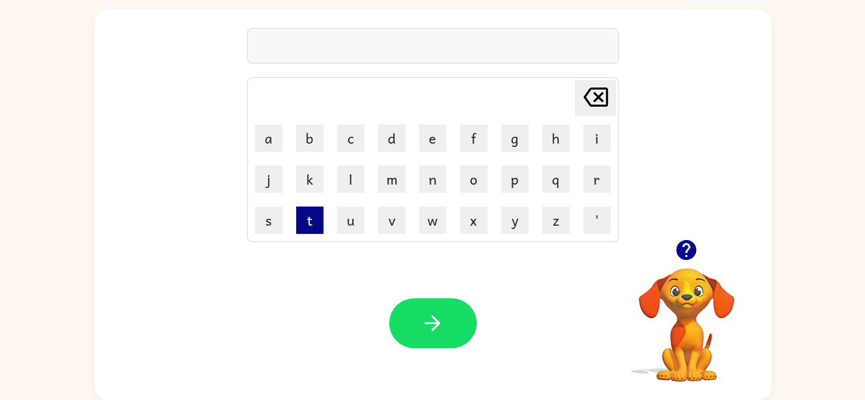
click at [302, 209] on button "t" at bounding box center [309, 219] width 27 height 27
click at [350, 219] on button "u" at bounding box center [350, 219] width 27 height 27
drag, startPoint x: 512, startPoint y: 219, endPoint x: 389, endPoint y: 386, distance: 207.3
click at [389, 386] on div "tu Delete Delete last character input a b c d e f g h i j k l m n o p q r s t u…" at bounding box center [432, 205] width 677 height 390
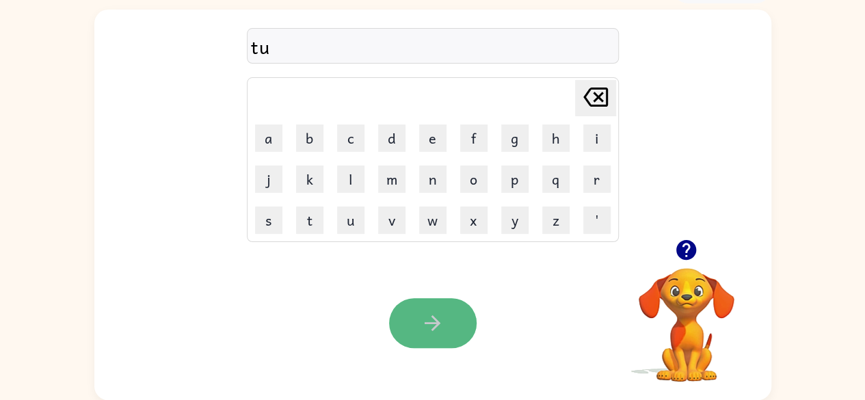
click at [428, 328] on icon "button" at bounding box center [432, 323] width 24 height 24
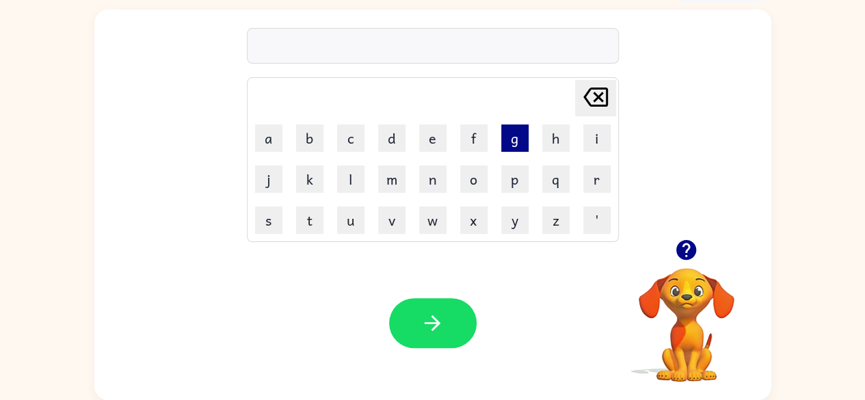
click at [509, 133] on button "g" at bounding box center [514, 137] width 27 height 27
click at [271, 137] on button "a" at bounding box center [268, 137] width 27 height 27
drag, startPoint x: 386, startPoint y: 174, endPoint x: 410, endPoint y: 297, distance: 126.2
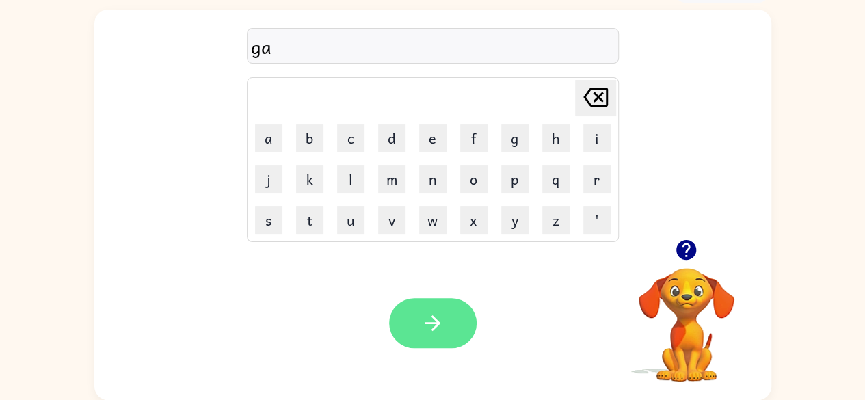
click at [410, 297] on div "ga Delete Delete last character input a b c d e f g h i j k l m n o p q r s t u…" at bounding box center [432, 205] width 677 height 390
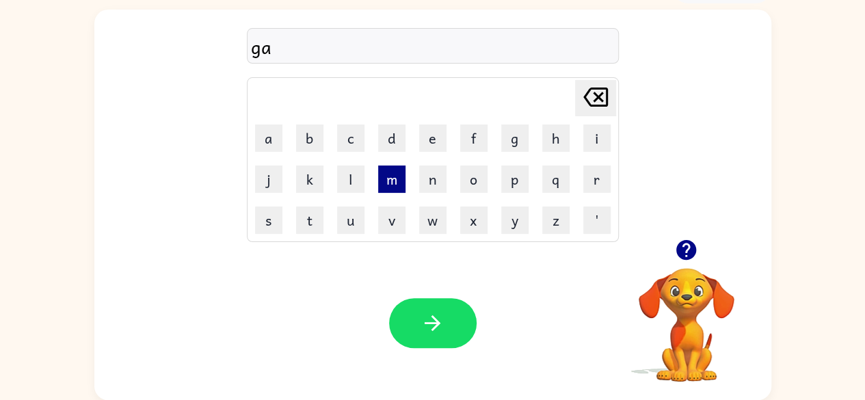
click at [382, 173] on button "m" at bounding box center [391, 178] width 27 height 27
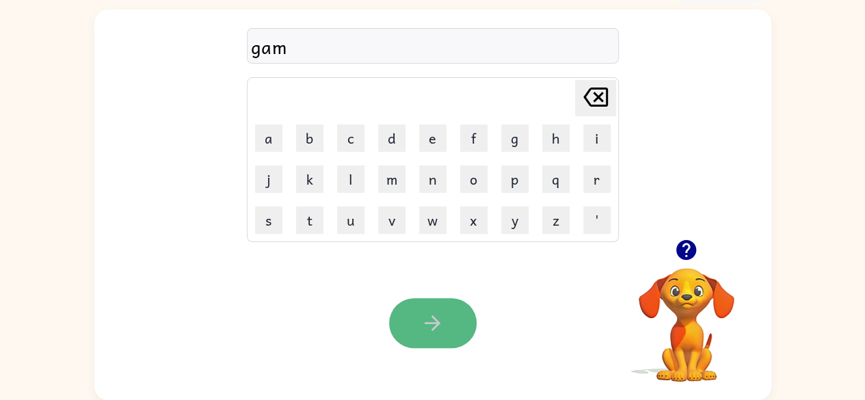
click at [427, 308] on button "button" at bounding box center [433, 323] width 88 height 50
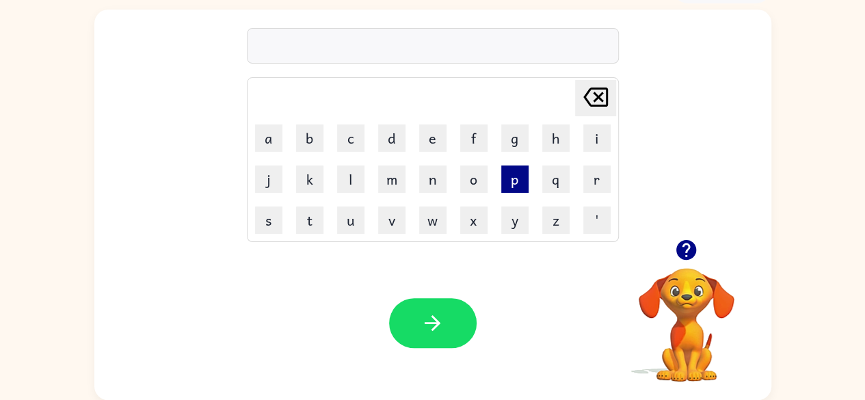
click at [510, 180] on button "p" at bounding box center [514, 178] width 27 height 27
click at [358, 214] on button "u" at bounding box center [350, 219] width 27 height 27
click at [272, 228] on button "s" at bounding box center [268, 219] width 27 height 27
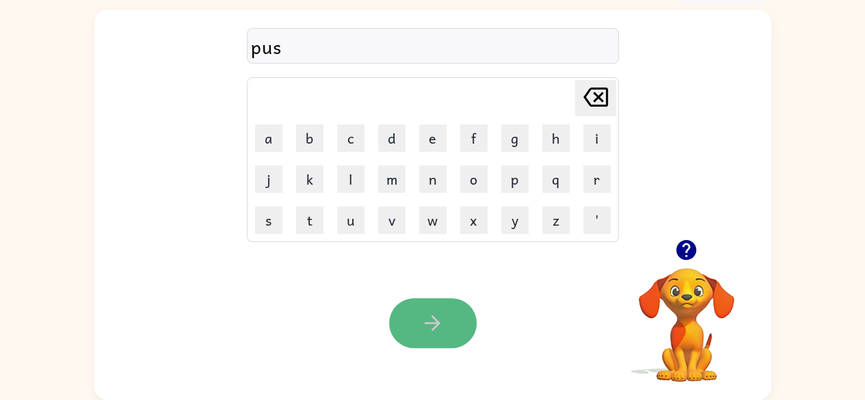
click at [423, 310] on button "button" at bounding box center [433, 323] width 88 height 50
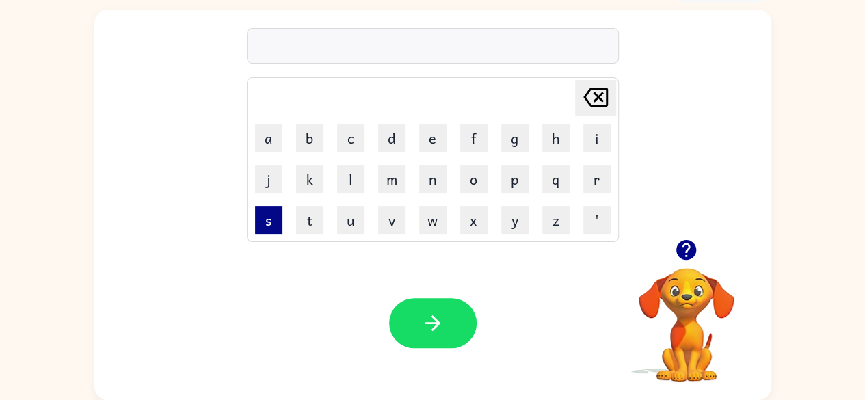
click at [264, 220] on button "s" at bounding box center [268, 219] width 27 height 27
click at [304, 223] on button "t" at bounding box center [309, 219] width 27 height 27
click at [268, 140] on button "a" at bounding box center [268, 137] width 27 height 27
click at [379, 183] on button "m" at bounding box center [391, 178] width 27 height 27
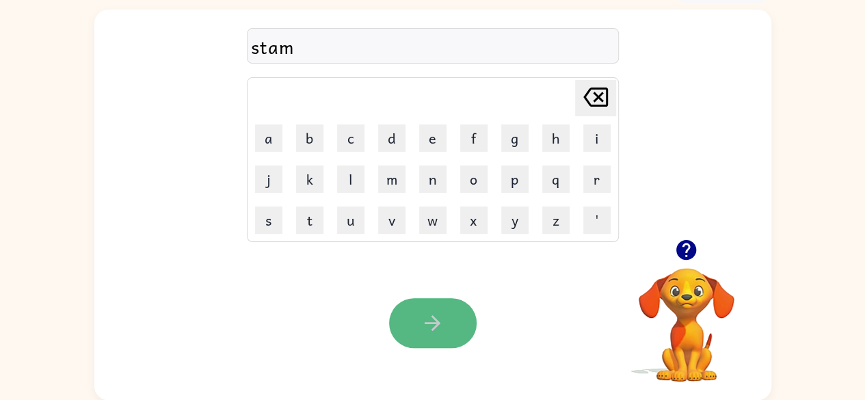
click at [421, 319] on icon "button" at bounding box center [432, 323] width 24 height 24
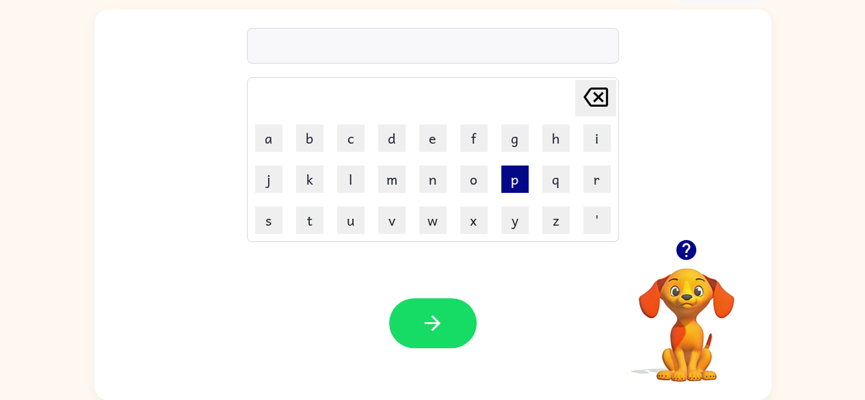
click at [512, 177] on button "p" at bounding box center [514, 178] width 27 height 27
click at [280, 142] on button "a" at bounding box center [268, 137] width 27 height 27
click at [598, 98] on icon "Delete Delete last character input" at bounding box center [595, 97] width 33 height 33
click at [350, 185] on button "l" at bounding box center [350, 178] width 27 height 27
click at [275, 140] on button "a" at bounding box center [268, 137] width 27 height 27
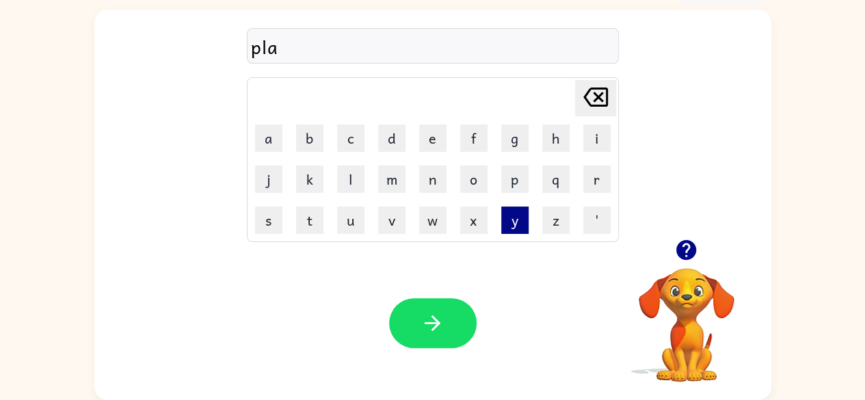
click at [503, 222] on button "y" at bounding box center [514, 219] width 27 height 27
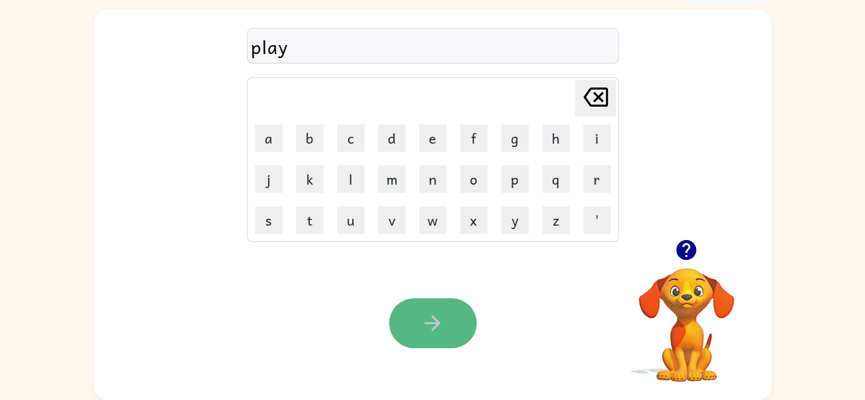
click at [420, 305] on button "button" at bounding box center [433, 323] width 88 height 50
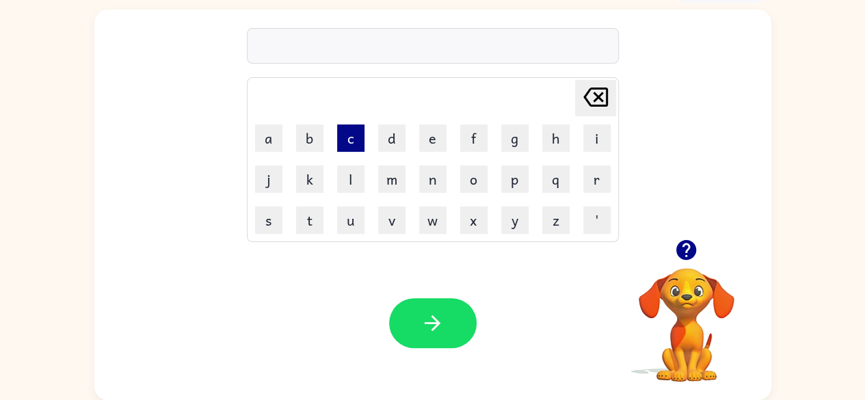
click at [345, 142] on button "c" at bounding box center [350, 137] width 27 height 27
click at [258, 137] on button "a" at bounding box center [268, 137] width 27 height 27
click at [396, 139] on button "d" at bounding box center [391, 137] width 27 height 27
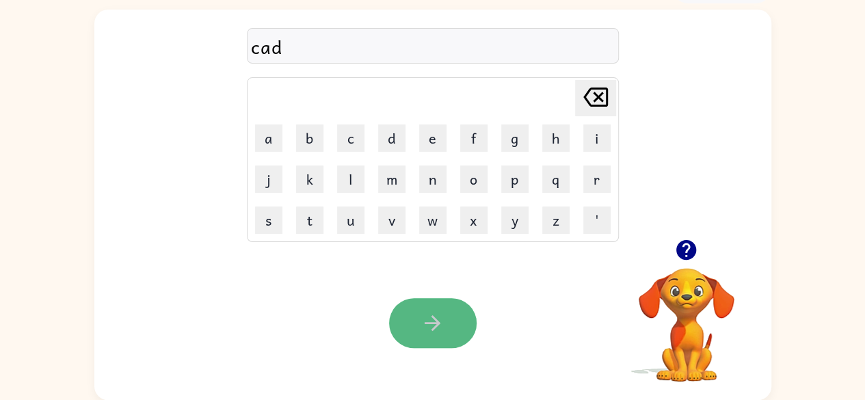
click at [434, 312] on icon "button" at bounding box center [432, 323] width 24 height 24
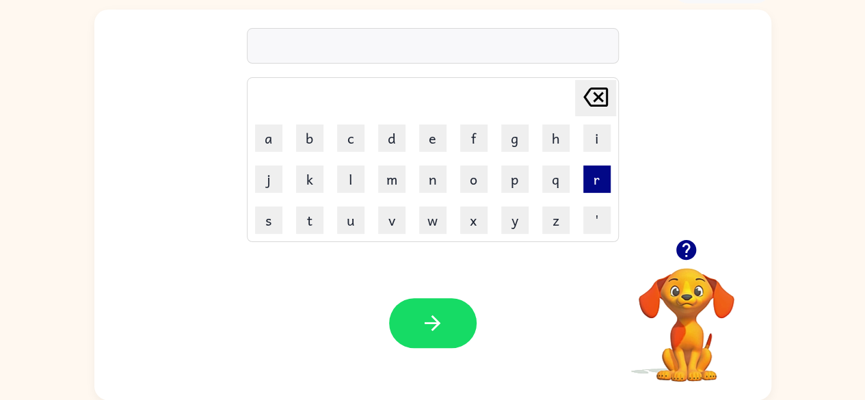
click at [588, 181] on button "r" at bounding box center [596, 178] width 27 height 27
click at [587, 180] on button "r" at bounding box center [596, 178] width 27 height 27
click at [596, 136] on button "i" at bounding box center [596, 137] width 27 height 27
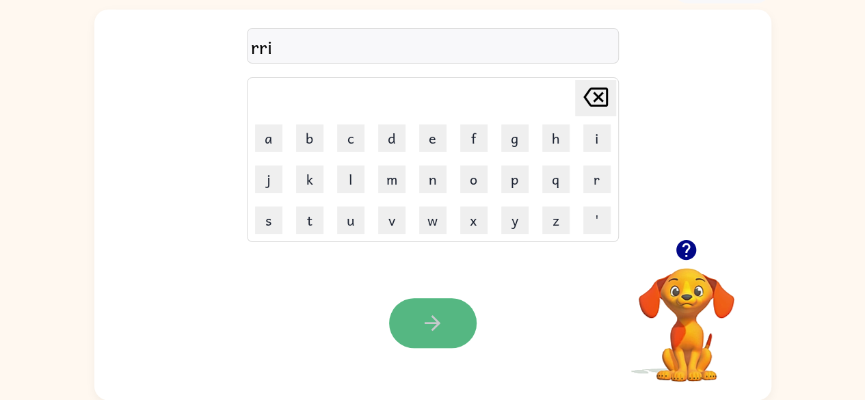
click at [440, 315] on icon "button" at bounding box center [432, 323] width 24 height 24
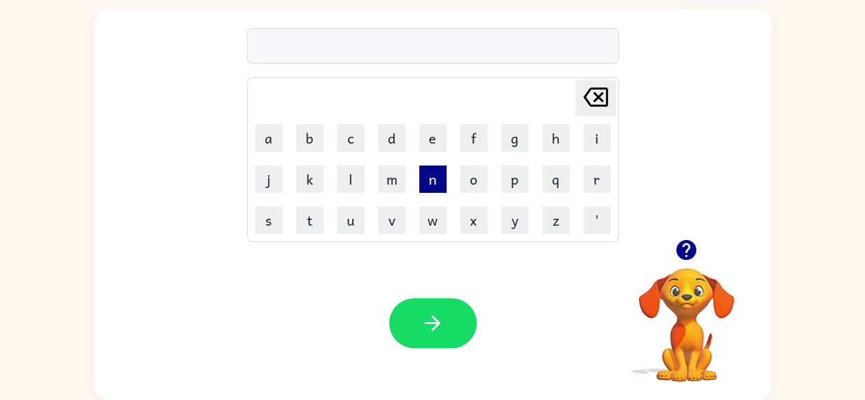
click at [433, 188] on button "n" at bounding box center [432, 178] width 27 height 27
click at [263, 134] on button "a" at bounding box center [268, 137] width 27 height 27
click at [436, 217] on button "w" at bounding box center [432, 219] width 27 height 27
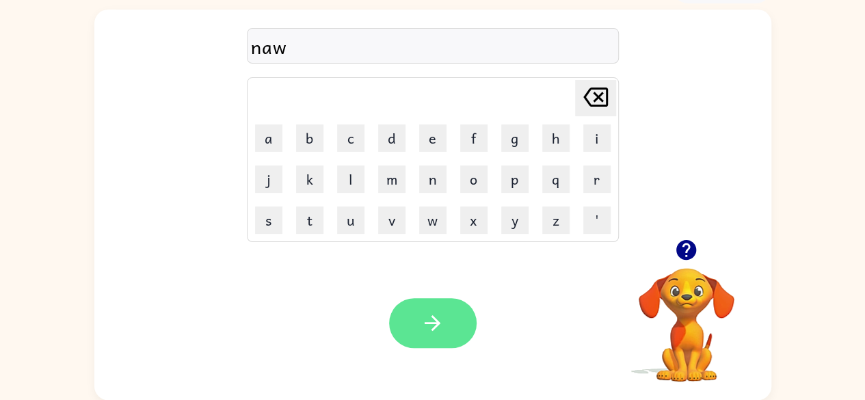
click at [453, 322] on button "button" at bounding box center [433, 323] width 88 height 50
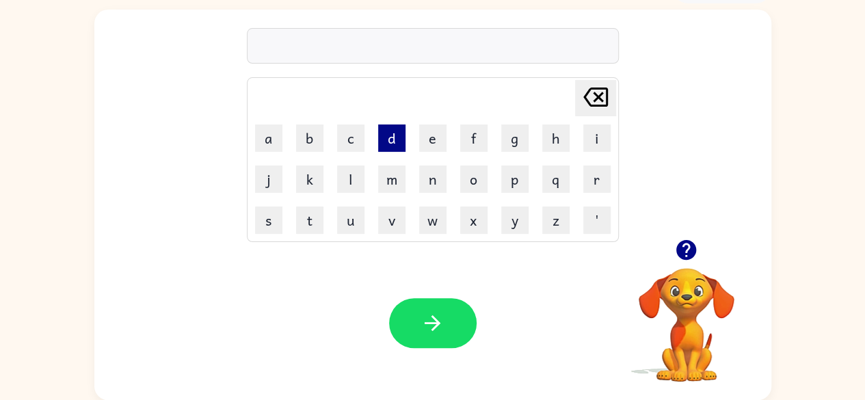
click at [386, 141] on button "d" at bounding box center [391, 137] width 27 height 27
click at [587, 98] on icon at bounding box center [595, 97] width 25 height 19
click at [309, 221] on button "t" at bounding box center [309, 219] width 27 height 27
click at [546, 135] on button "h" at bounding box center [555, 137] width 27 height 27
click at [391, 224] on button "v" at bounding box center [391, 219] width 27 height 27
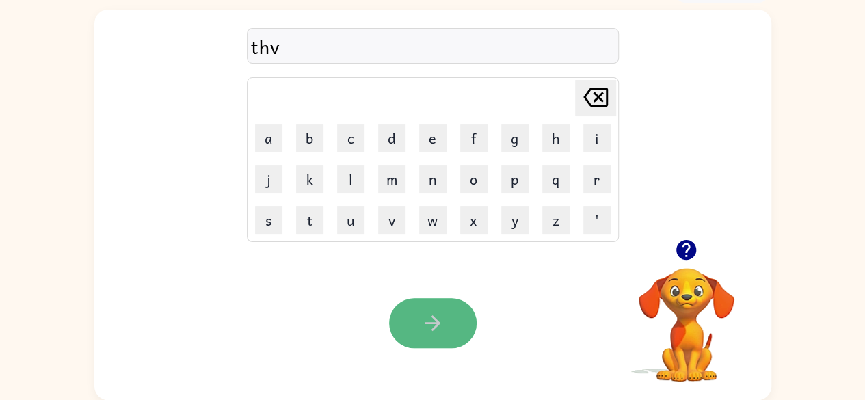
click at [433, 319] on icon "button" at bounding box center [432, 323] width 24 height 24
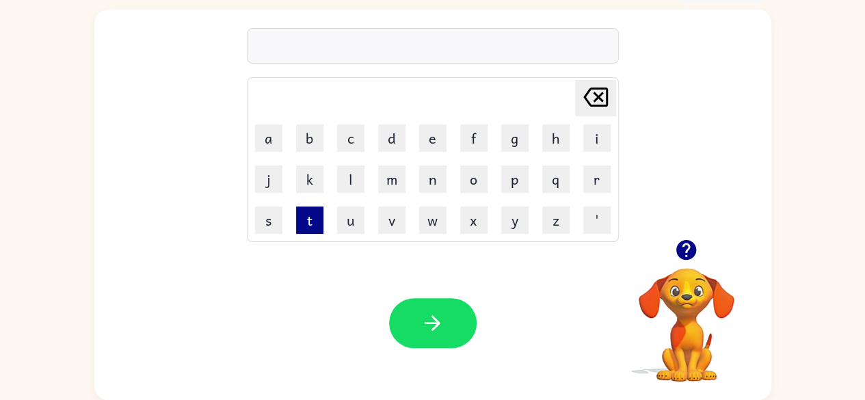
click at [315, 213] on button "t" at bounding box center [309, 219] width 27 height 27
click at [271, 131] on button "a" at bounding box center [268, 137] width 27 height 27
click at [505, 227] on button "y" at bounding box center [514, 219] width 27 height 27
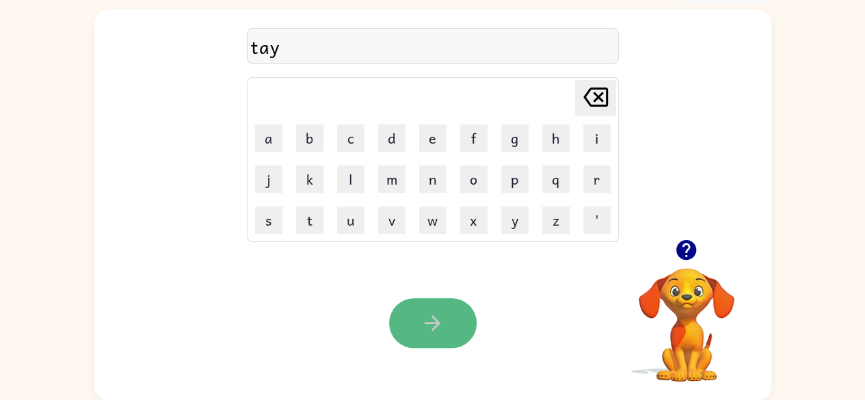
click at [440, 306] on button "button" at bounding box center [433, 323] width 88 height 50
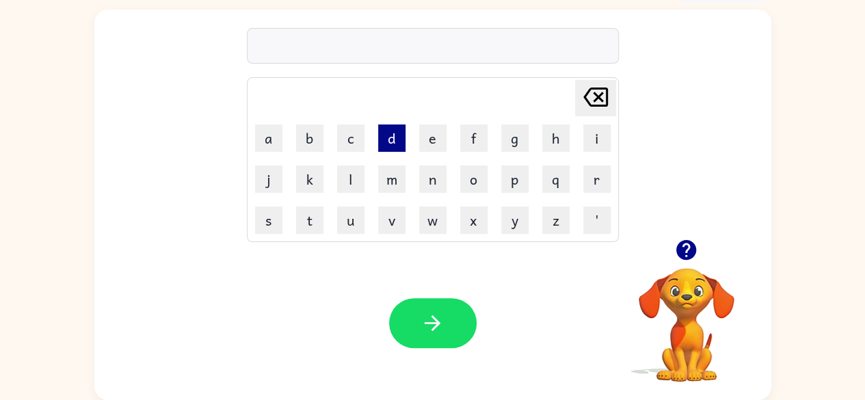
click at [394, 139] on button "d" at bounding box center [391, 137] width 27 height 27
click at [432, 144] on button "e" at bounding box center [432, 137] width 27 height 27
click at [302, 213] on button "t" at bounding box center [309, 219] width 27 height 27
click at [269, 139] on button "a" at bounding box center [268, 137] width 27 height 27
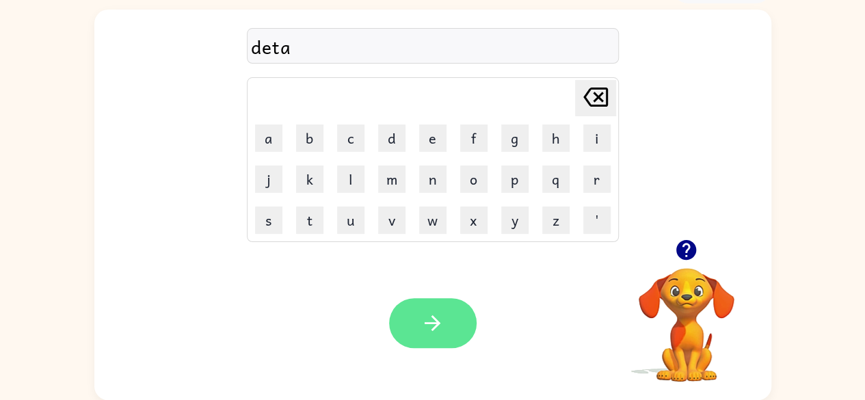
click at [447, 319] on button "button" at bounding box center [433, 323] width 88 height 50
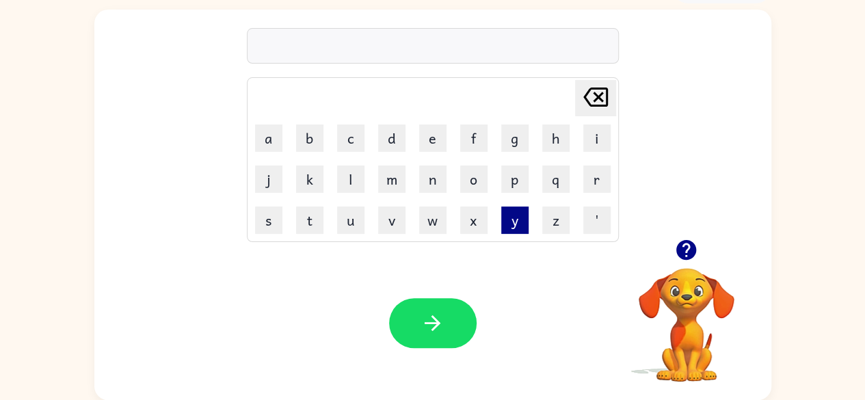
click at [509, 224] on button "y" at bounding box center [514, 219] width 27 height 27
click at [470, 133] on button "f" at bounding box center [473, 137] width 27 height 27
drag, startPoint x: 479, startPoint y: 170, endPoint x: 473, endPoint y: 184, distance: 14.7
click at [473, 184] on button "o" at bounding box center [473, 178] width 27 height 27
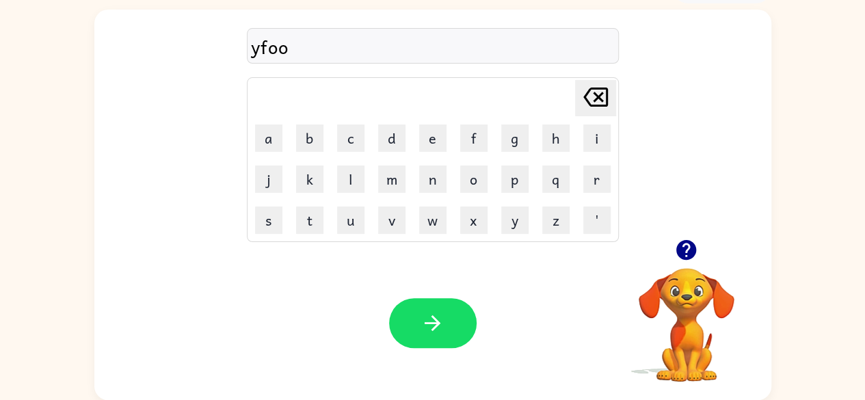
click at [606, 96] on icon at bounding box center [595, 97] width 25 height 19
click at [463, 300] on div at bounding box center [433, 323] width 88 height 50
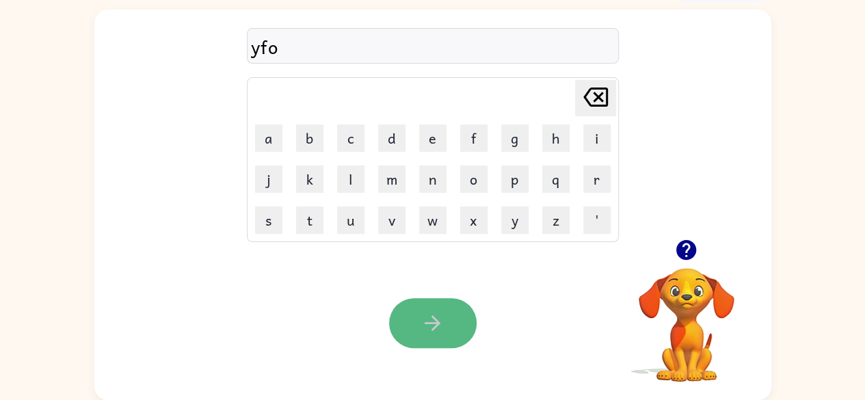
click at [450, 306] on button "button" at bounding box center [433, 323] width 88 height 50
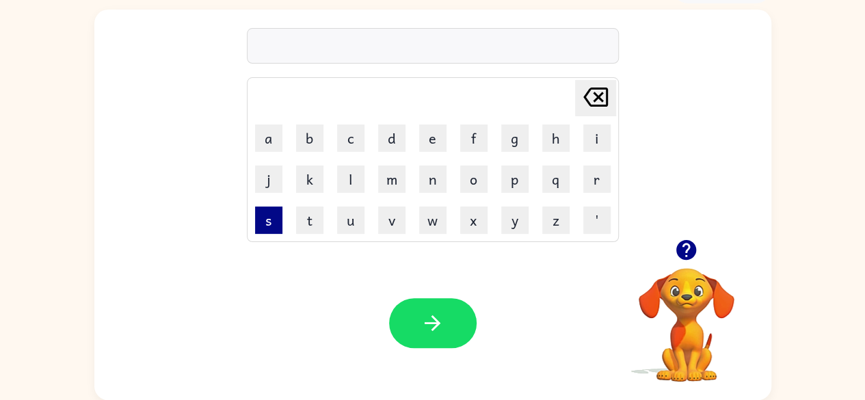
click at [261, 217] on button "s" at bounding box center [268, 219] width 27 height 27
click at [477, 184] on button "o" at bounding box center [473, 178] width 27 height 27
click at [513, 180] on button "p" at bounding box center [514, 178] width 27 height 27
click at [403, 180] on button "m" at bounding box center [391, 178] width 27 height 27
click at [279, 133] on button "a" at bounding box center [268, 137] width 27 height 27
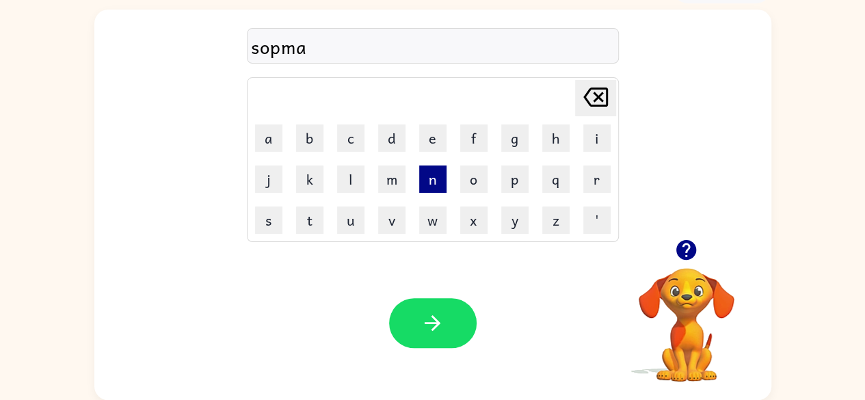
click at [421, 175] on button "n" at bounding box center [432, 178] width 27 height 27
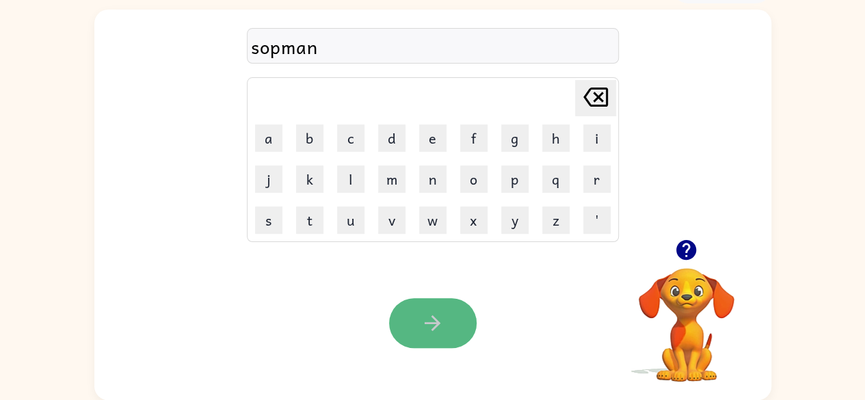
click at [433, 319] on icon "button" at bounding box center [432, 323] width 24 height 24
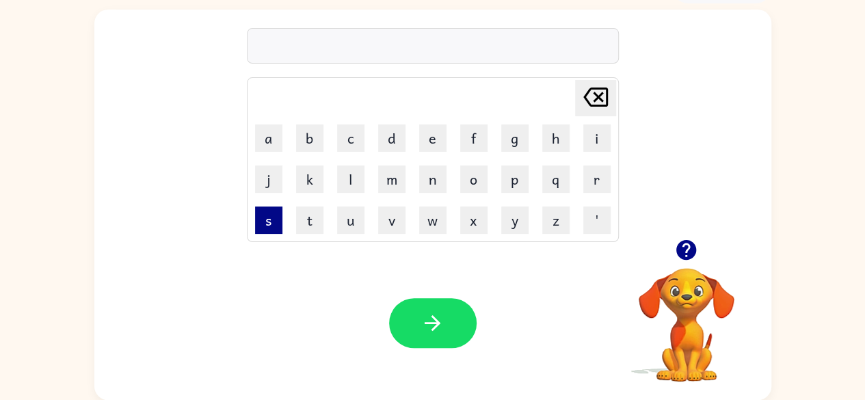
click at [263, 215] on button "s" at bounding box center [268, 219] width 27 height 27
drag, startPoint x: 547, startPoint y: 133, endPoint x: 557, endPoint y: 128, distance: 11.0
click at [557, 128] on button "h" at bounding box center [555, 137] width 27 height 27
click at [591, 99] on icon "Delete Delete last character input" at bounding box center [595, 97] width 33 height 33
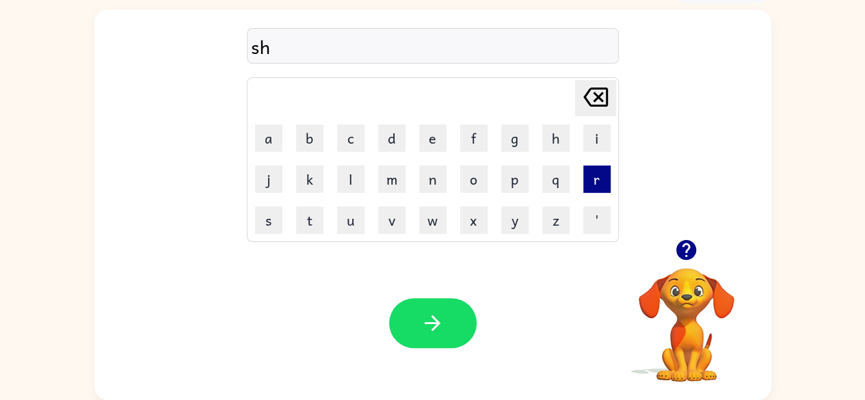
click at [591, 183] on button "r" at bounding box center [596, 178] width 27 height 27
click at [299, 184] on button "k" at bounding box center [309, 178] width 27 height 27
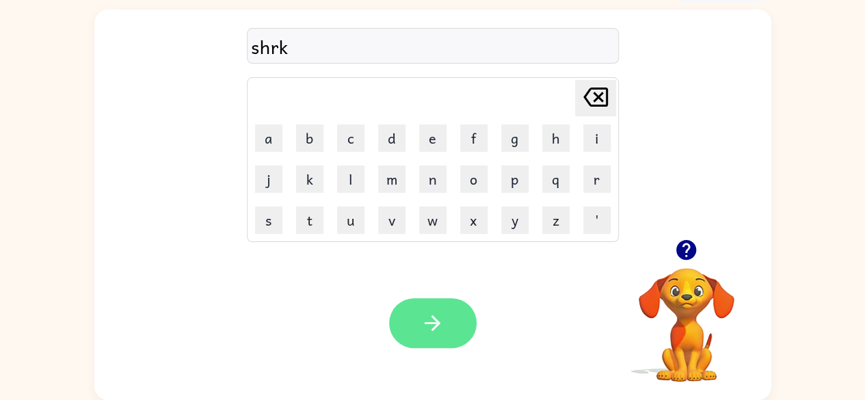
click at [443, 302] on button "button" at bounding box center [433, 323] width 88 height 50
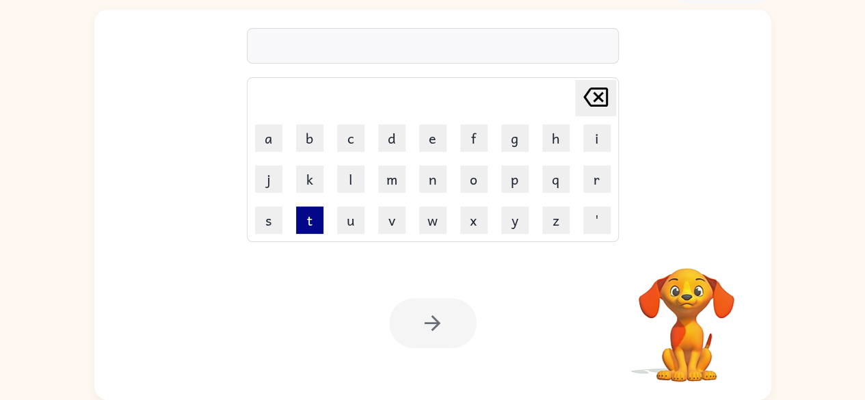
click at [313, 223] on button "t" at bounding box center [309, 219] width 27 height 27
click at [433, 136] on button "e" at bounding box center [432, 137] width 27 height 27
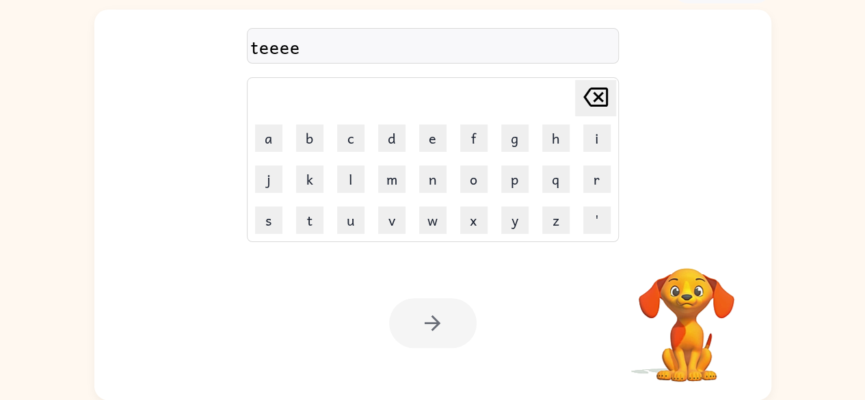
click at [585, 95] on icon at bounding box center [595, 97] width 25 height 19
click at [437, 177] on button "n" at bounding box center [432, 178] width 27 height 27
click at [425, 305] on div at bounding box center [433, 323] width 88 height 50
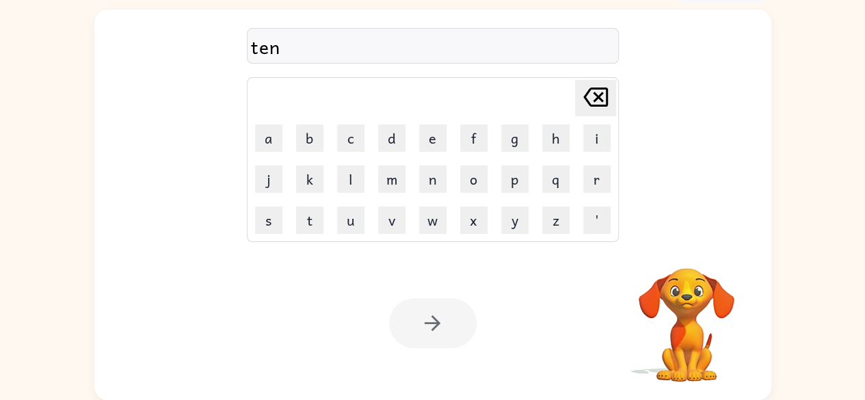
click at [425, 305] on div at bounding box center [433, 323] width 88 height 50
click at [426, 322] on div at bounding box center [433, 323] width 88 height 50
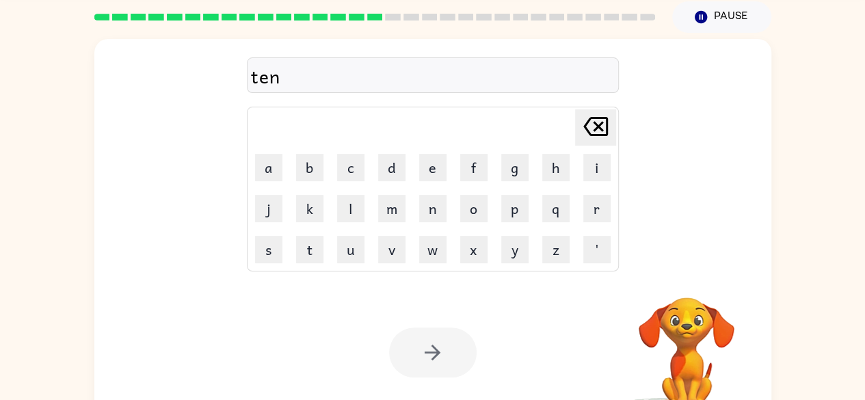
scroll to position [0, 0]
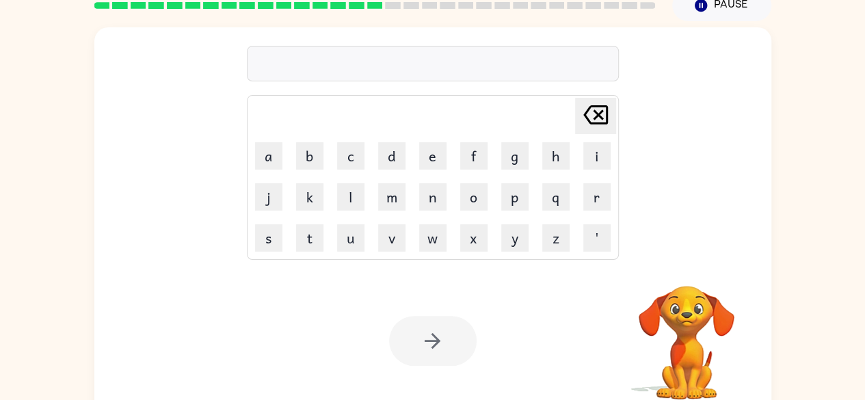
scroll to position [63, 0]
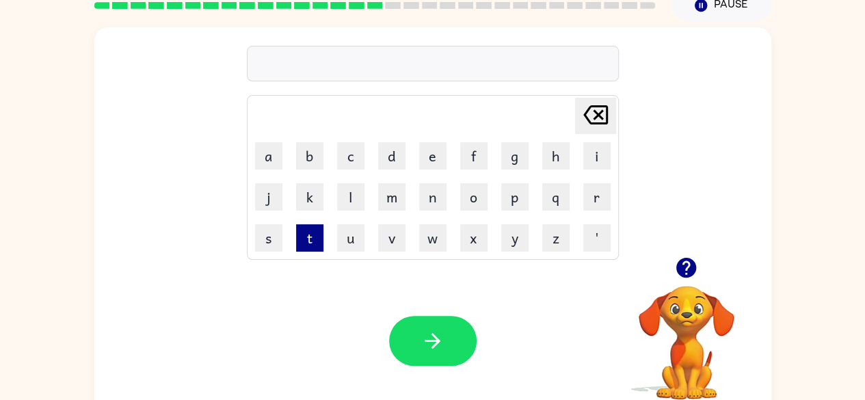
click at [312, 238] on button "t" at bounding box center [309, 237] width 27 height 27
click at [430, 162] on button "e" at bounding box center [432, 155] width 27 height 27
click at [429, 188] on button "n" at bounding box center [432, 196] width 27 height 27
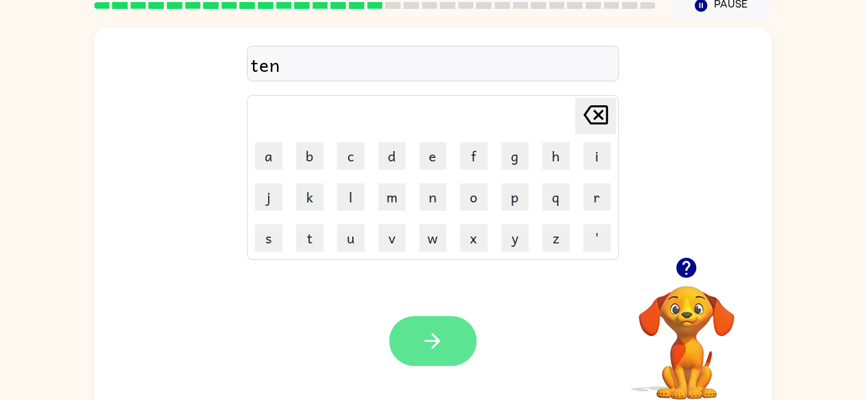
click at [442, 325] on button "button" at bounding box center [433, 341] width 88 height 50
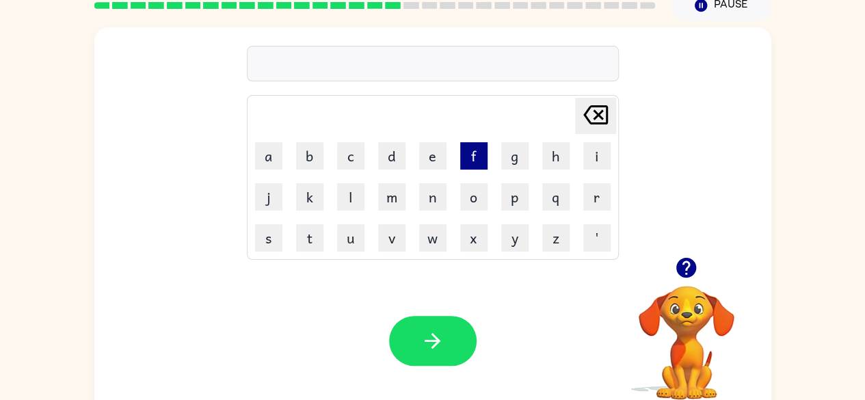
click at [470, 162] on button "f" at bounding box center [473, 155] width 27 height 27
click at [439, 149] on button "e" at bounding box center [432, 155] width 27 height 27
click at [304, 232] on button "t" at bounding box center [309, 237] width 27 height 27
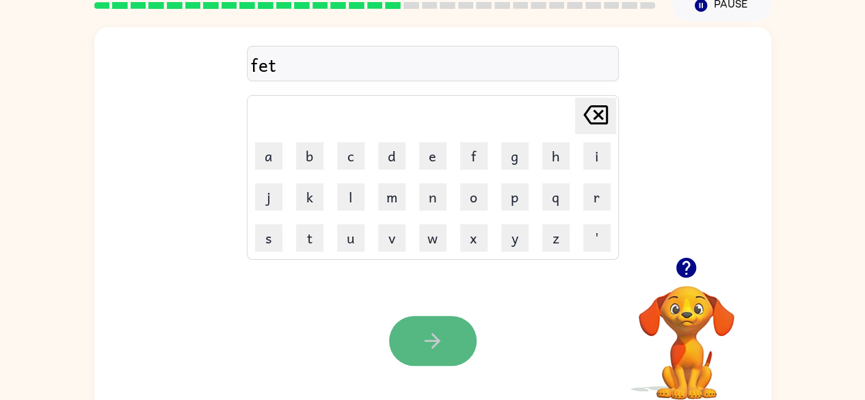
click at [401, 335] on button "button" at bounding box center [433, 341] width 88 height 50
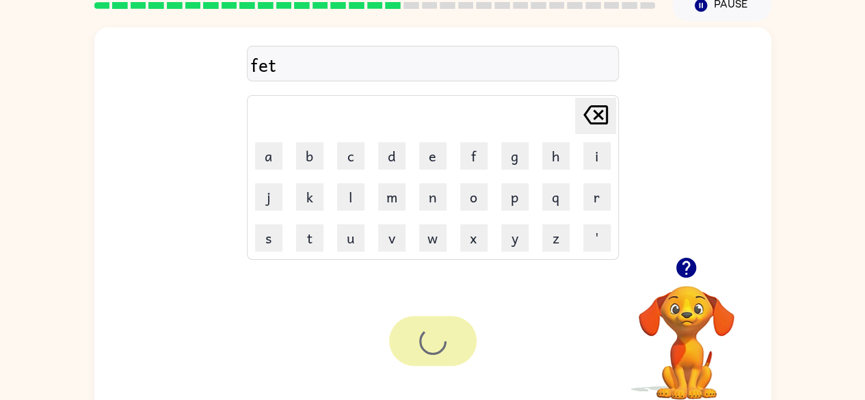
click at [401, 335] on div at bounding box center [433, 341] width 88 height 50
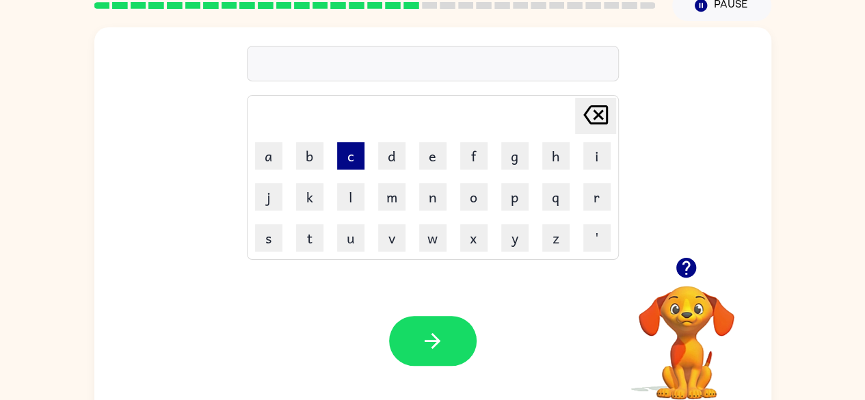
click at [349, 161] on button "c" at bounding box center [350, 155] width 27 height 27
click at [596, 109] on icon "[PERSON_NAME] last character input" at bounding box center [595, 114] width 33 height 33
click at [279, 226] on button "s" at bounding box center [268, 237] width 27 height 27
drag, startPoint x: 600, startPoint y: 110, endPoint x: 583, endPoint y: 114, distance: 18.2
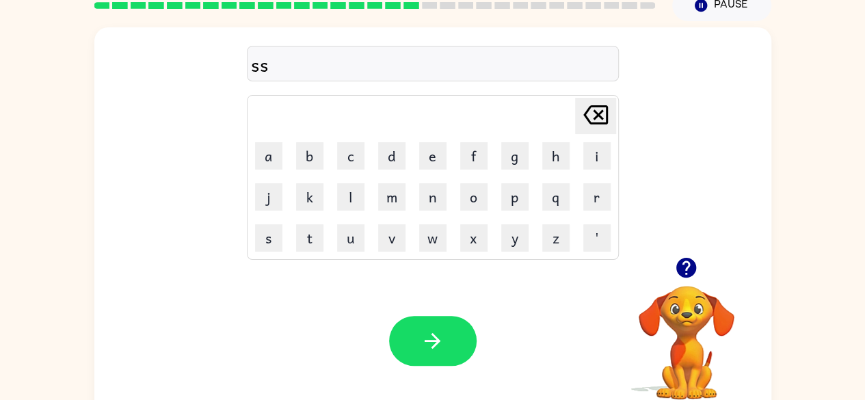
click at [583, 114] on icon "[PERSON_NAME] last character input" at bounding box center [595, 114] width 33 height 33
click at [258, 240] on button "s" at bounding box center [268, 237] width 27 height 27
click at [347, 152] on button "c" at bounding box center [350, 155] width 27 height 27
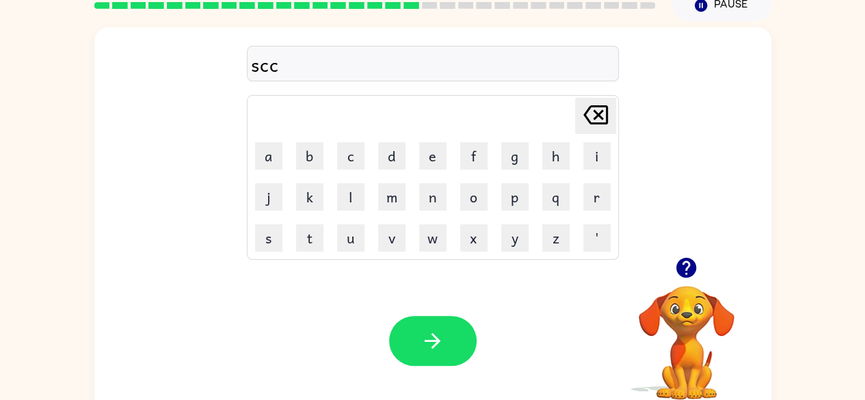
click at [600, 114] on icon "[PERSON_NAME] last character input" at bounding box center [595, 114] width 33 height 33
click at [484, 195] on button "o" at bounding box center [473, 196] width 27 height 27
click at [347, 165] on button "c" at bounding box center [350, 155] width 27 height 27
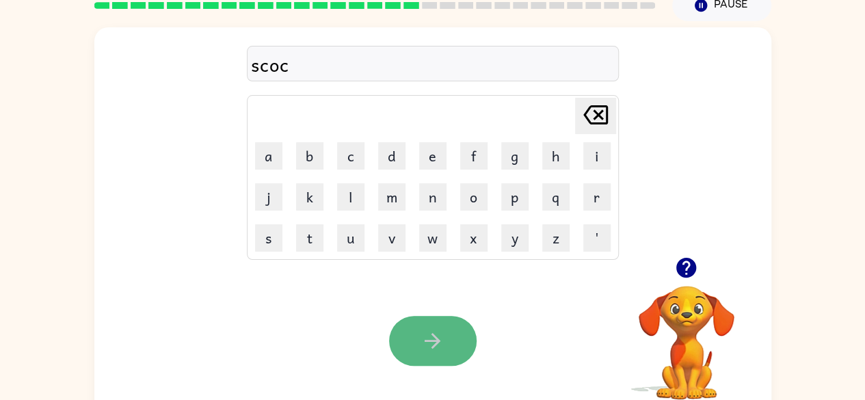
click at [444, 321] on button "button" at bounding box center [433, 341] width 88 height 50
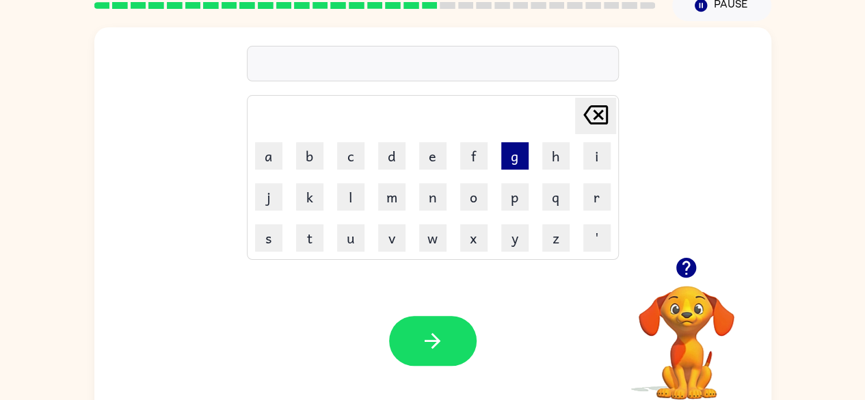
click at [510, 150] on button "g" at bounding box center [514, 155] width 27 height 27
click at [474, 198] on button "o" at bounding box center [473, 196] width 27 height 27
click at [522, 147] on button "g" at bounding box center [514, 155] width 27 height 27
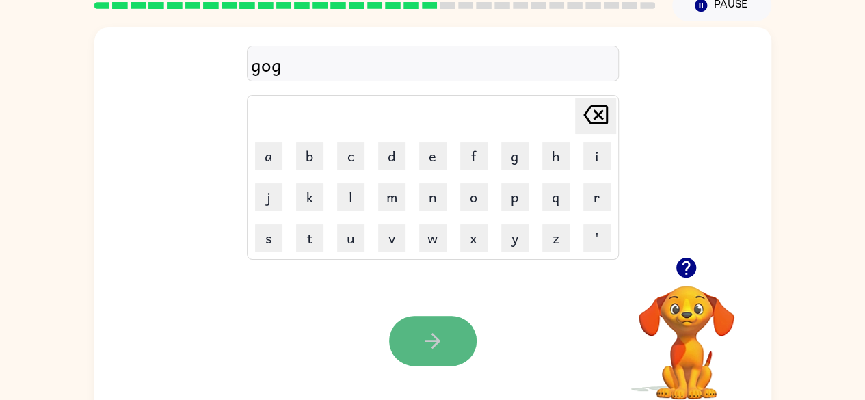
click at [446, 345] on button "button" at bounding box center [433, 341] width 88 height 50
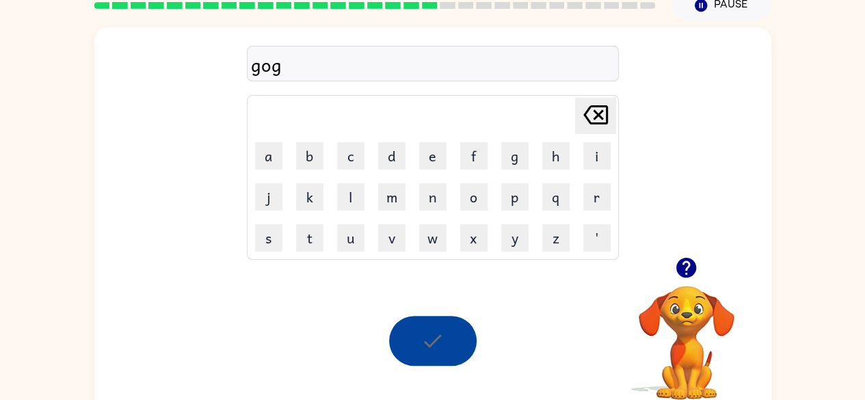
click at [446, 345] on div at bounding box center [433, 341] width 88 height 50
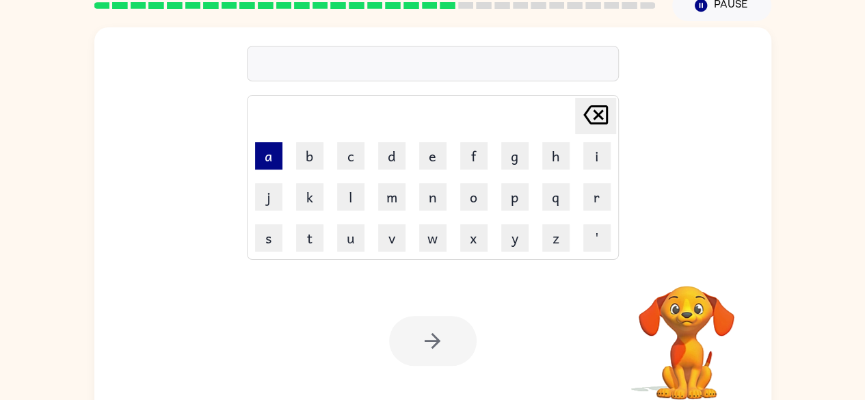
click at [265, 158] on button "a" at bounding box center [268, 155] width 27 height 27
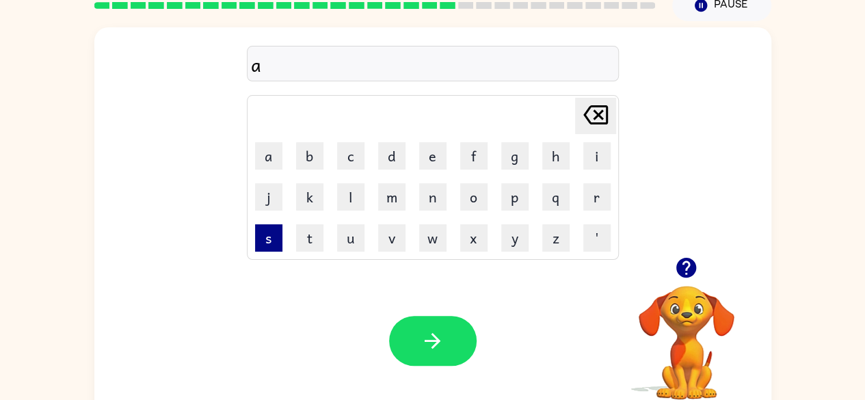
click at [263, 235] on button "s" at bounding box center [268, 237] width 27 height 27
click at [354, 165] on button "c" at bounding box center [350, 155] width 27 height 27
click at [444, 337] on button "button" at bounding box center [433, 341] width 88 height 50
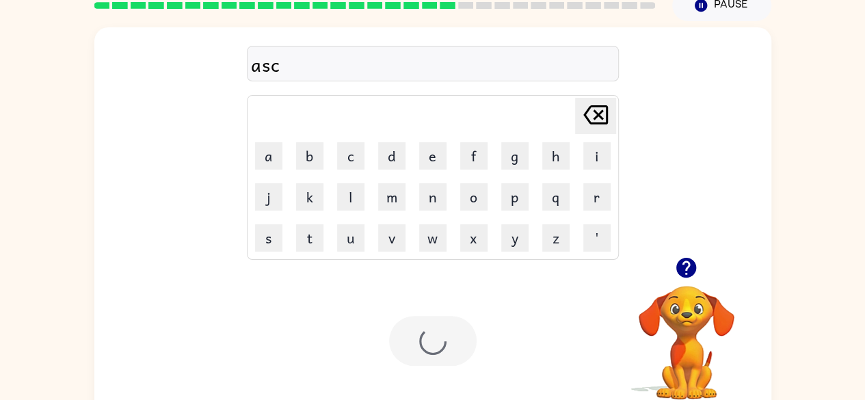
click at [444, 337] on div at bounding box center [433, 341] width 88 height 50
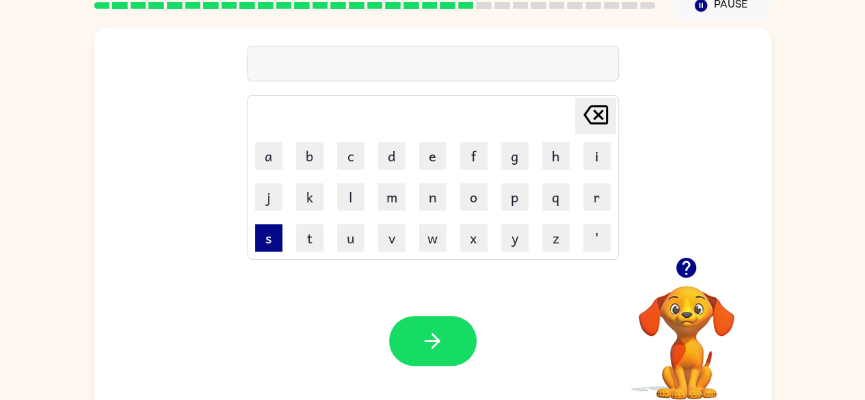
click at [276, 241] on button "s" at bounding box center [268, 237] width 27 height 27
click at [604, 161] on button "i" at bounding box center [596, 155] width 27 height 27
click at [555, 239] on button "z" at bounding box center [555, 237] width 27 height 27
click at [437, 163] on button "e" at bounding box center [432, 155] width 27 height 27
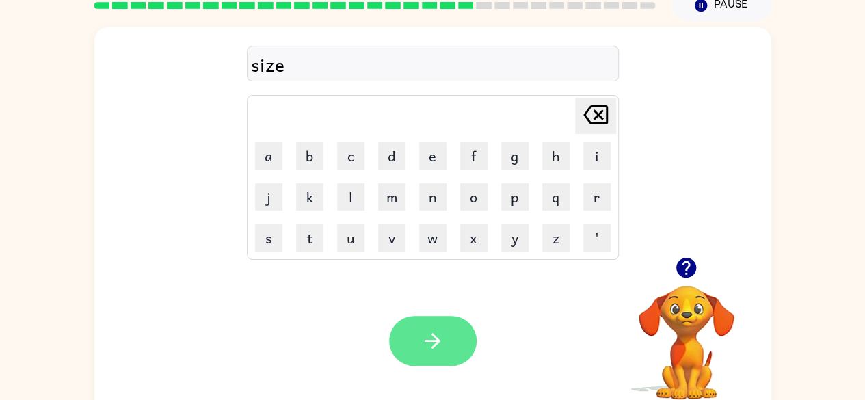
click at [457, 355] on button "button" at bounding box center [433, 341] width 88 height 50
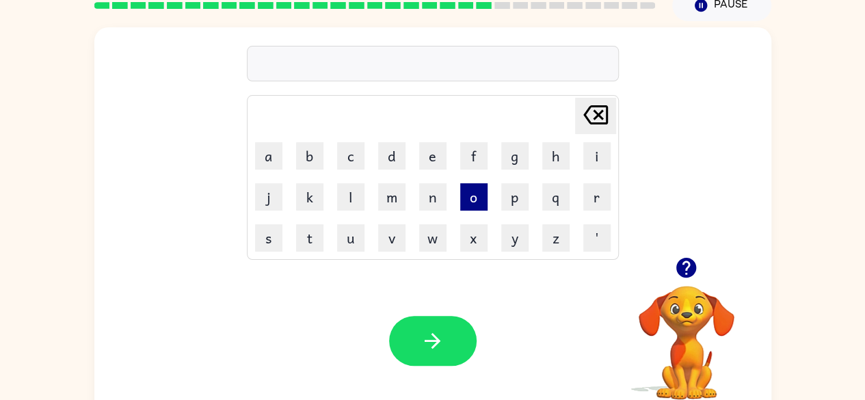
click at [472, 198] on button "o" at bounding box center [473, 196] width 27 height 27
click at [464, 163] on button "f" at bounding box center [473, 155] width 27 height 27
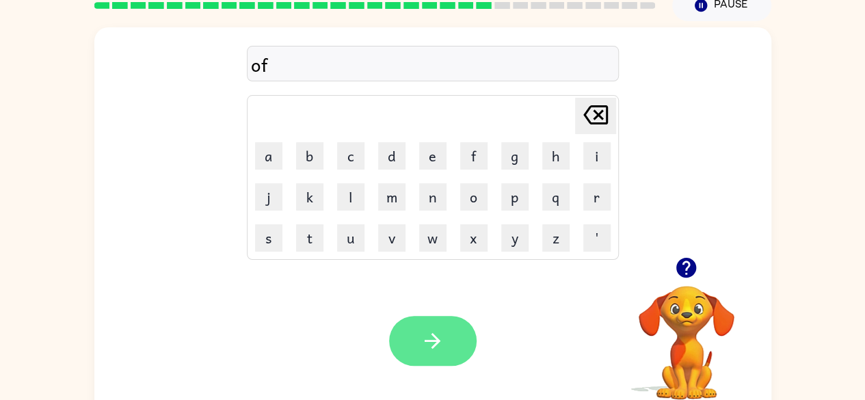
click at [439, 332] on icon "button" at bounding box center [432, 341] width 24 height 24
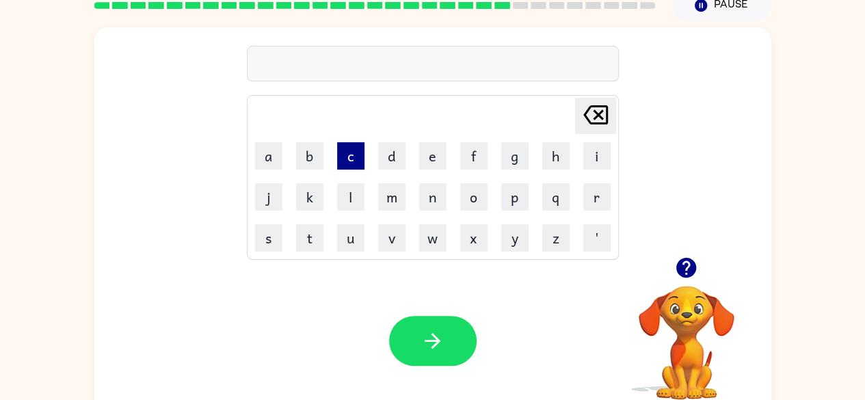
click at [352, 165] on button "c" at bounding box center [350, 155] width 27 height 27
click at [486, 196] on button "o" at bounding box center [473, 196] width 27 height 27
click at [399, 151] on button "d" at bounding box center [391, 155] width 27 height 27
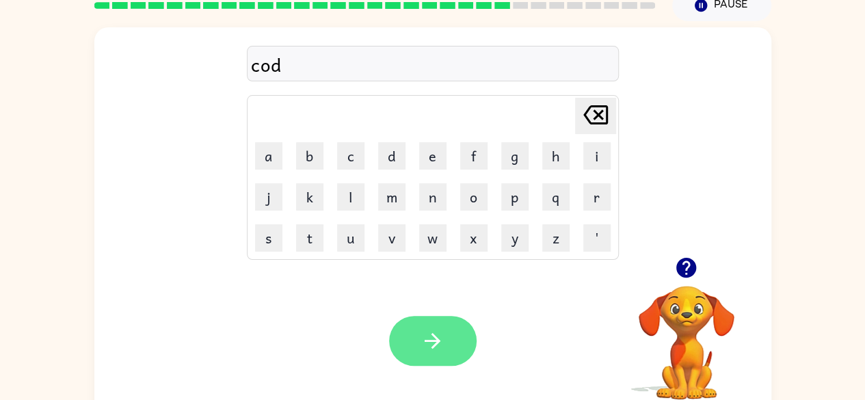
click at [438, 348] on icon "button" at bounding box center [432, 341] width 24 height 24
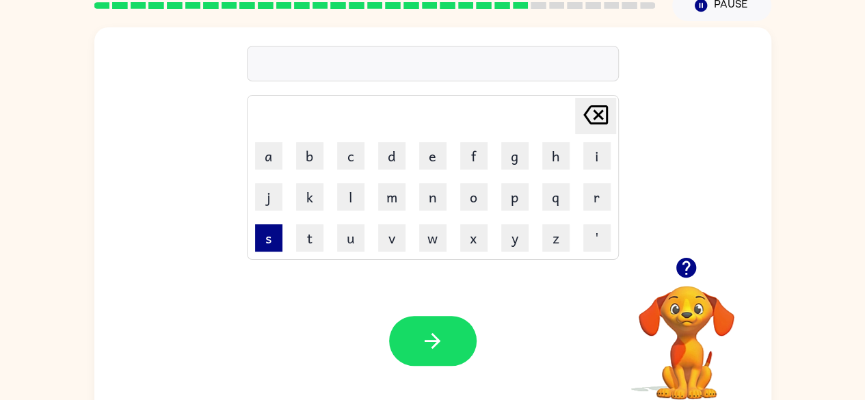
click at [268, 233] on button "s" at bounding box center [268, 237] width 27 height 27
click at [566, 157] on button "h" at bounding box center [555, 155] width 27 height 27
click at [339, 233] on button "u" at bounding box center [350, 237] width 27 height 27
click at [349, 153] on button "c" at bounding box center [350, 155] width 27 height 27
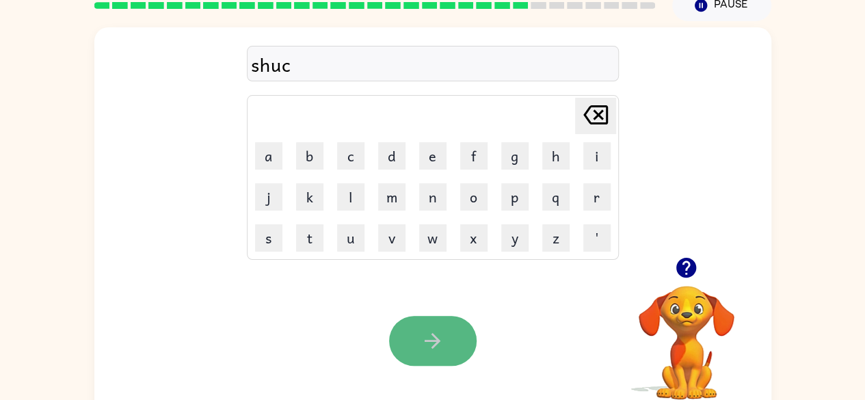
click at [434, 329] on icon "button" at bounding box center [432, 341] width 24 height 24
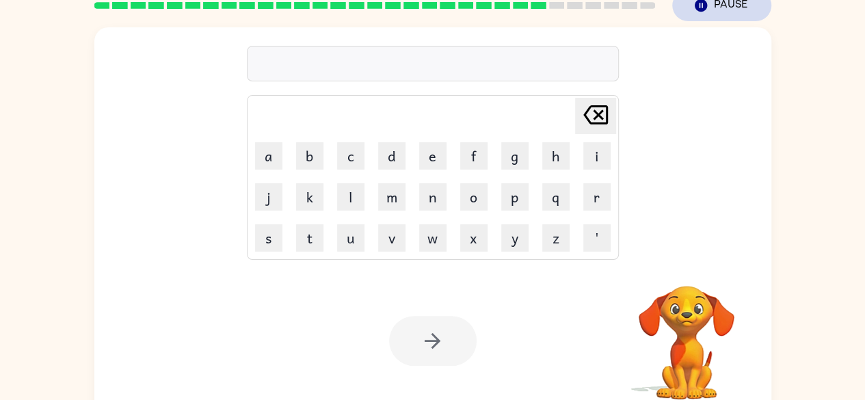
click at [737, 4] on button "Pause Pause" at bounding box center [721, 5] width 99 height 31
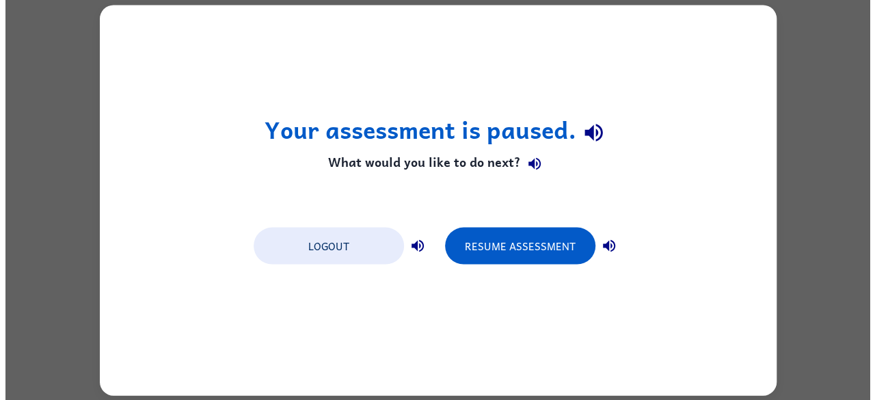
scroll to position [0, 0]
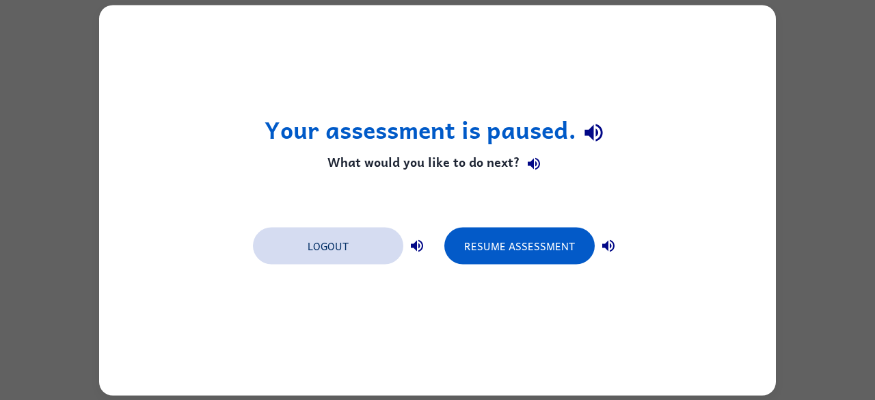
click at [379, 248] on button "Logout" at bounding box center [328, 245] width 150 height 37
